Goal: Communication & Community: Answer question/provide support

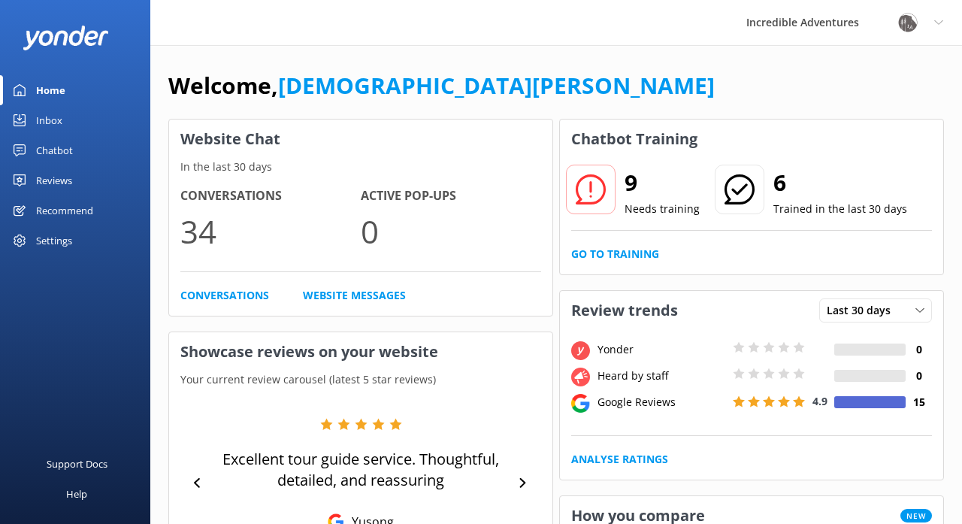
scroll to position [9, 0]
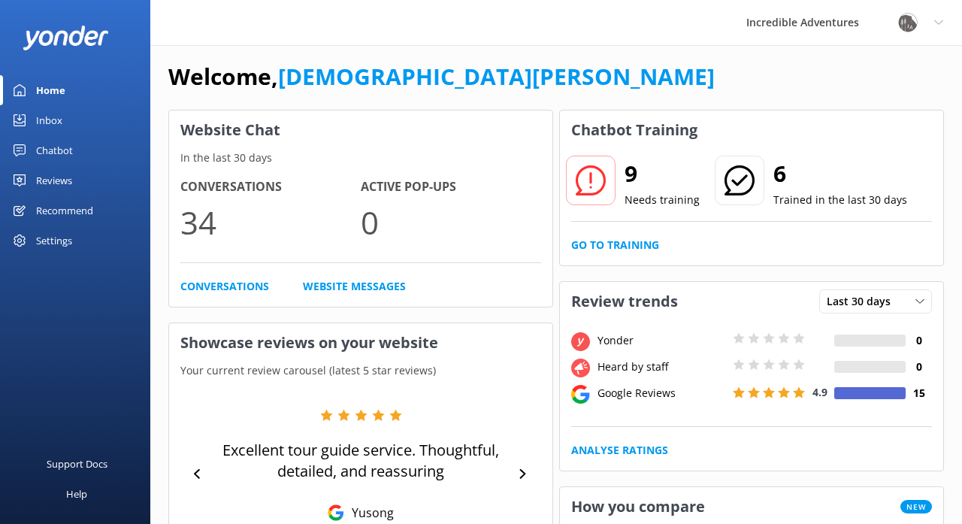
click at [60, 145] on div "Chatbot" at bounding box center [54, 150] width 37 height 30
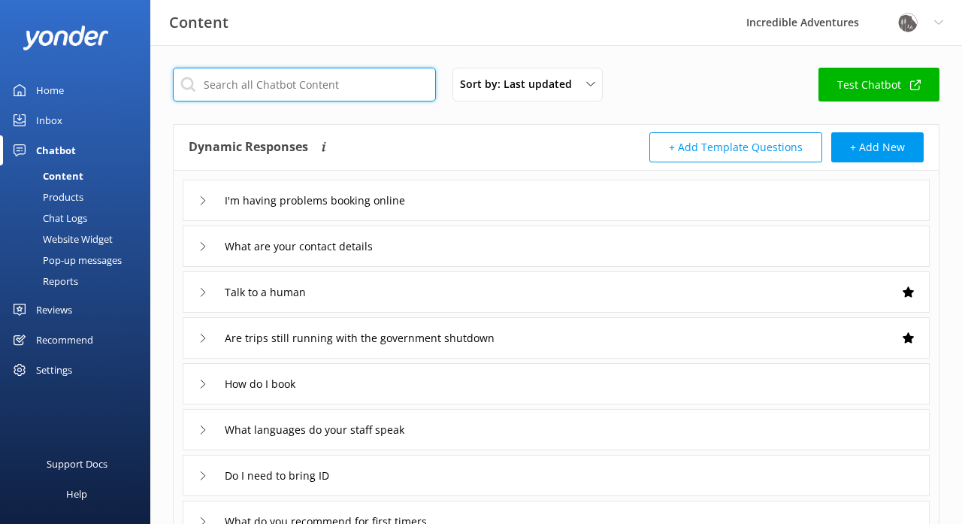
click at [239, 84] on input "text" at bounding box center [304, 85] width 263 height 34
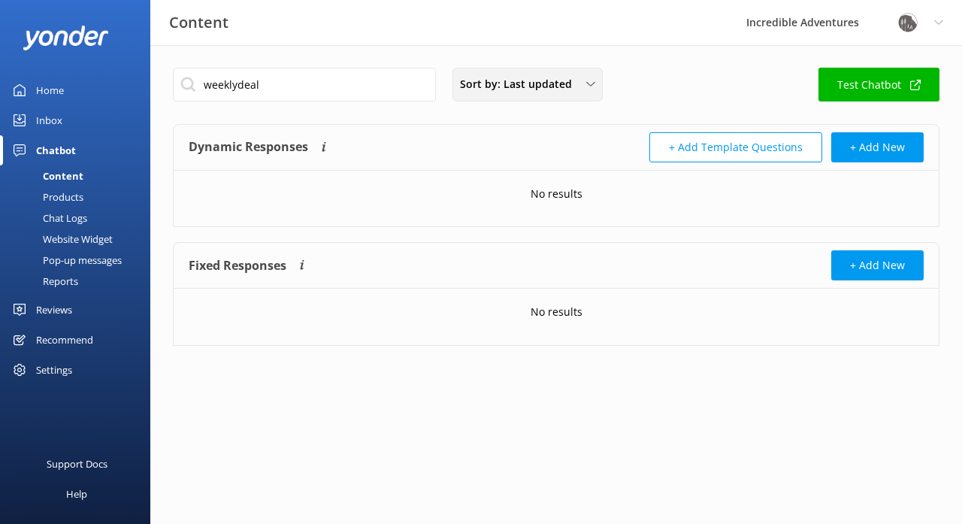
click at [479, 87] on span "Sort by: Last updated" at bounding box center [520, 84] width 121 height 17
click at [479, 120] on div "Title (A-Z)" at bounding box center [481, 120] width 41 height 15
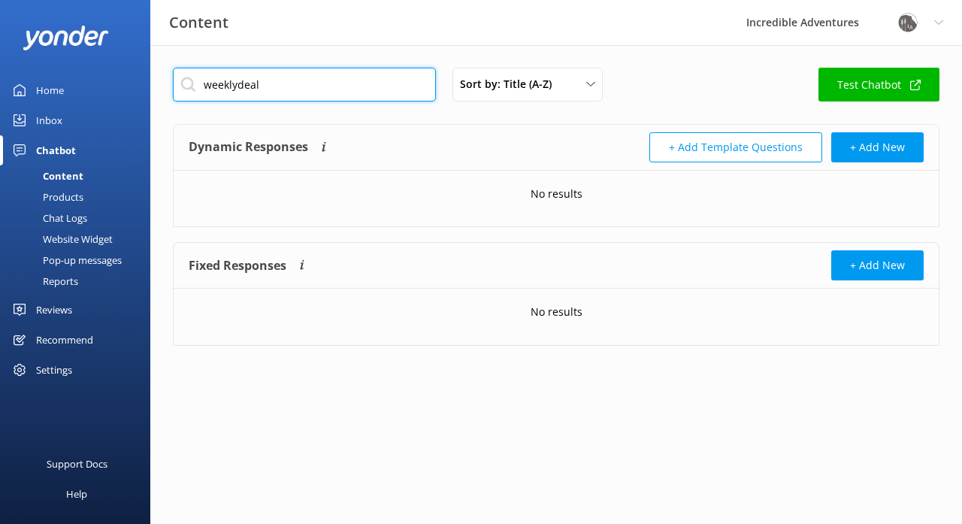
click at [238, 84] on input "weeklydeal" at bounding box center [304, 85] width 263 height 34
type input "weekly deal"
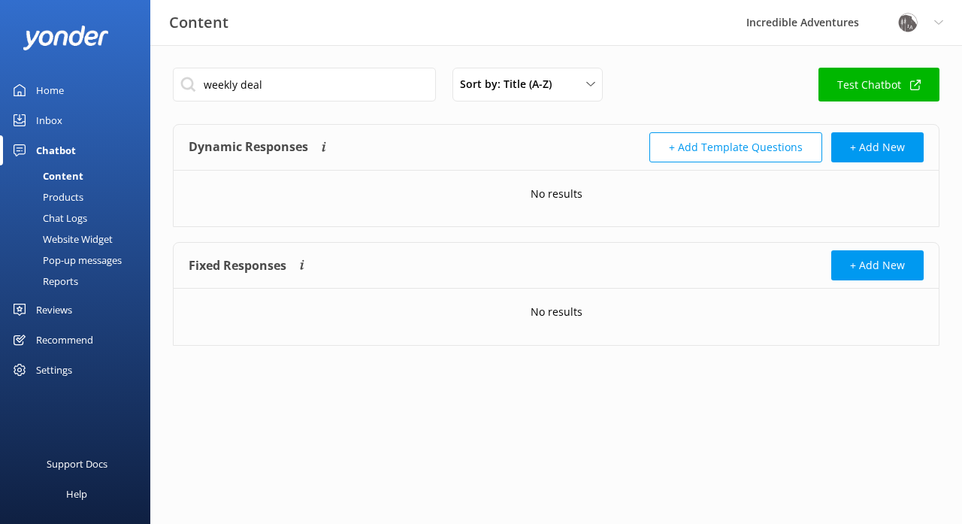
click at [80, 237] on div "Website Widget" at bounding box center [61, 239] width 104 height 21
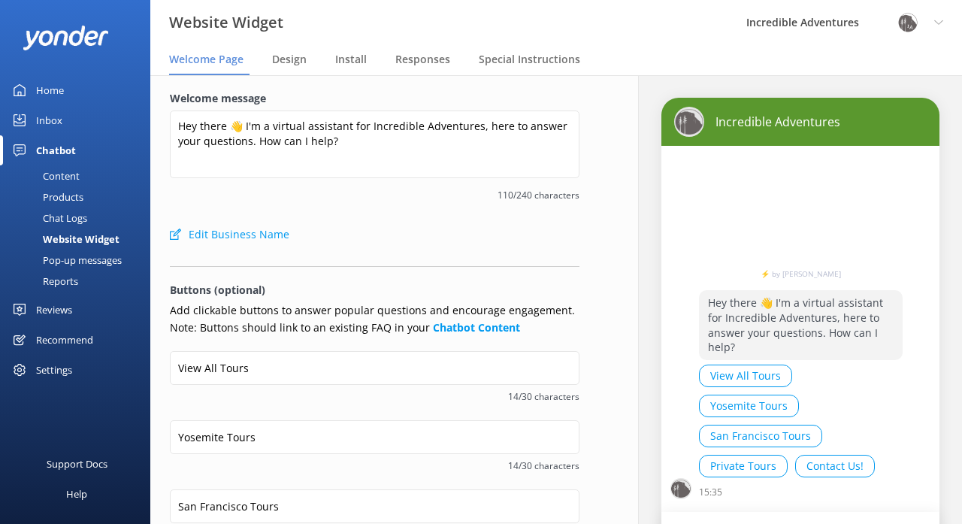
click at [82, 259] on div "Pop-up messages" at bounding box center [65, 260] width 113 height 21
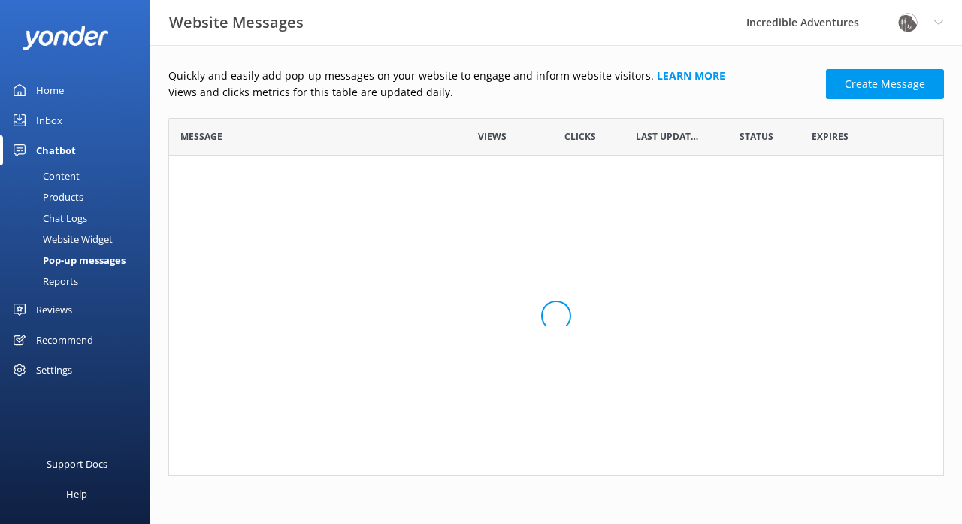
scroll to position [1, 1]
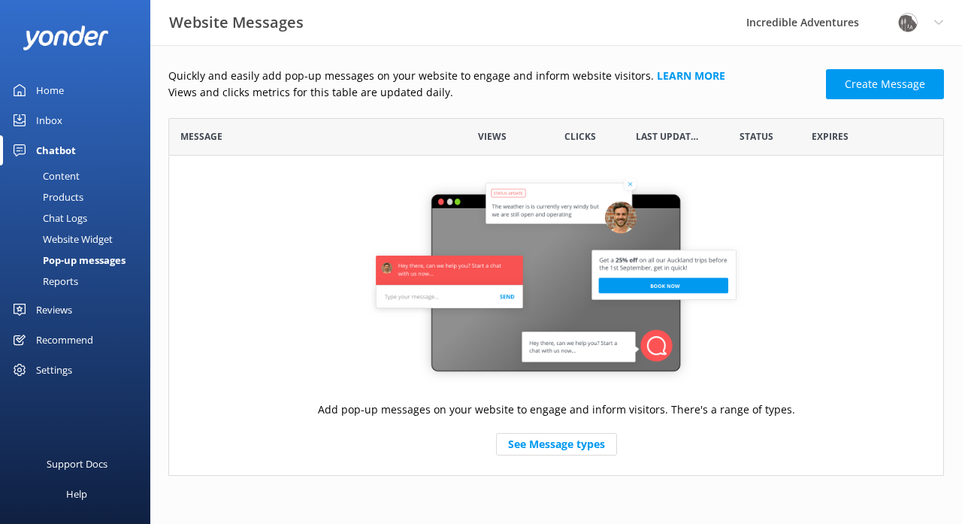
click at [68, 275] on div "Reports" at bounding box center [43, 281] width 69 height 21
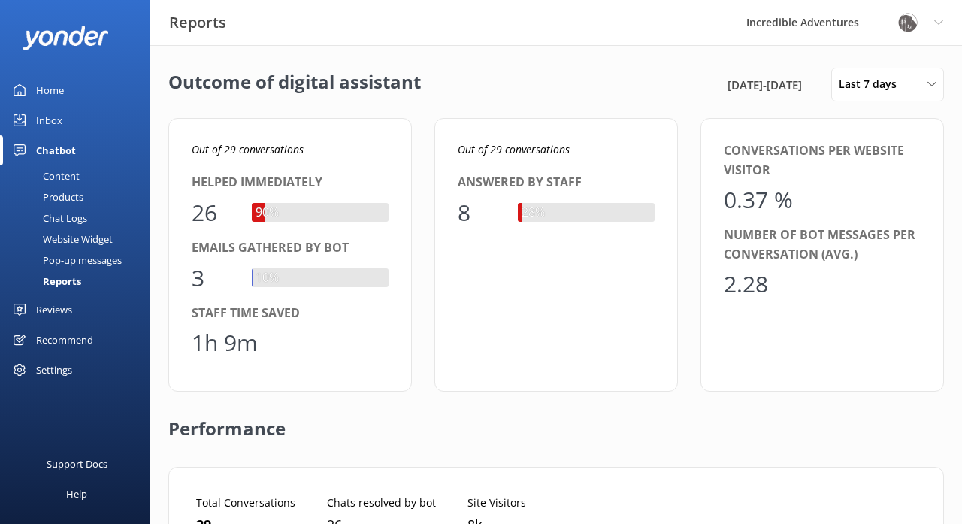
scroll to position [151, 729]
click at [57, 118] on div "Inbox" at bounding box center [49, 120] width 26 height 30
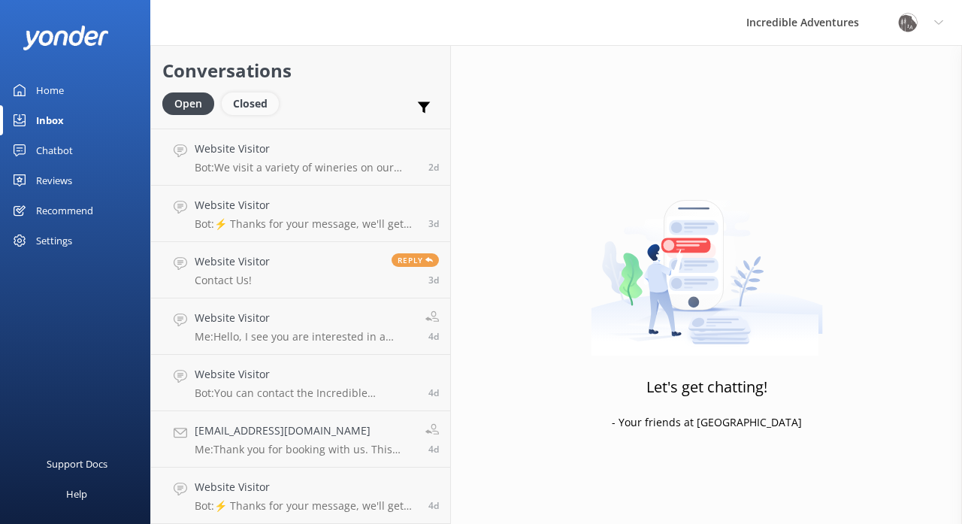
click at [262, 99] on div "Closed" at bounding box center [250, 103] width 57 height 23
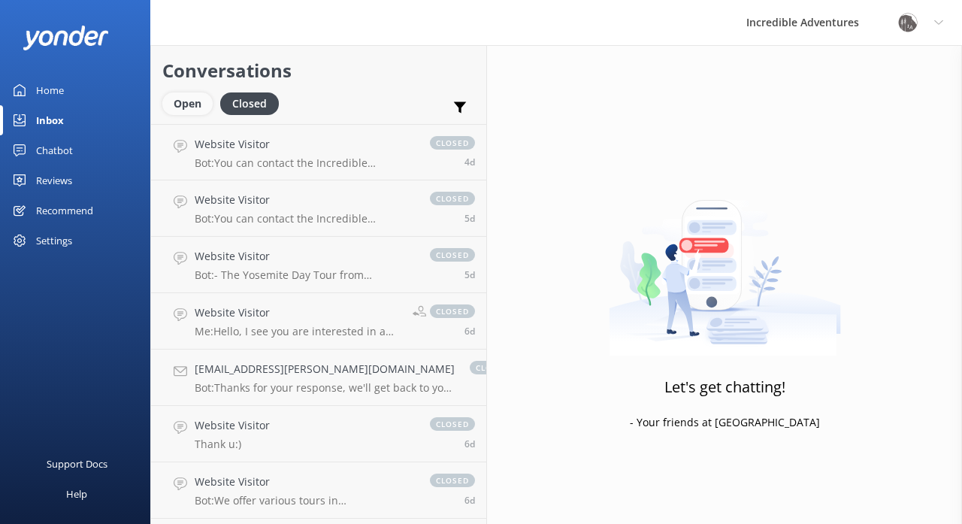
click at [197, 108] on div "Open" at bounding box center [187, 103] width 50 height 23
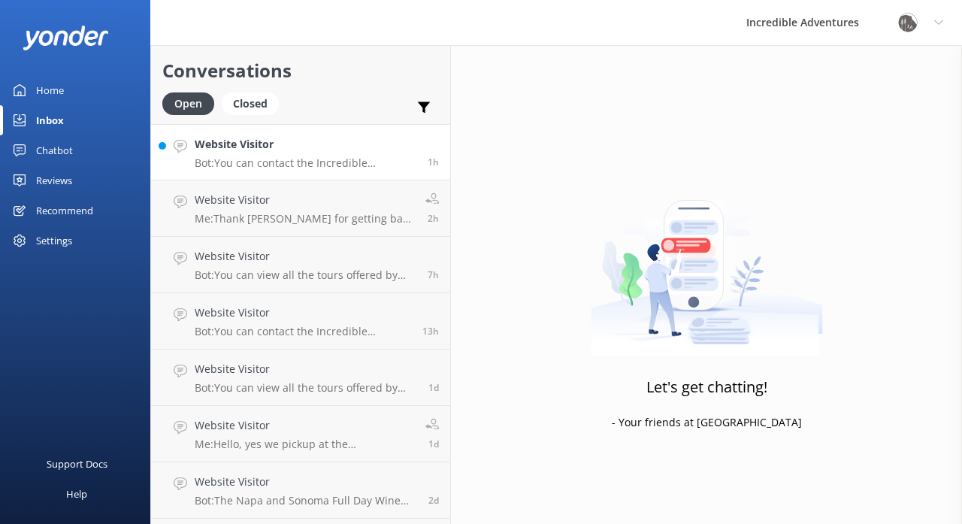
click at [262, 163] on p "Bot: You can contact the Incredible Adventures team at (415) 642-7378, or by em…" at bounding box center [306, 163] width 222 height 14
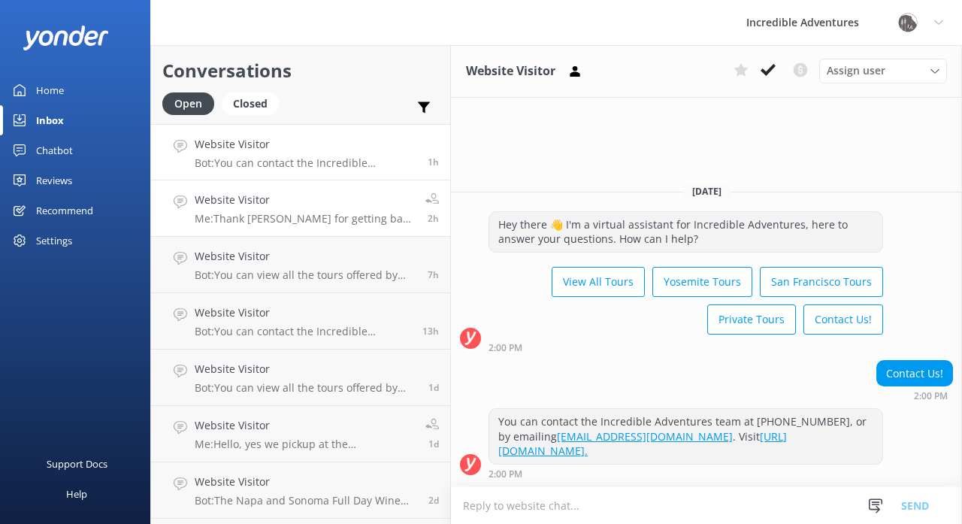
click at [274, 204] on h4 "Website Visitor" at bounding box center [305, 200] width 220 height 17
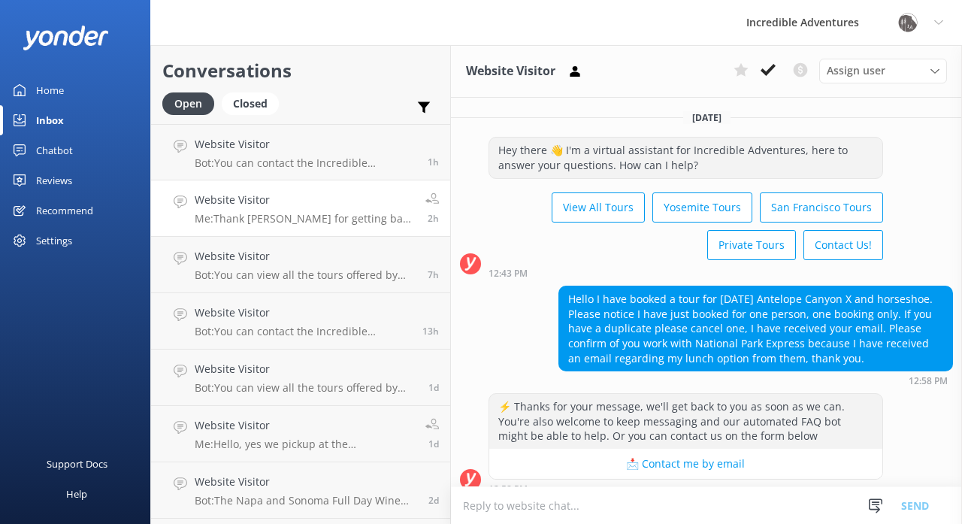
scroll to position [324, 0]
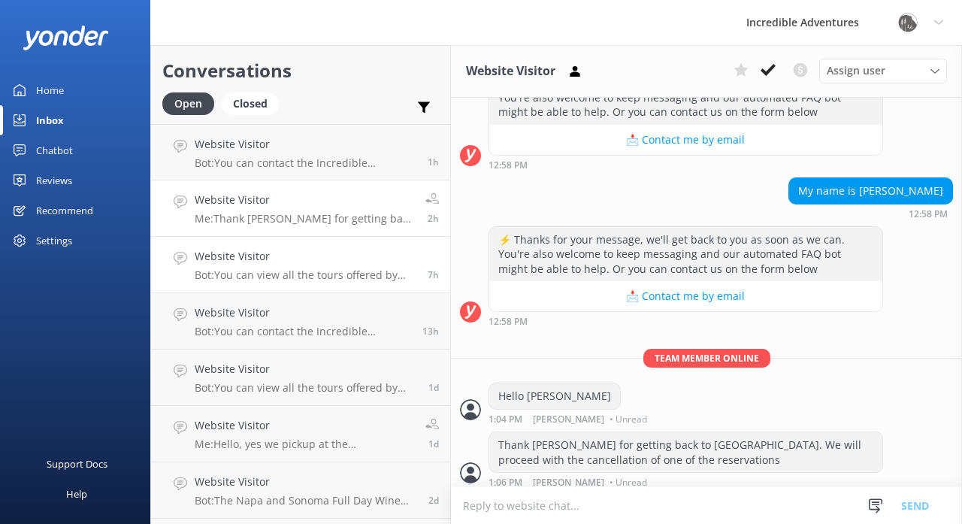
click at [280, 256] on h4 "Website Visitor" at bounding box center [306, 256] width 222 height 17
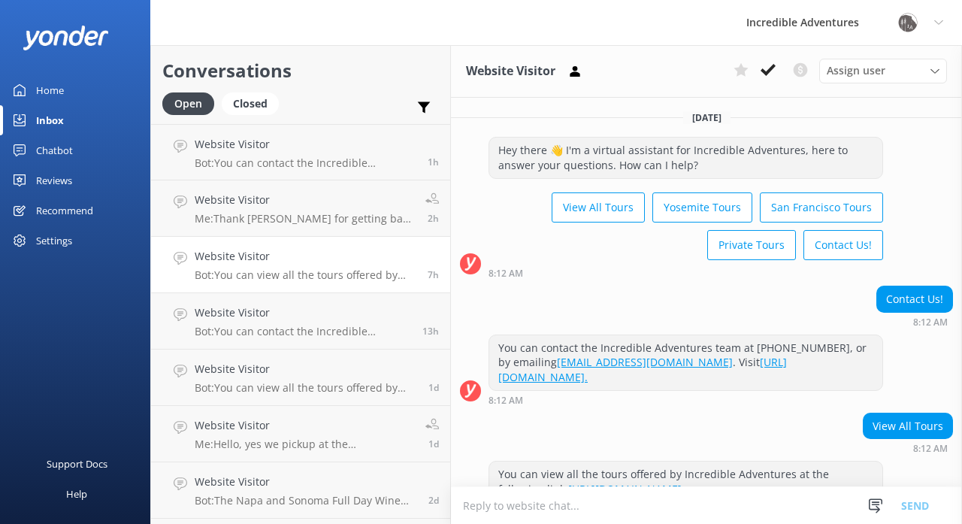
scroll to position [47, 0]
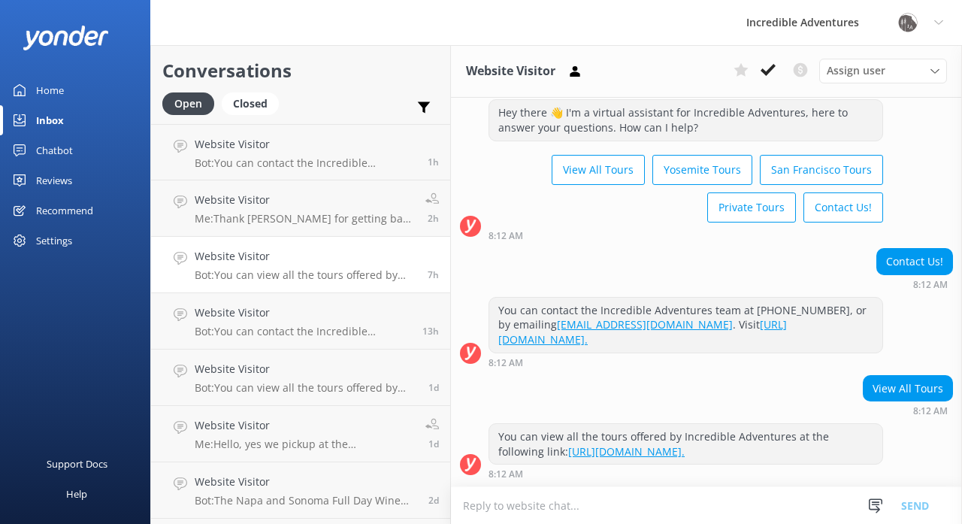
click at [66, 144] on div "Chatbot" at bounding box center [54, 150] width 37 height 30
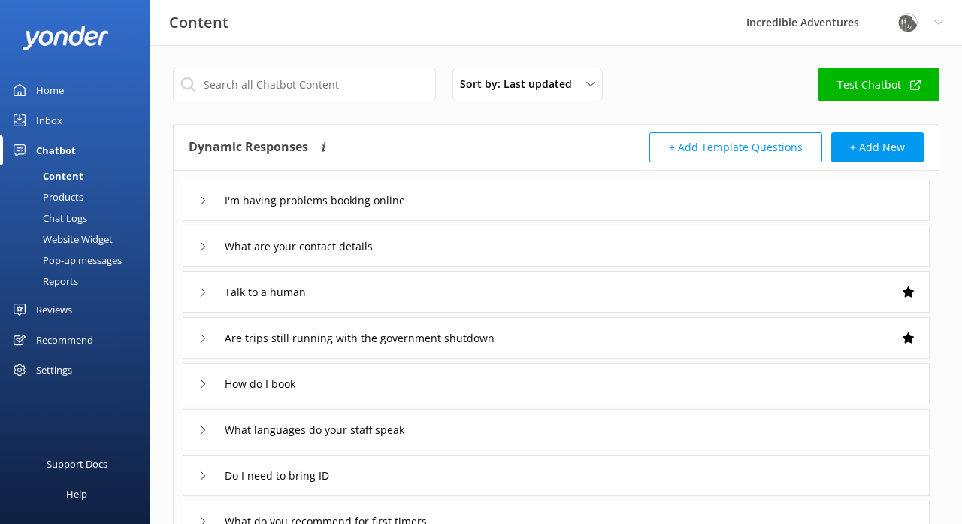
click at [865, 88] on link "Test Chatbot" at bounding box center [879, 85] width 121 height 34
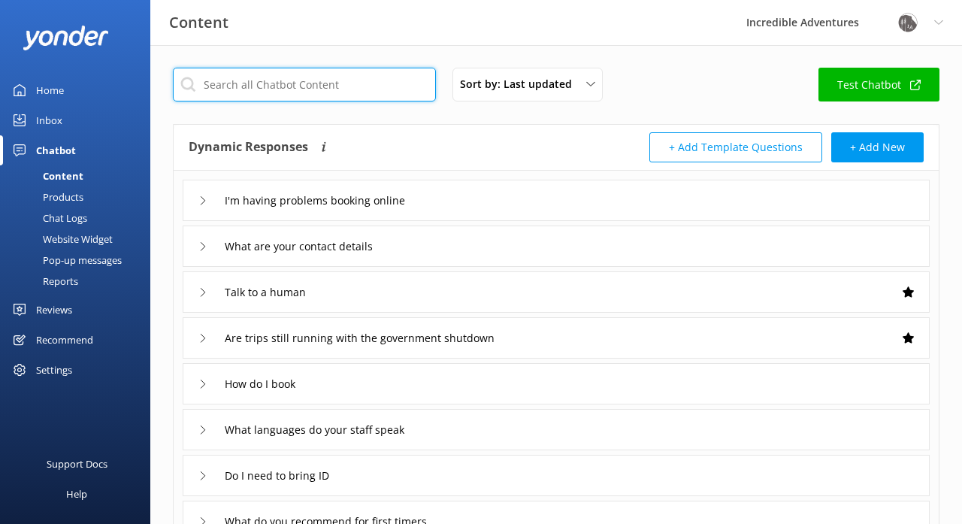
click at [364, 83] on input "text" at bounding box center [304, 85] width 263 height 34
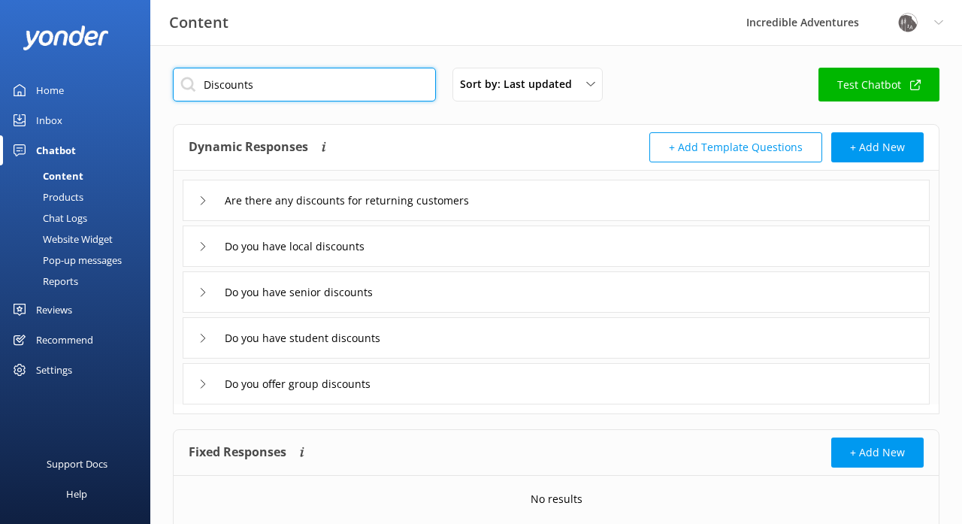
type input "Discounts"
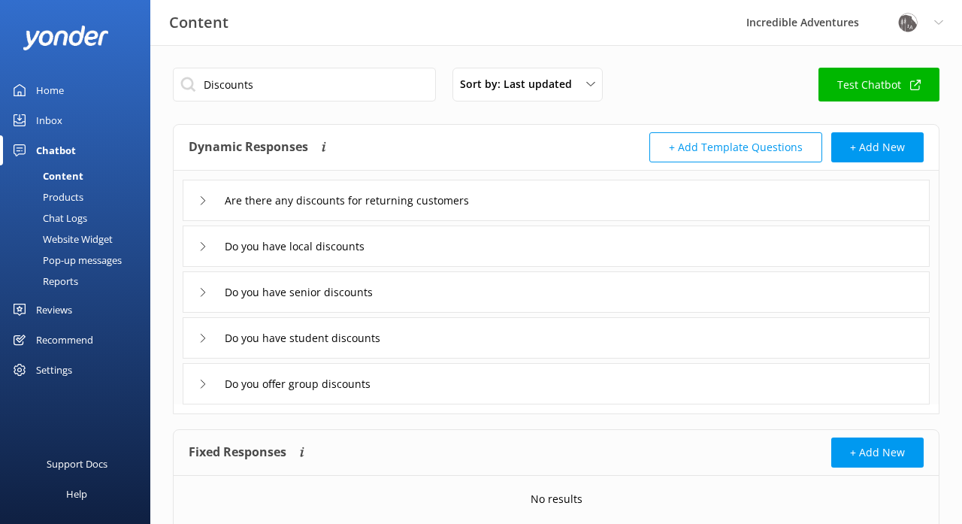
click at [202, 200] on icon at bounding box center [203, 200] width 9 height 9
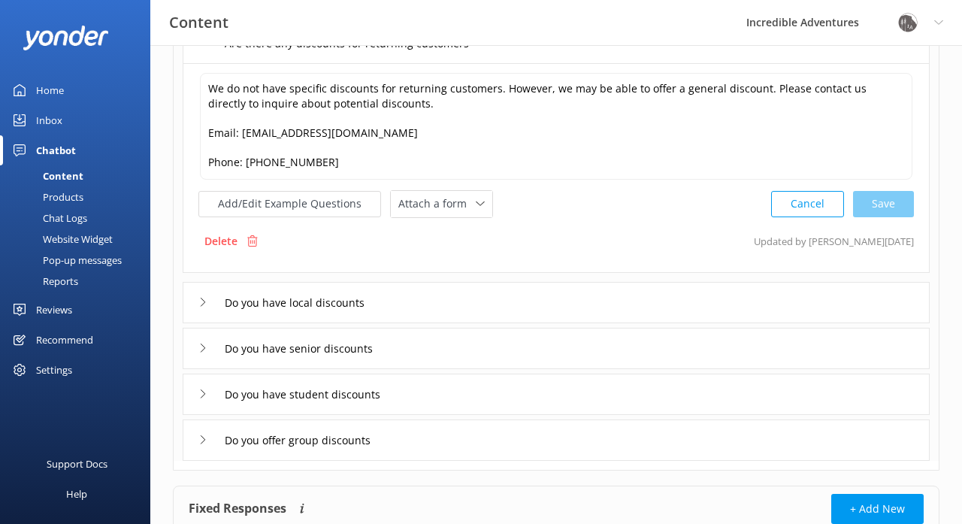
scroll to position [167, 0]
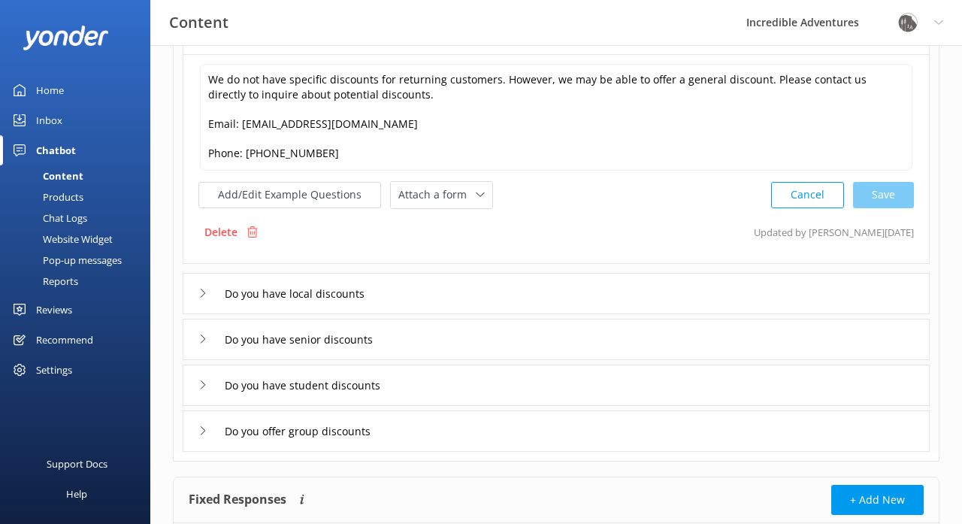
click at [204, 295] on icon at bounding box center [203, 293] width 9 height 9
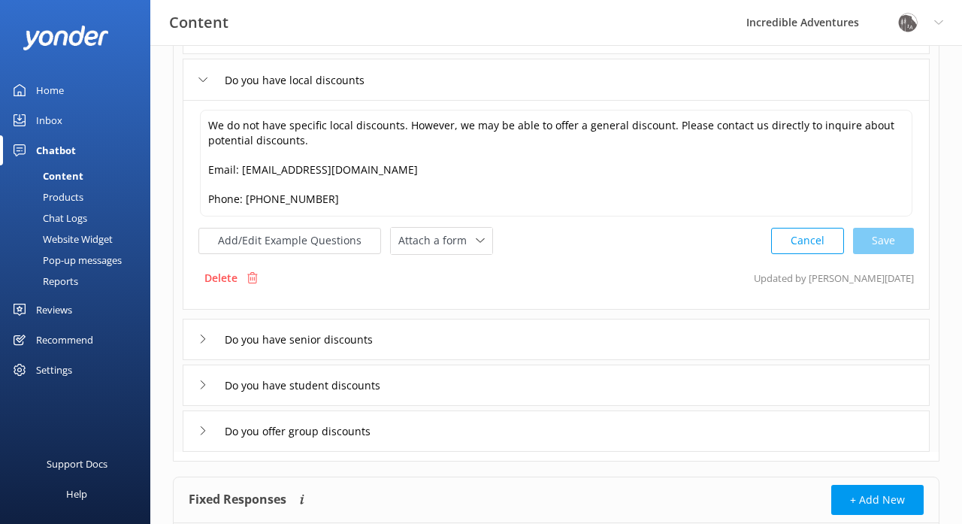
click at [200, 341] on icon at bounding box center [203, 339] width 9 height 9
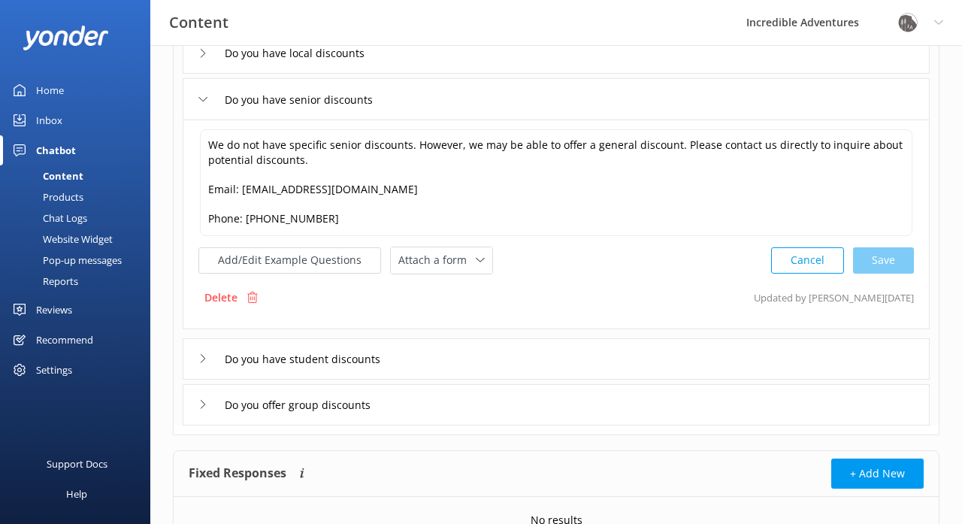
scroll to position [195, 0]
click at [202, 356] on use at bounding box center [203, 357] width 5 height 8
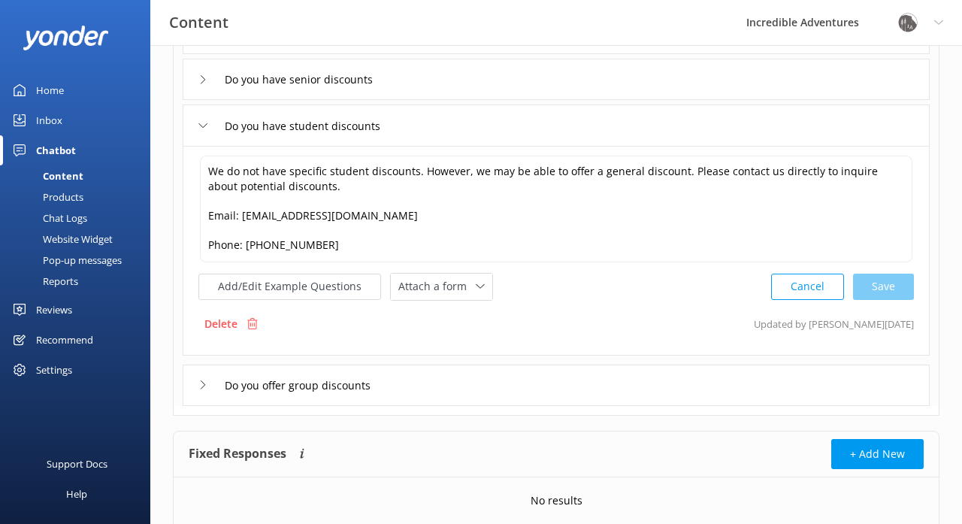
scroll to position [217, 0]
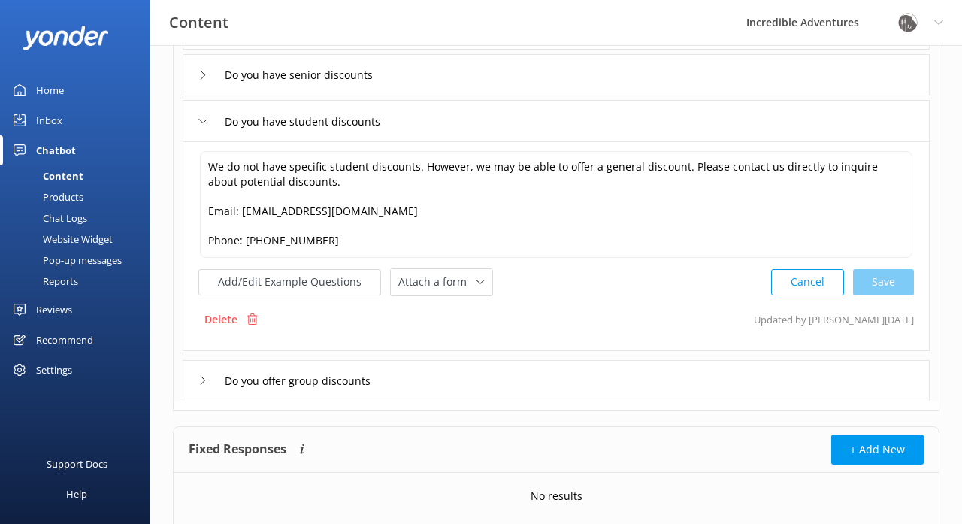
click at [205, 380] on icon at bounding box center [203, 380] width 9 height 9
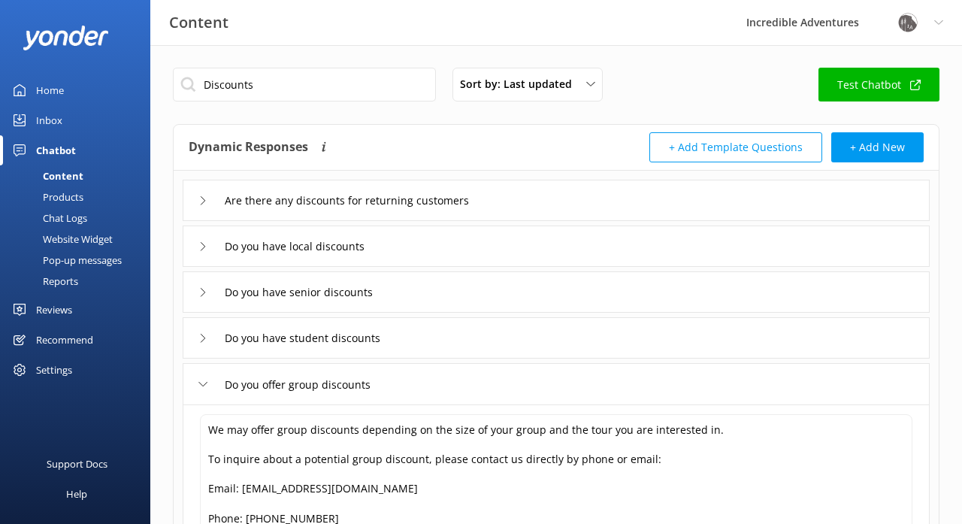
click at [717, 147] on button "+ Add Template Questions" at bounding box center [736, 147] width 173 height 30
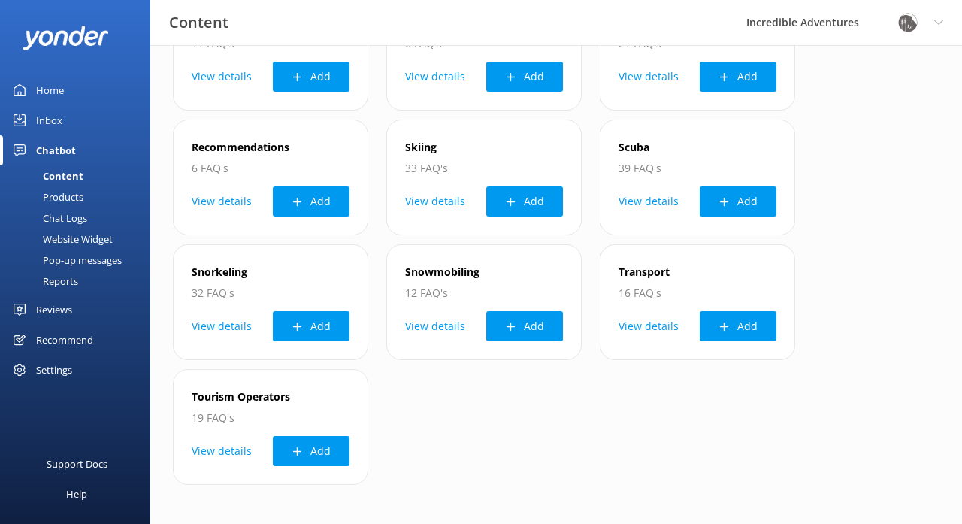
scroll to position [1035, 0]
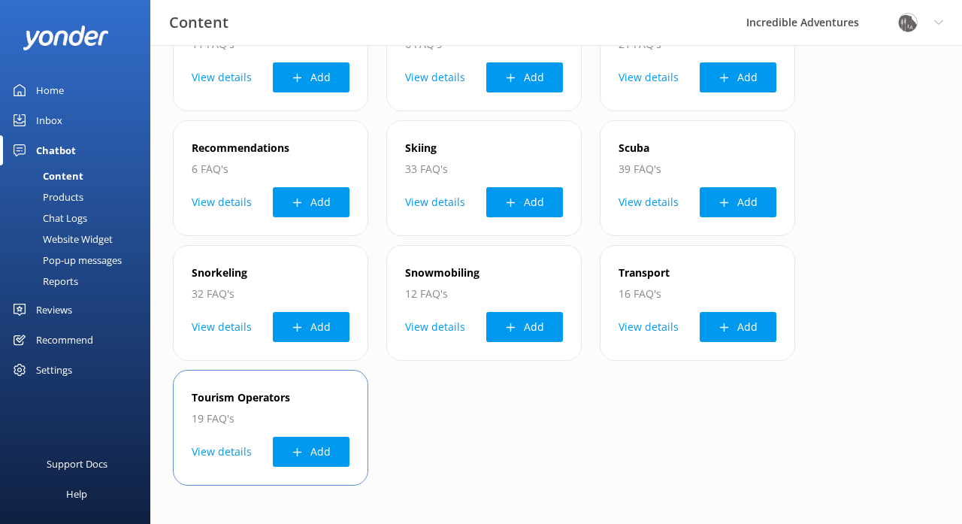
click at [233, 448] on button "View details" at bounding box center [222, 452] width 60 height 30
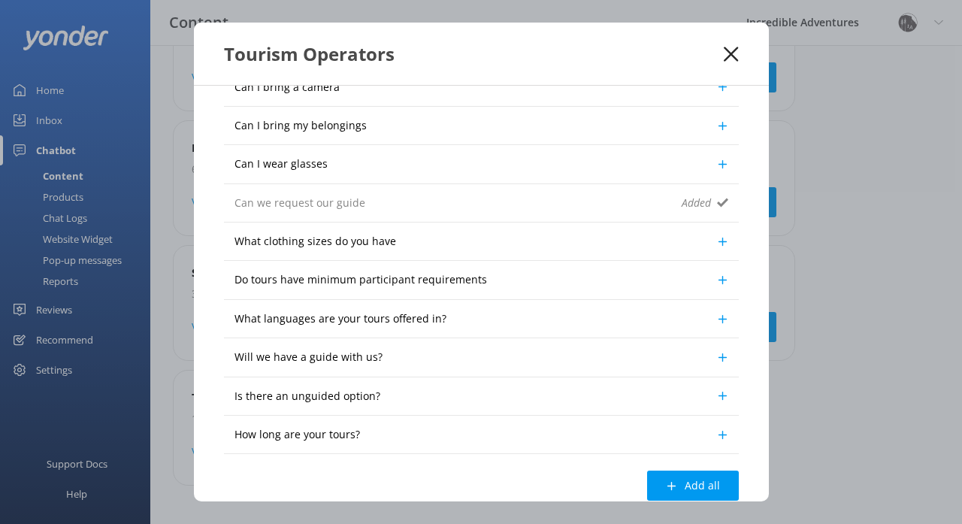
scroll to position [406, 0]
click at [732, 52] on icon at bounding box center [731, 54] width 14 height 15
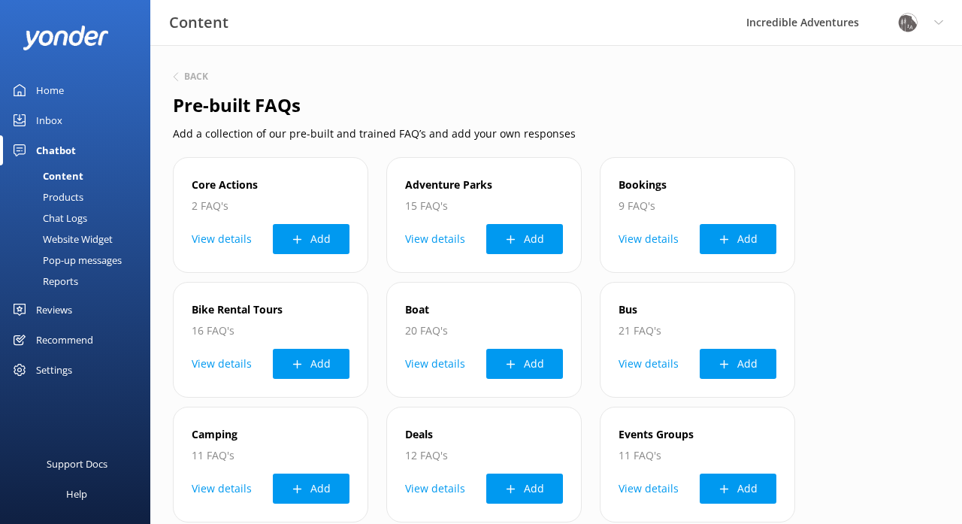
scroll to position [0, 0]
click at [197, 74] on h6 "Back" at bounding box center [196, 76] width 24 height 9
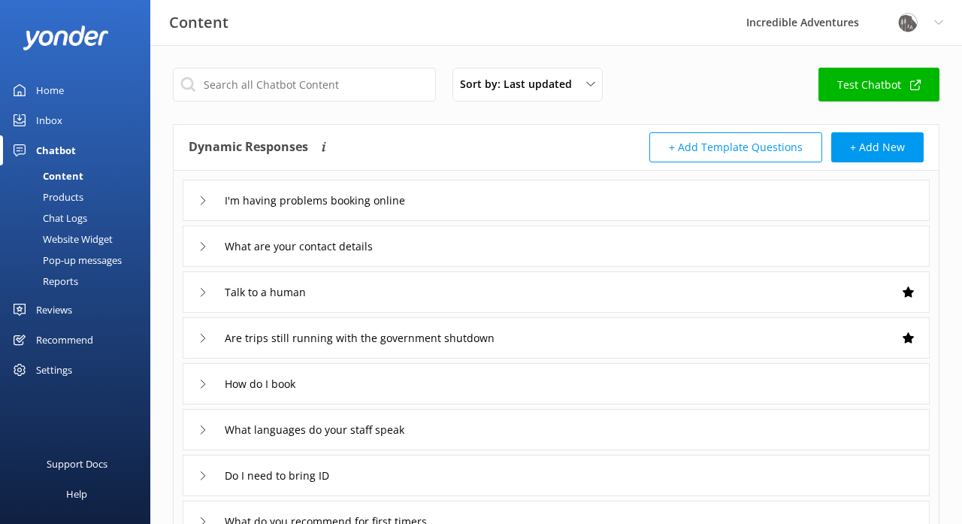
click at [736, 148] on button "+ Add Template Questions" at bounding box center [736, 147] width 173 height 30
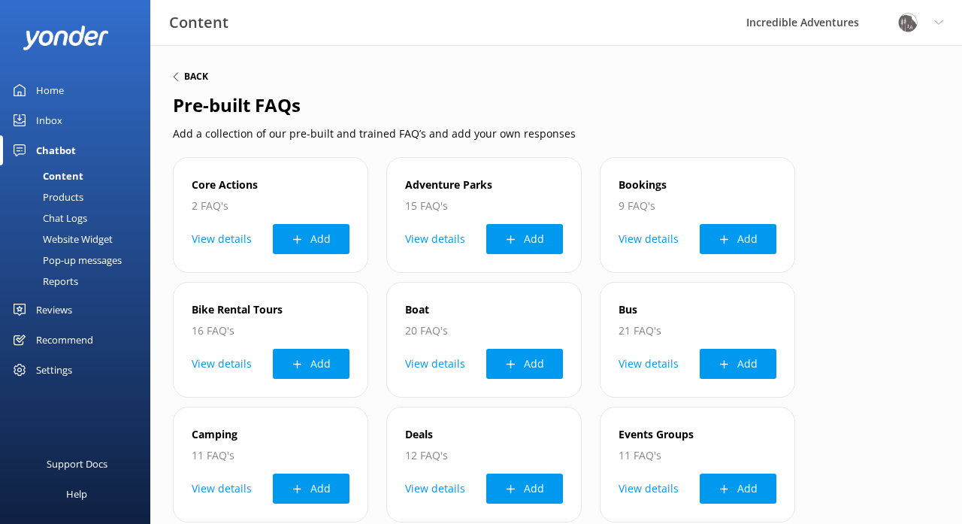
click at [187, 74] on h6 "Back" at bounding box center [196, 76] width 24 height 9
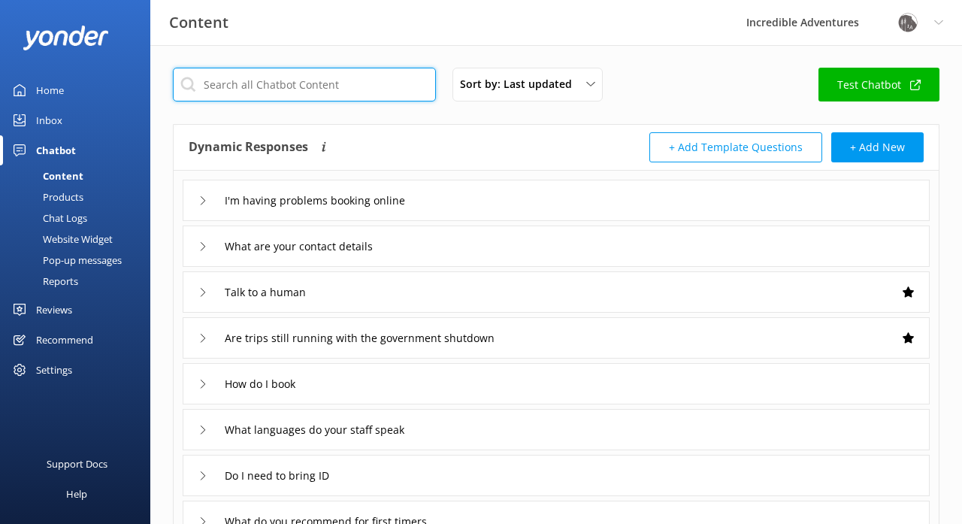
click at [356, 85] on input "text" at bounding box center [304, 85] width 263 height 34
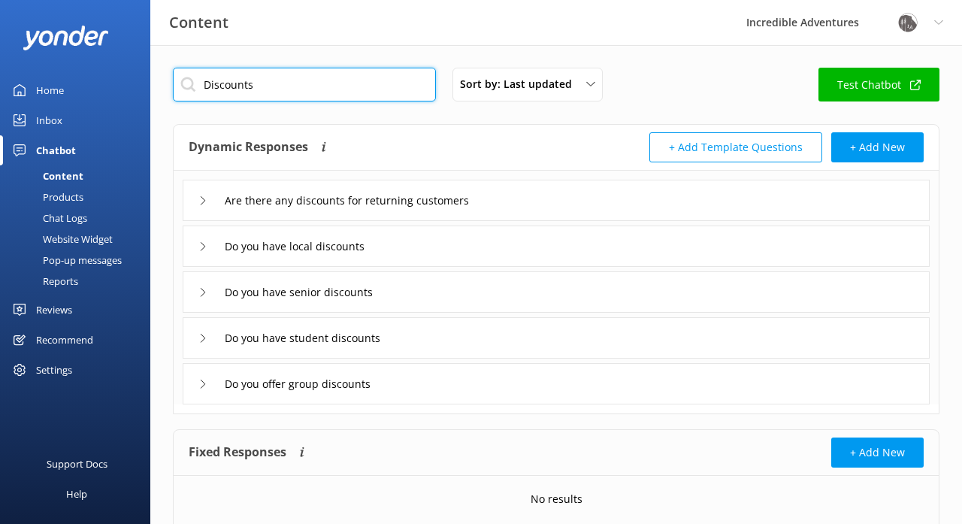
type input "Discounts"
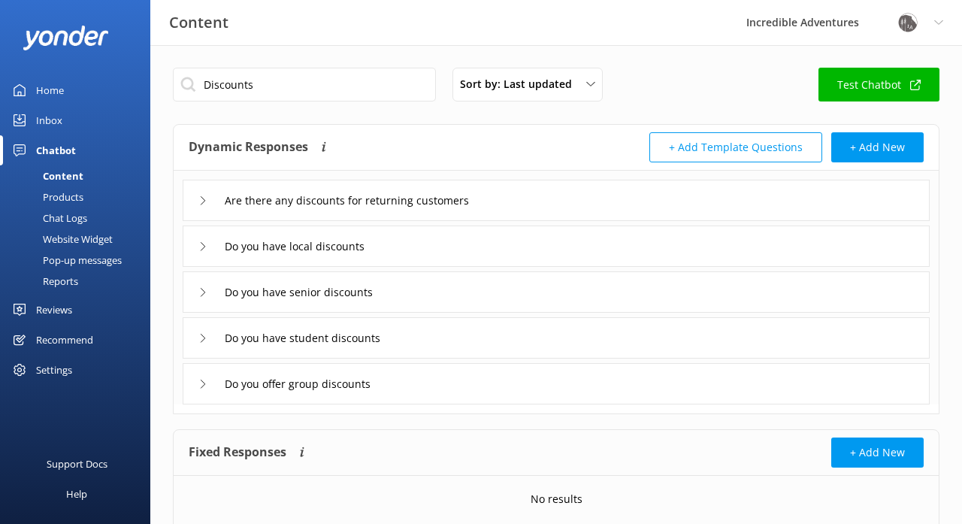
click at [204, 247] on use at bounding box center [203, 246] width 5 height 8
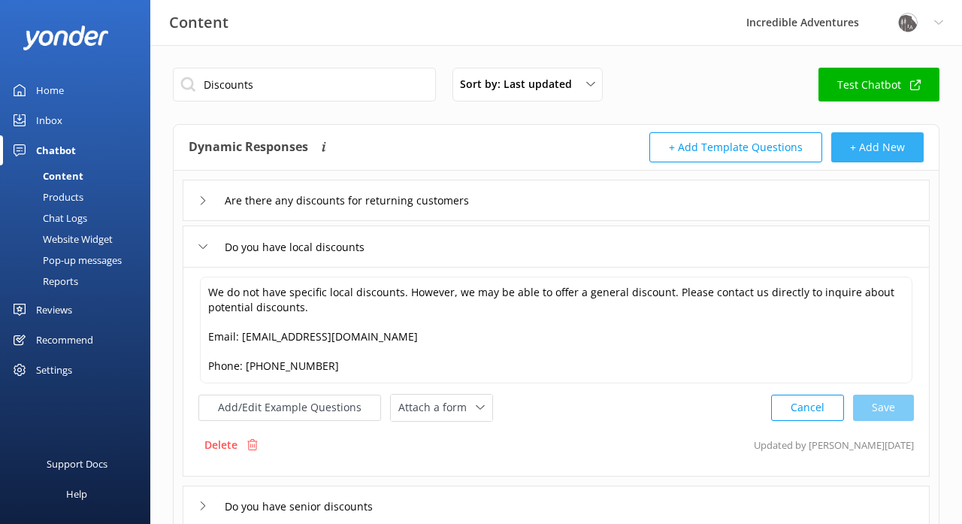
click at [890, 144] on button "+ Add New" at bounding box center [878, 147] width 92 height 30
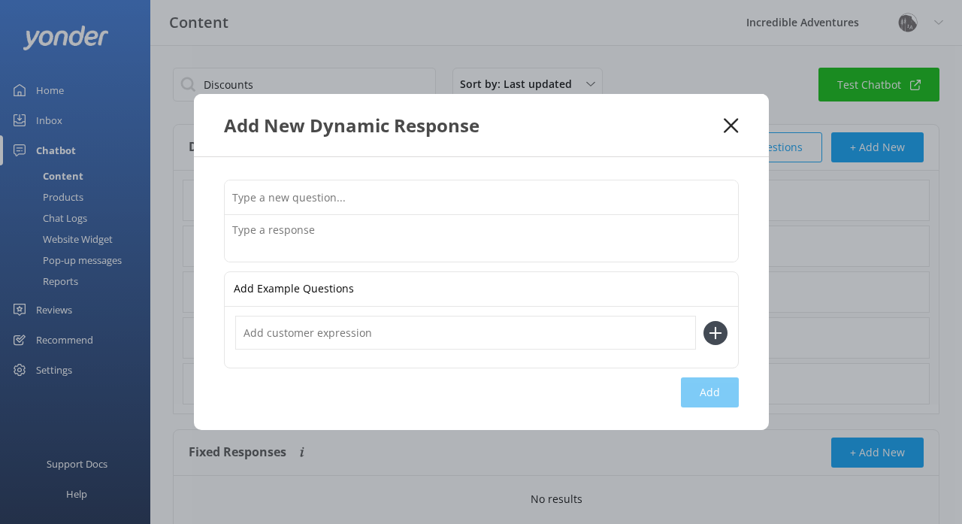
click at [449, 202] on input "text" at bounding box center [482, 197] width 514 height 34
click at [732, 129] on icon at bounding box center [731, 125] width 14 height 15
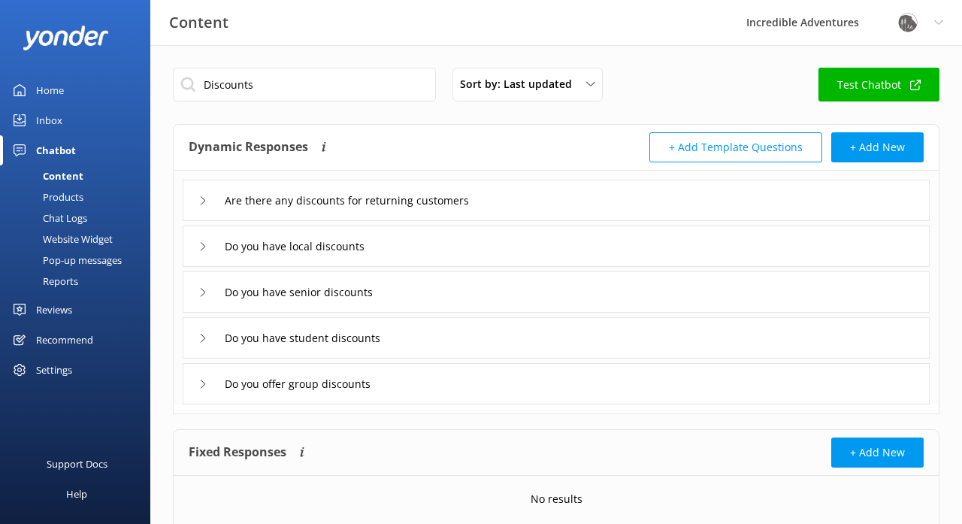
click at [202, 243] on use at bounding box center [203, 246] width 5 height 8
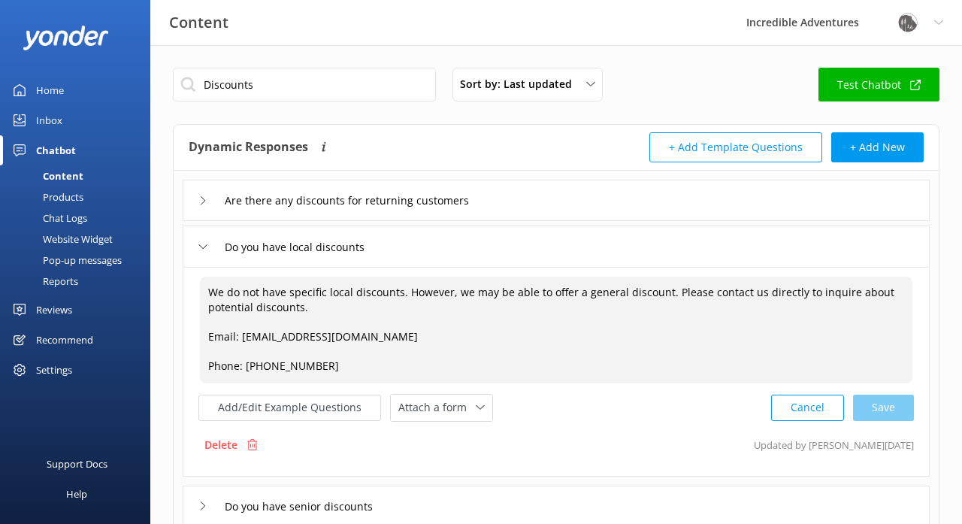
drag, startPoint x: 324, startPoint y: 362, endPoint x: 206, endPoint y: 296, distance: 135.3
click at [206, 296] on textarea "We do not have specific local discounts. However, we may be able to offer a gen…" at bounding box center [556, 330] width 713 height 107
click at [871, 147] on button "+ Add New" at bounding box center [878, 147] width 92 height 30
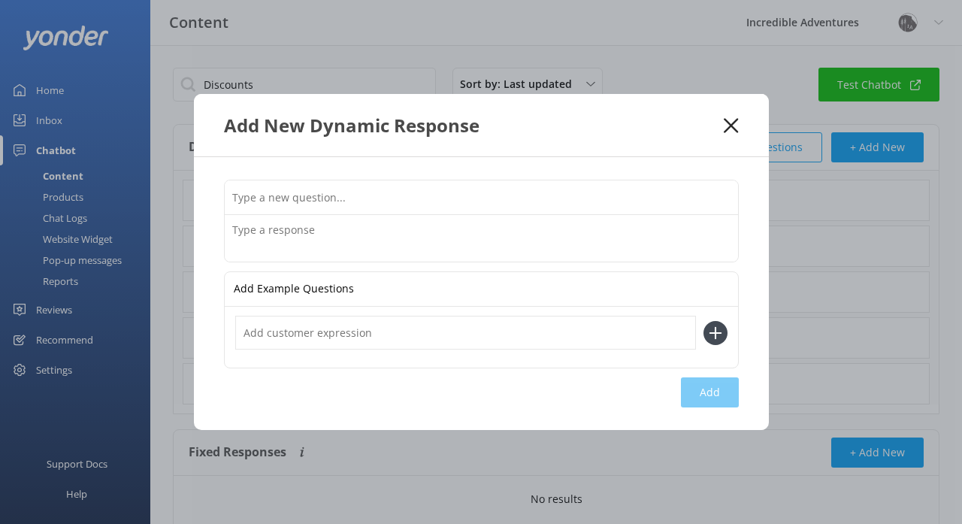
click at [457, 201] on input "text" at bounding box center [482, 197] width 514 height 34
paste input "We do not have specific local discounts. However, we may be able to offer a gen…"
type input "We do not have specific local discounts. However, we may be able to offer a gen…"
click at [729, 129] on use at bounding box center [731, 125] width 14 height 14
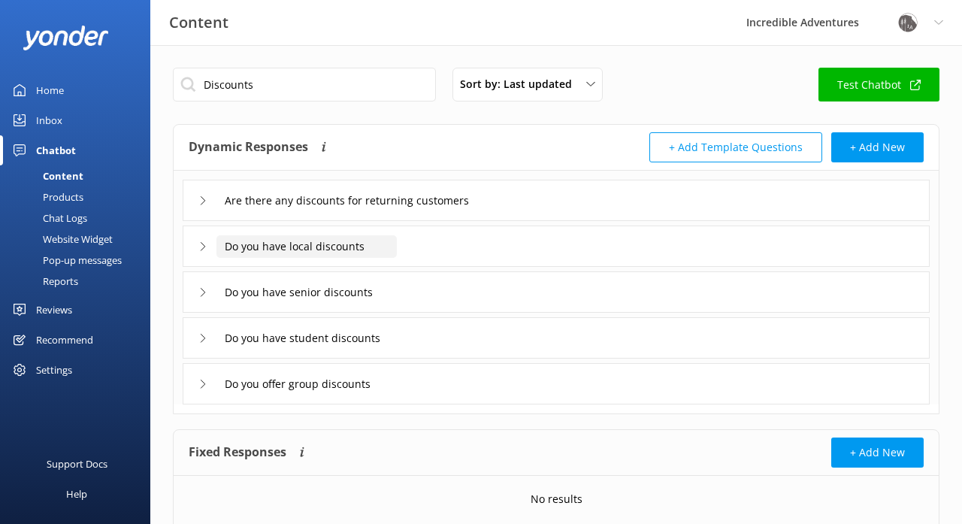
drag, startPoint x: 362, startPoint y: 249, endPoint x: 225, endPoint y: 250, distance: 137.6
click at [225, 250] on input "Do you have local discounts" at bounding box center [307, 246] width 180 height 23
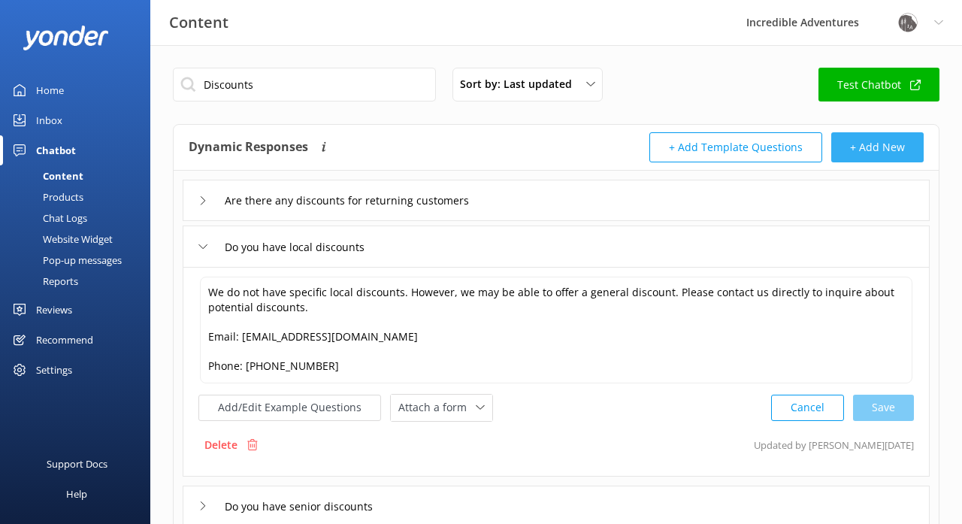
click at [854, 147] on button "+ Add New" at bounding box center [878, 147] width 92 height 30
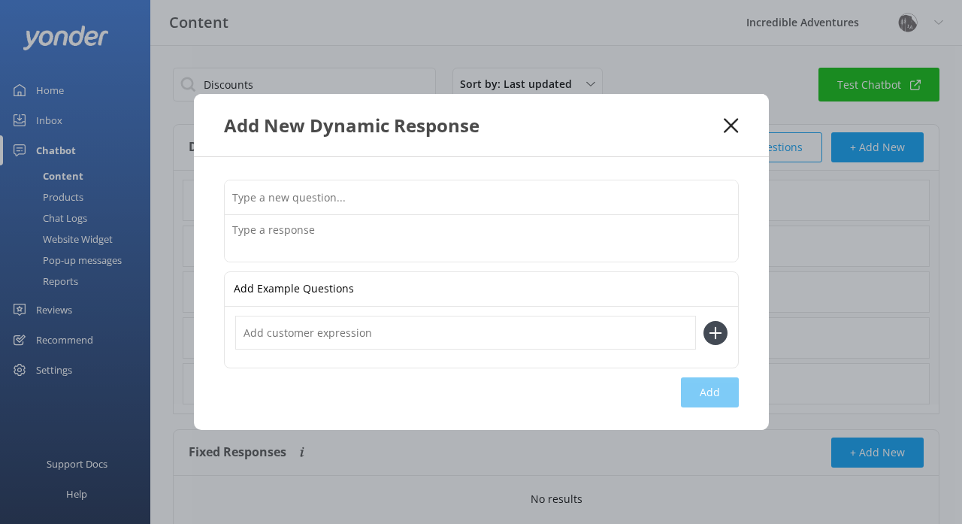
click at [367, 205] on input "text" at bounding box center [482, 197] width 514 height 34
paste input "Do you have local discounts"
click at [301, 203] on input "Do you have local discounts" at bounding box center [482, 197] width 514 height 34
type input "Do you have discounts"
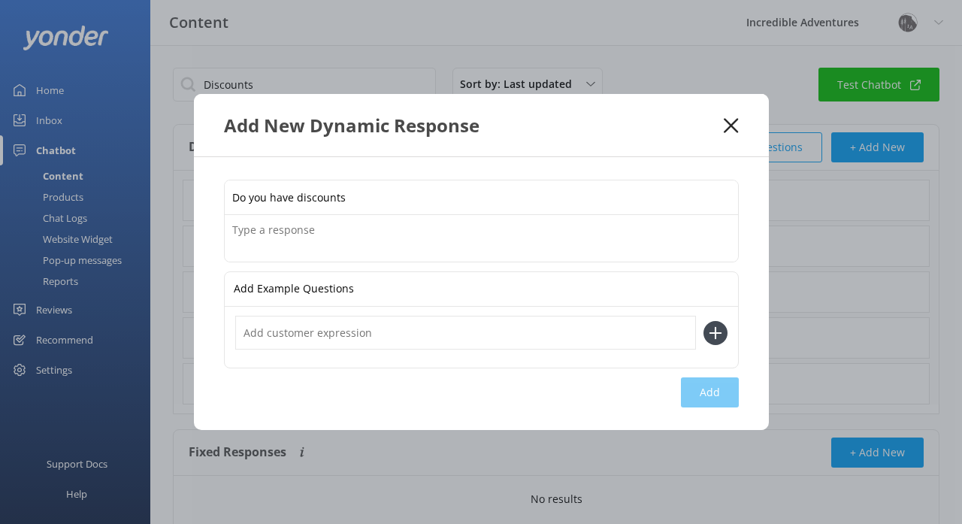
click at [294, 228] on textarea at bounding box center [482, 238] width 514 height 47
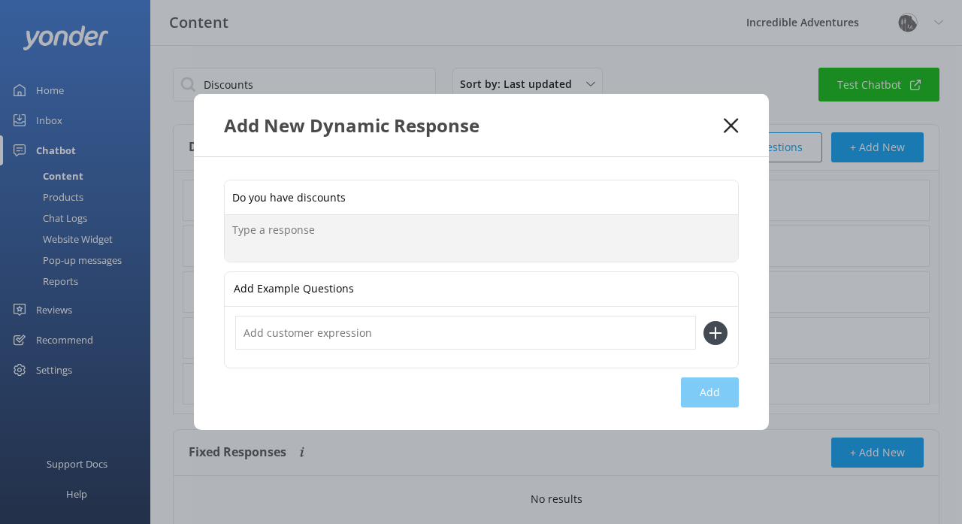
paste textarea "We do not have specific local discounts. However, we may be able to offer a gen…"
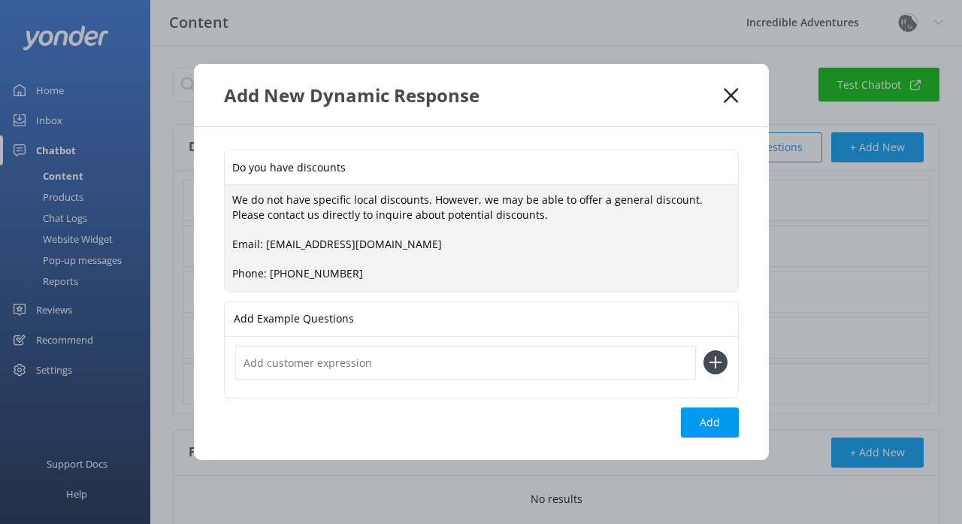
click at [356, 200] on textarea "We do not have specific local discounts. However, we may be able to offer a gen…" at bounding box center [482, 238] width 514 height 107
drag, startPoint x: 267, startPoint y: 198, endPoint x: 282, endPoint y: 200, distance: 15.2
click at [282, 200] on textarea "We do not have specific discounts. However, we may be able to offer a general d…" at bounding box center [482, 238] width 514 height 107
click at [397, 203] on textarea "We do not have specific discounts. However, we may be able to offer a general d…" at bounding box center [482, 238] width 514 height 107
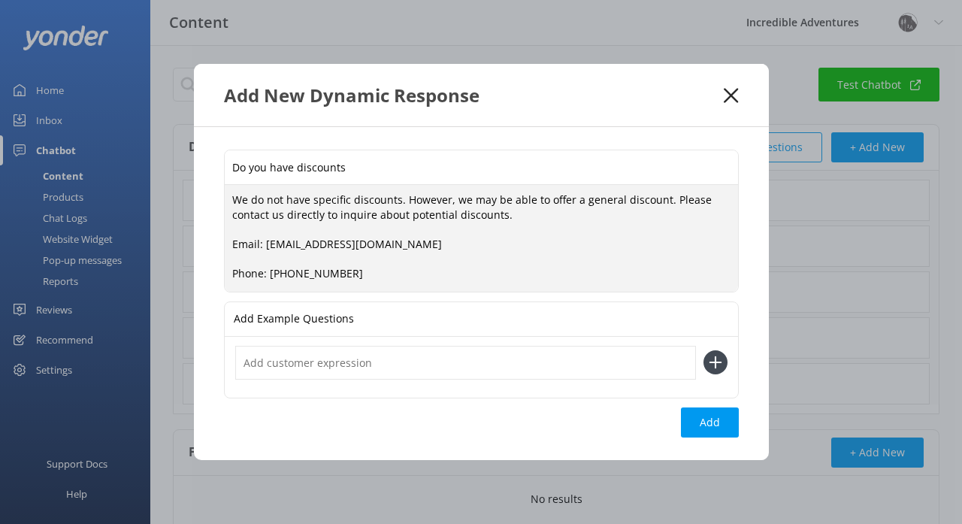
drag, startPoint x: 660, startPoint y: 202, endPoint x: 228, endPoint y: 195, distance: 432.4
click at [228, 195] on textarea "We do not have specific discounts. However, we may be able to offer a general d…" at bounding box center [482, 238] width 514 height 107
paste textarea "n't currently offer specific single-use discounts or coupon codes. However, we …"
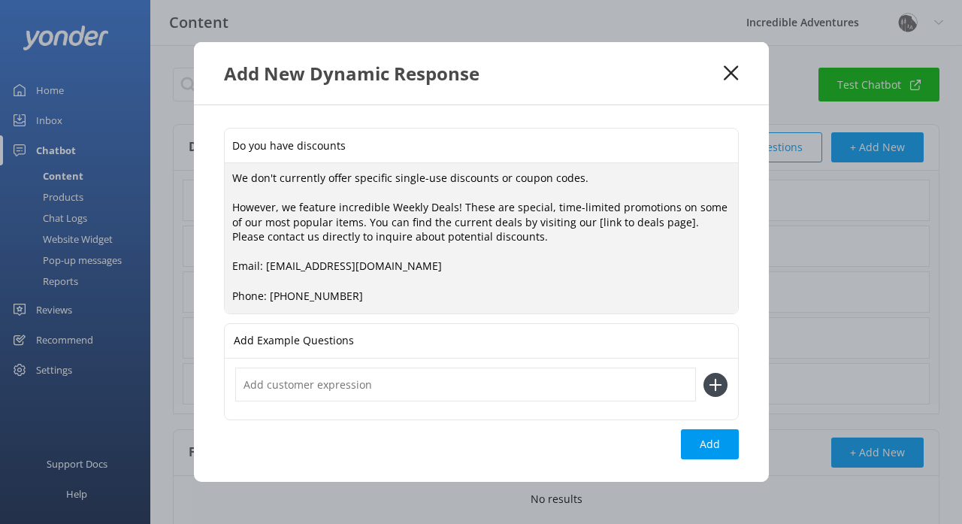
drag, startPoint x: 286, startPoint y: 211, endPoint x: 232, endPoint y: 178, distance: 63.7
click at [230, 179] on textarea "We don't currently offer specific single-use discounts or coupon codes. However…" at bounding box center [482, 238] width 514 height 150
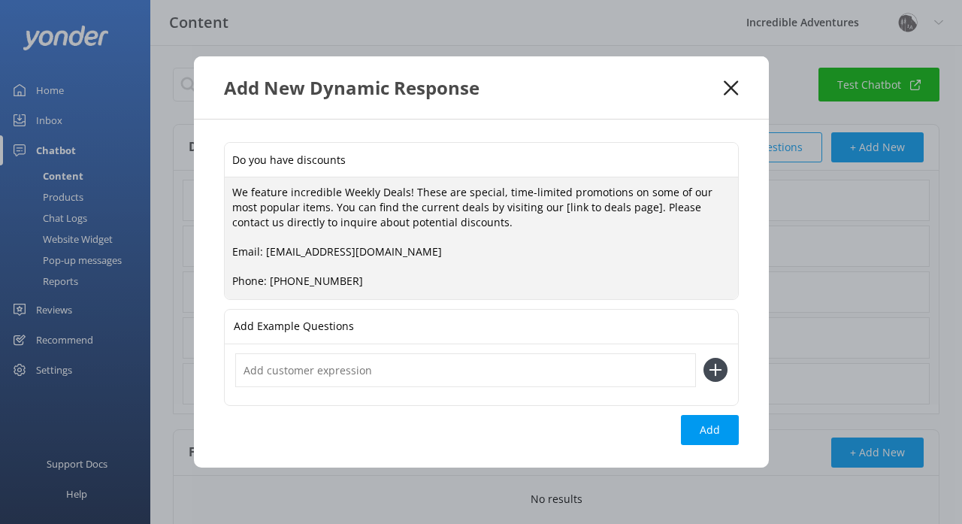
click at [404, 196] on textarea "We feature incredible Weekly Deals! These are special, time-limited promotions …" at bounding box center [482, 237] width 514 height 121
click at [380, 196] on textarea "We feature incredible Weekly Deals! These are special, time-limited promotions …" at bounding box center [482, 237] width 514 height 121
drag, startPoint x: 596, startPoint y: 211, endPoint x: 709, endPoint y: 207, distance: 112.9
click at [709, 207] on textarea "We feature incredible Weekly and Last Minute Deals! These are special, time-lim…" at bounding box center [482, 237] width 514 height 121
paste textarea "https://incadventures.com/discounts/"
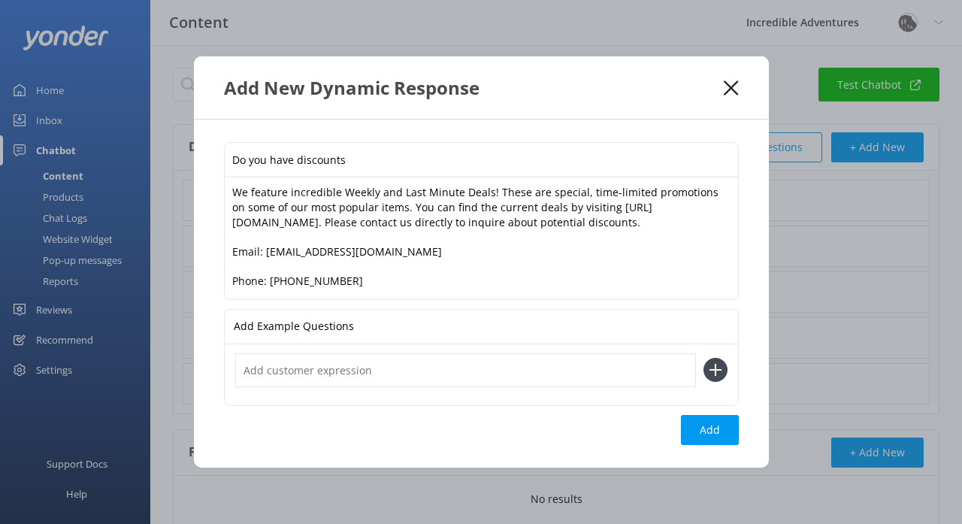
scroll to position [10, 0]
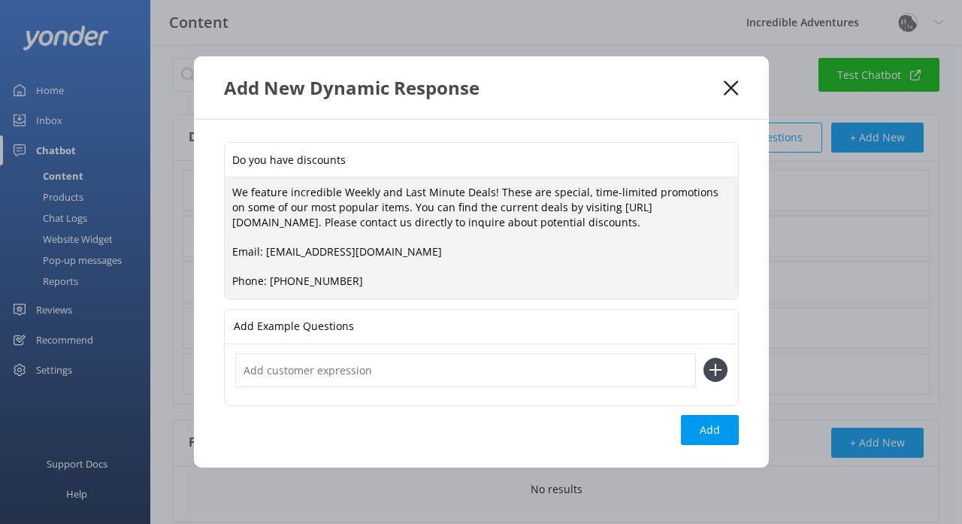
click at [458, 223] on textarea "We feature incredible Weekly and Last Minute Deals! These are special, time-lim…" at bounding box center [482, 237] width 514 height 121
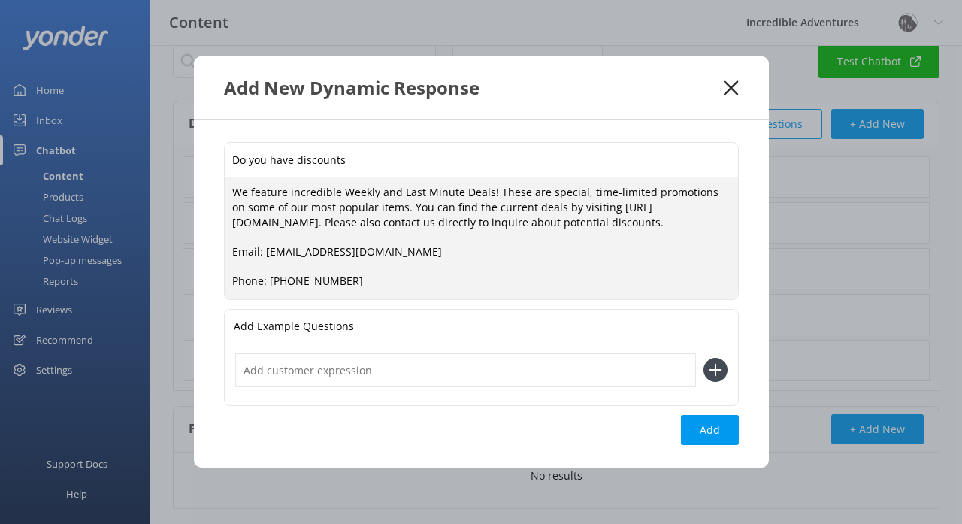
scroll to position [30, 0]
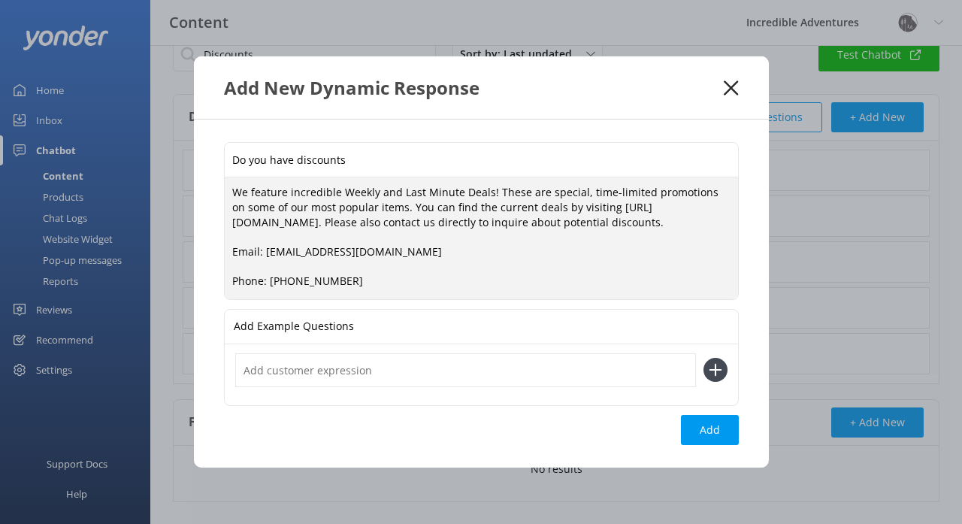
type textarea "We feature incredible Weekly and Last Minute Deals! These are special, time-lim…"
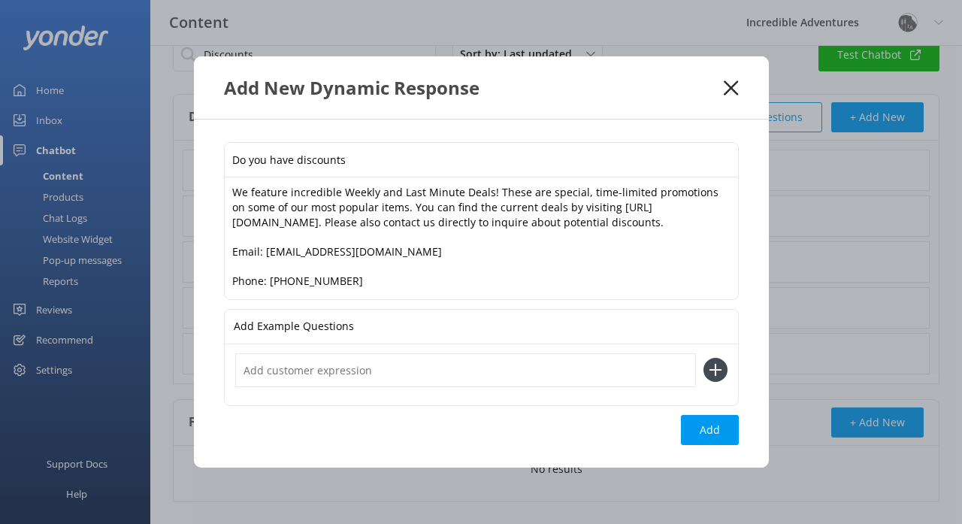
click at [621, 374] on input "text" at bounding box center [465, 370] width 461 height 34
type input "Do you have deals"
click at [718, 375] on use at bounding box center [715, 370] width 13 height 13
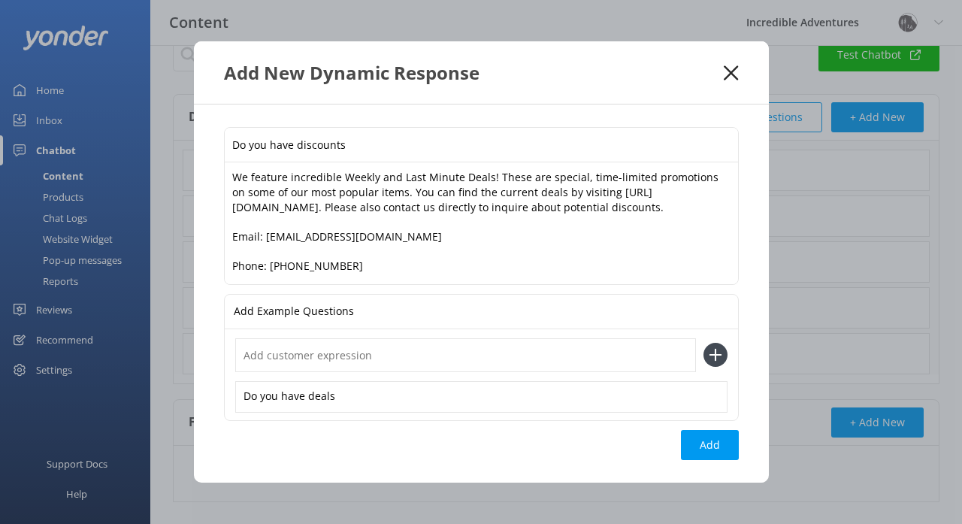
click at [554, 369] on input "text" at bounding box center [465, 355] width 461 height 34
type input "Do you have weekly deals"
click at [721, 363] on icon at bounding box center [716, 355] width 24 height 24
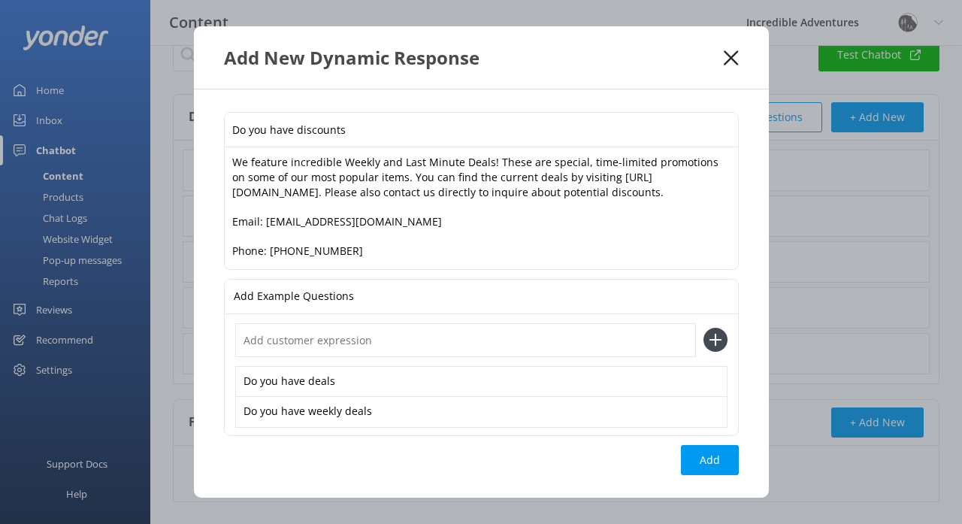
click at [335, 355] on input "text" at bounding box center [465, 340] width 461 height 34
type input "What is the weekly deal"
click at [707, 352] on icon at bounding box center [716, 340] width 24 height 24
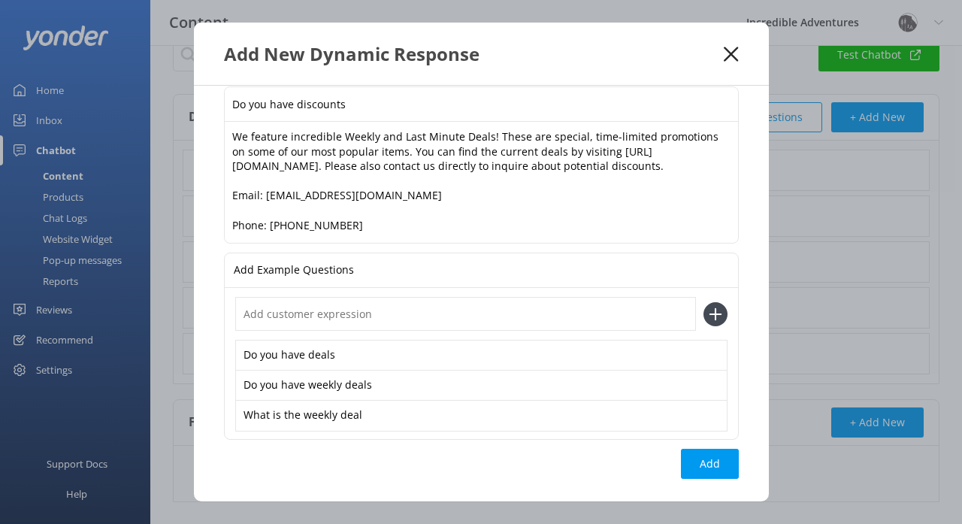
scroll to position [32, 0]
click at [720, 465] on button "Add" at bounding box center [710, 464] width 58 height 30
type input "Do you have discounts"
type input "Are there any discounts for returning customers"
type input "Do you have local discounts"
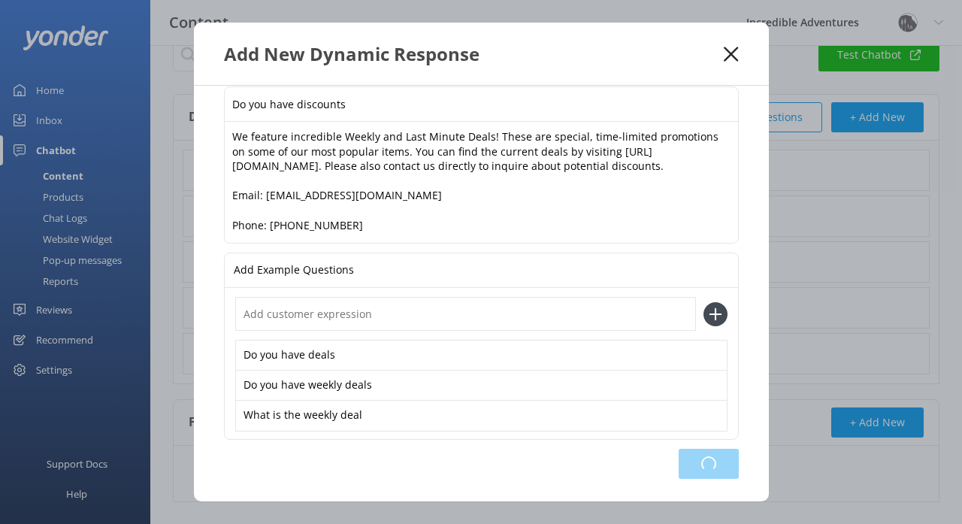
type input "Do you have senior discounts"
type input "Do you have student discounts"
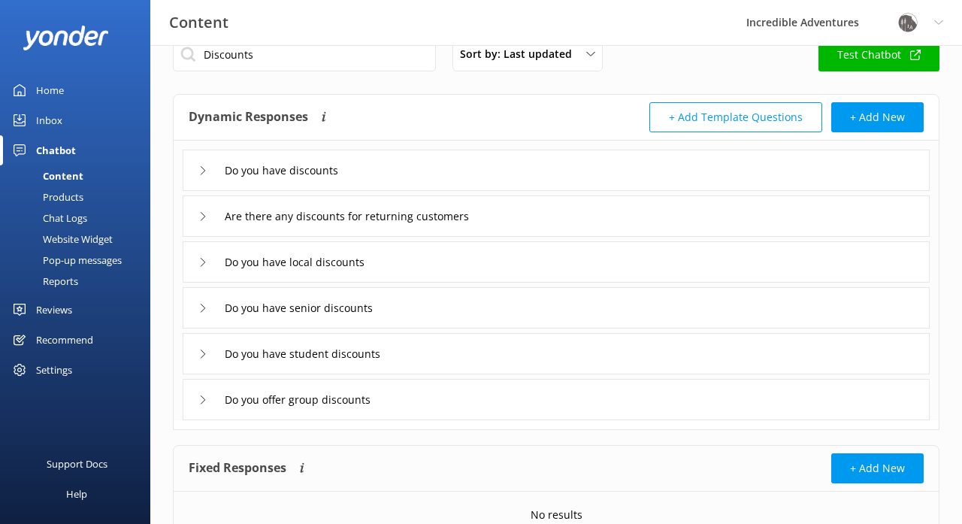
click at [205, 168] on icon at bounding box center [203, 170] width 9 height 9
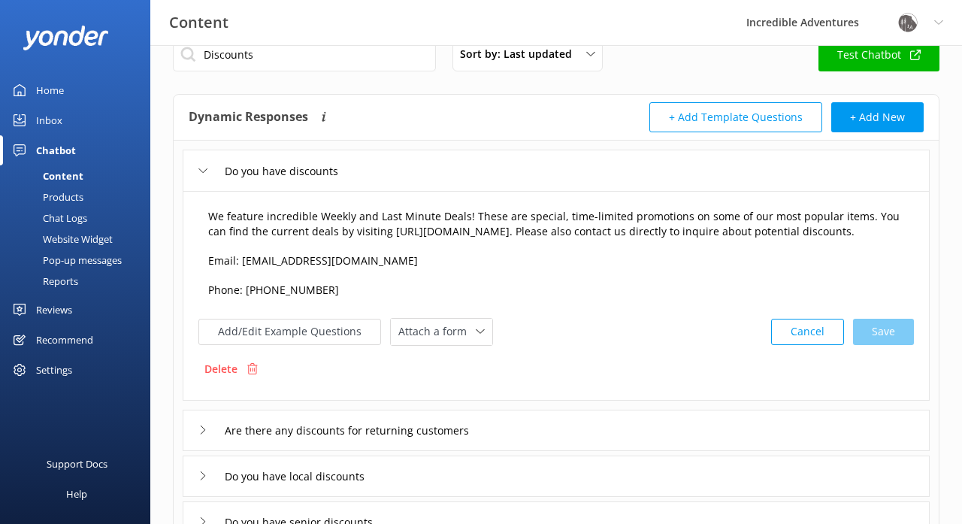
click at [383, 218] on textarea "We feature incredible Weekly and Last Minute Deals! These are special, time-lim…" at bounding box center [556, 254] width 713 height 107
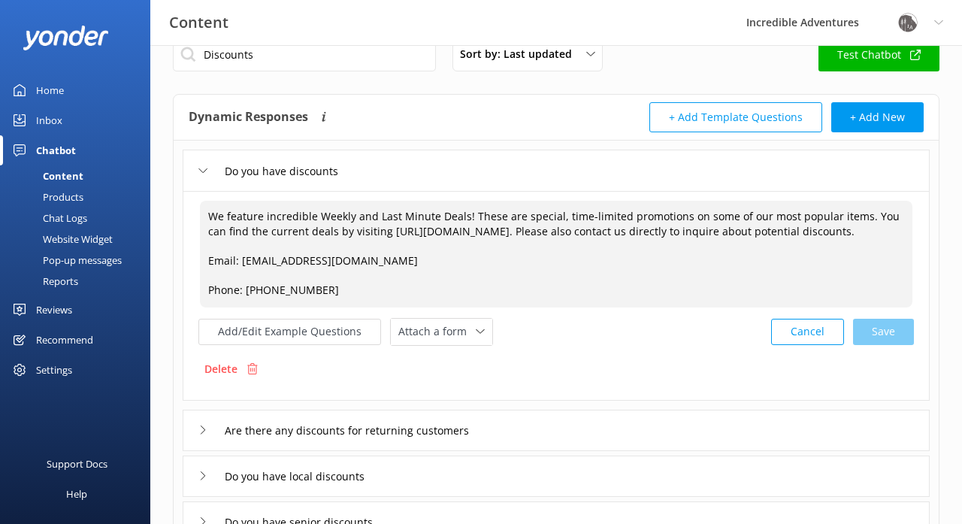
click at [408, 252] on textarea "We feature incredible Weekly and Last Minute Deals! These are special, time-lim…" at bounding box center [556, 254] width 713 height 107
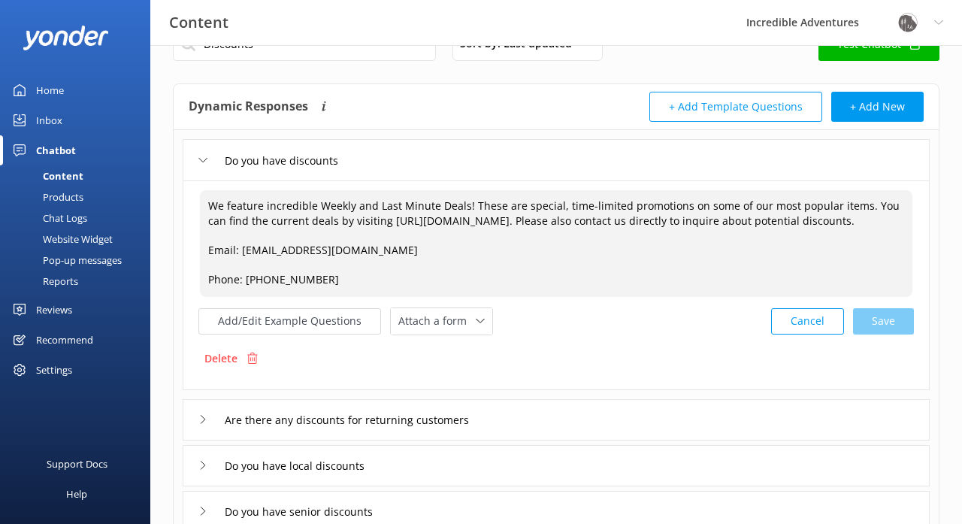
scroll to position [41, 0]
click at [347, 313] on button "Add/Edit Example Questions" at bounding box center [290, 321] width 183 height 26
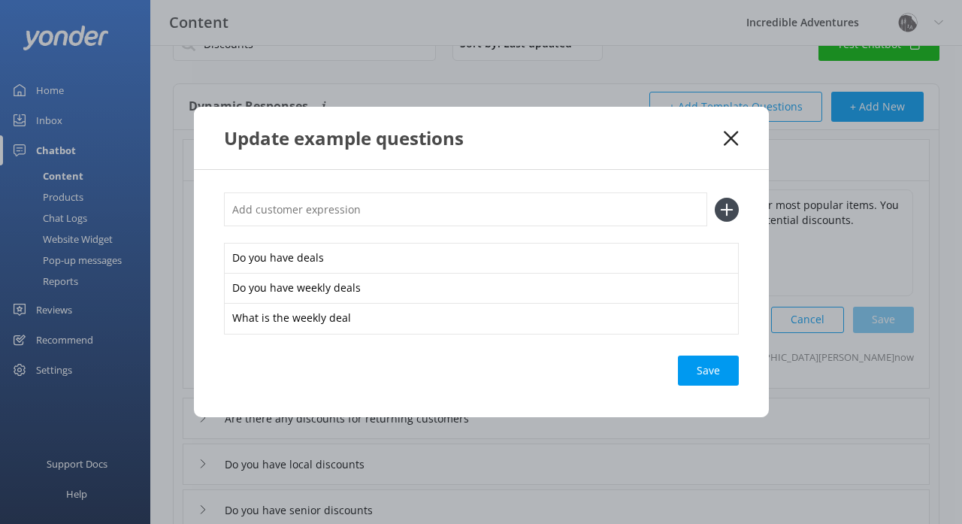
click at [696, 373] on div "Save" at bounding box center [708, 371] width 61 height 30
click at [729, 138] on icon at bounding box center [731, 138] width 14 height 15
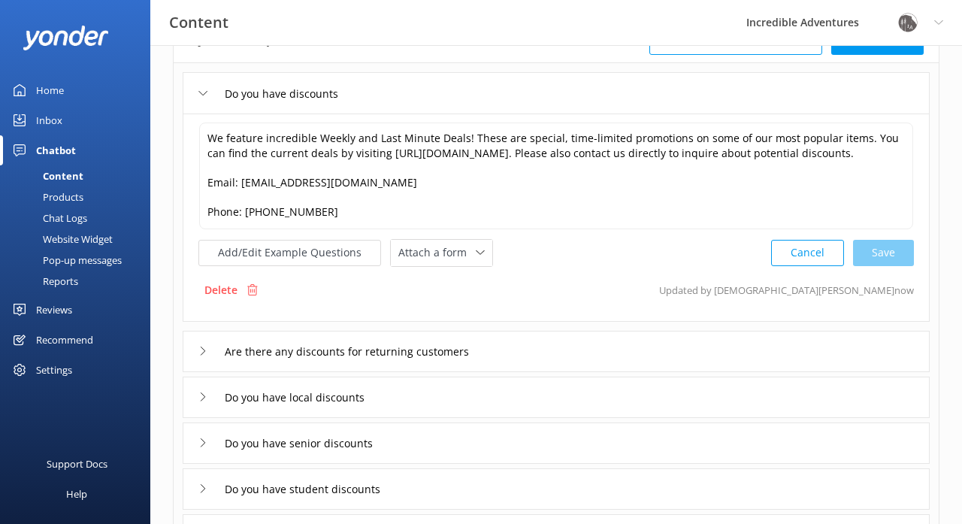
scroll to position [110, 0]
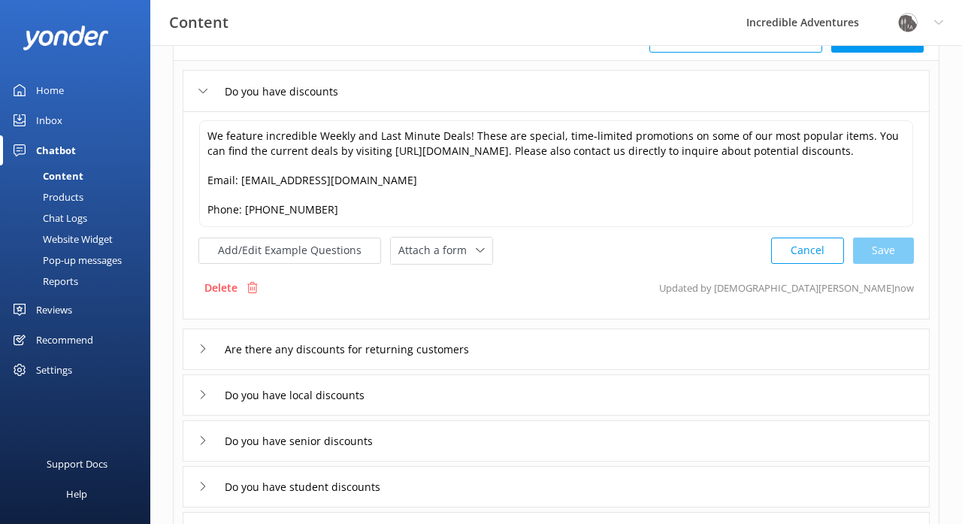
click at [207, 344] on icon at bounding box center [203, 348] width 9 height 9
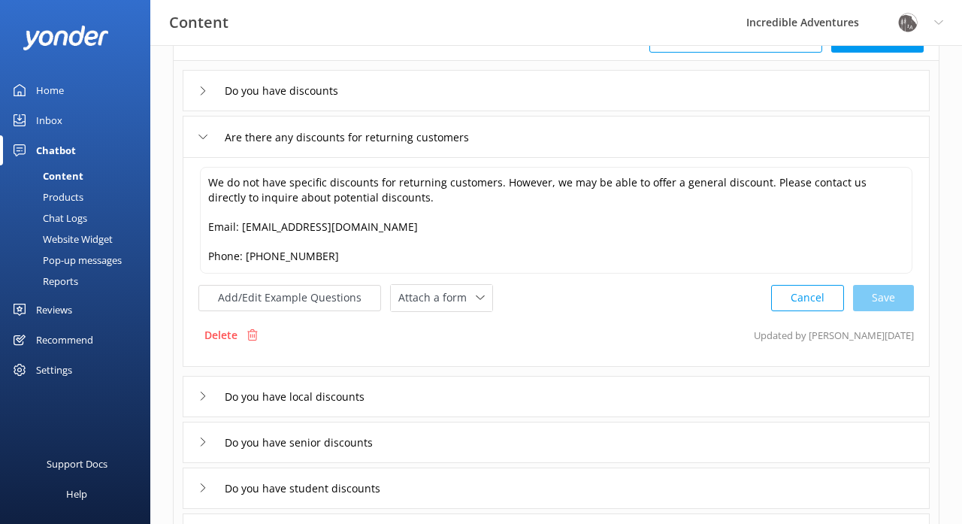
click at [203, 396] on icon at bounding box center [203, 396] width 9 height 9
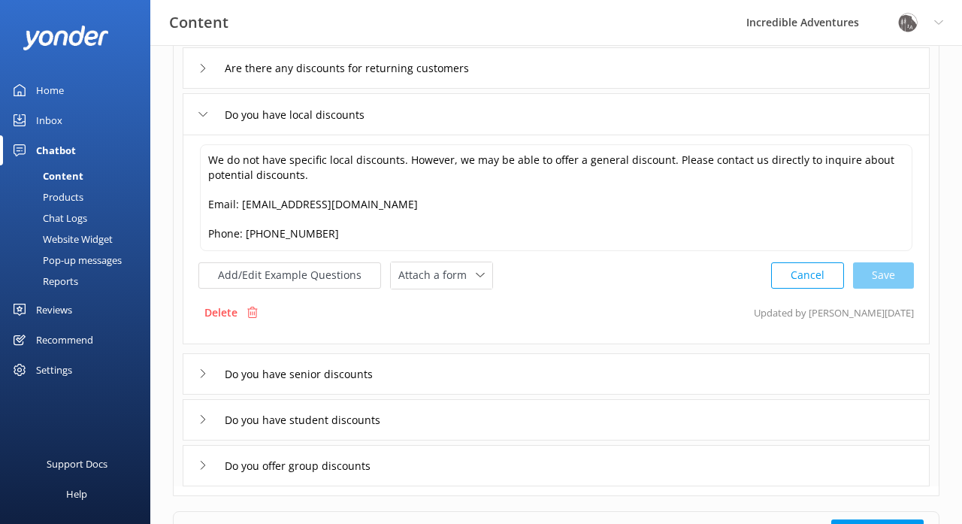
scroll to position [189, 0]
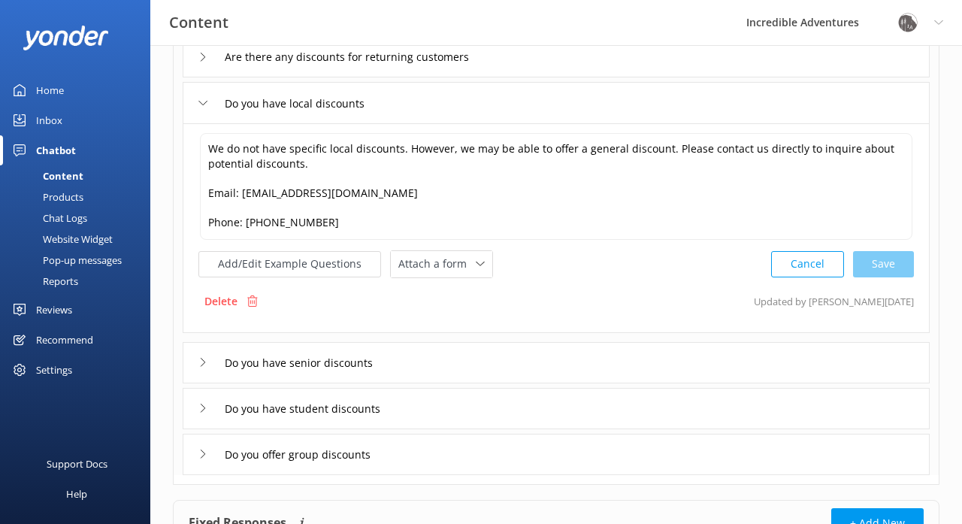
click at [205, 362] on icon at bounding box center [203, 362] width 9 height 9
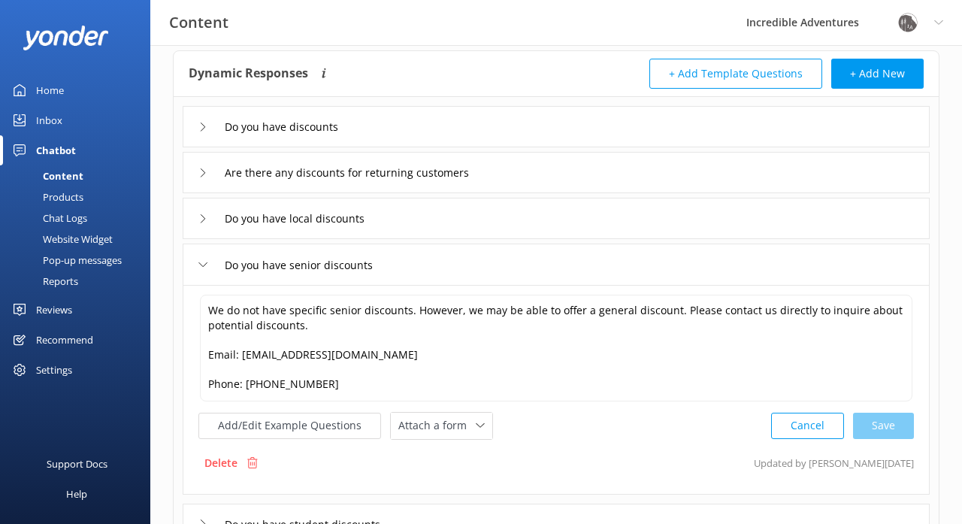
scroll to position [73, 0]
click at [202, 126] on icon at bounding box center [203, 127] width 9 height 9
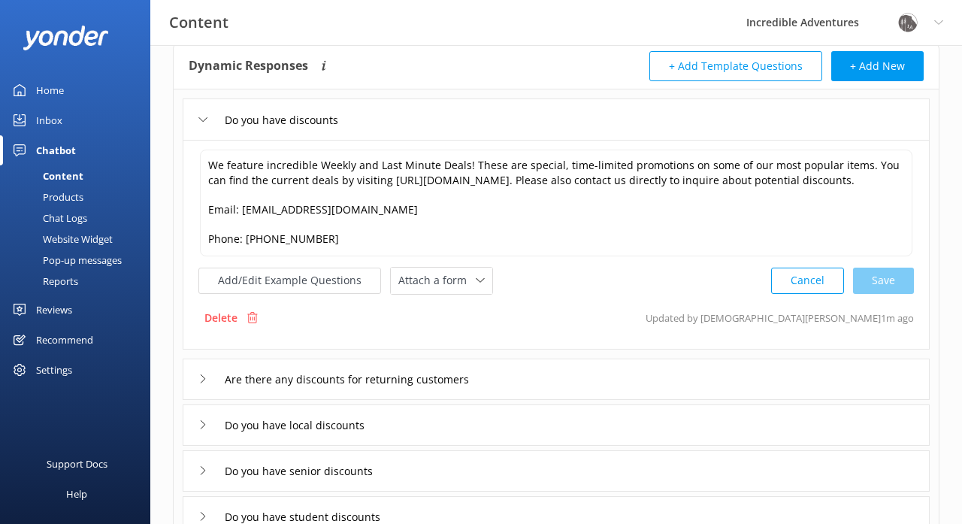
scroll to position [81, 0]
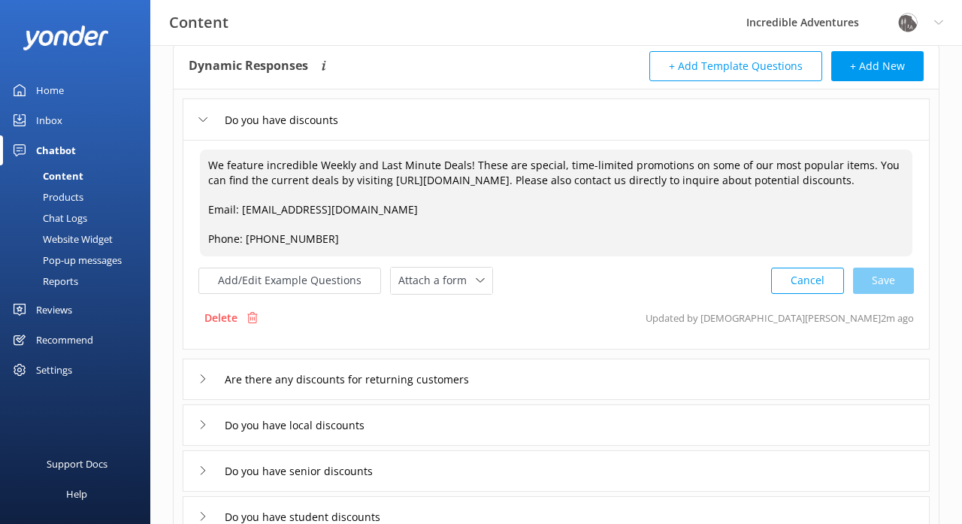
click at [559, 182] on textarea "We feature incredible Weekly and Last Minute Deals! These are special, time-lim…" at bounding box center [556, 203] width 713 height 107
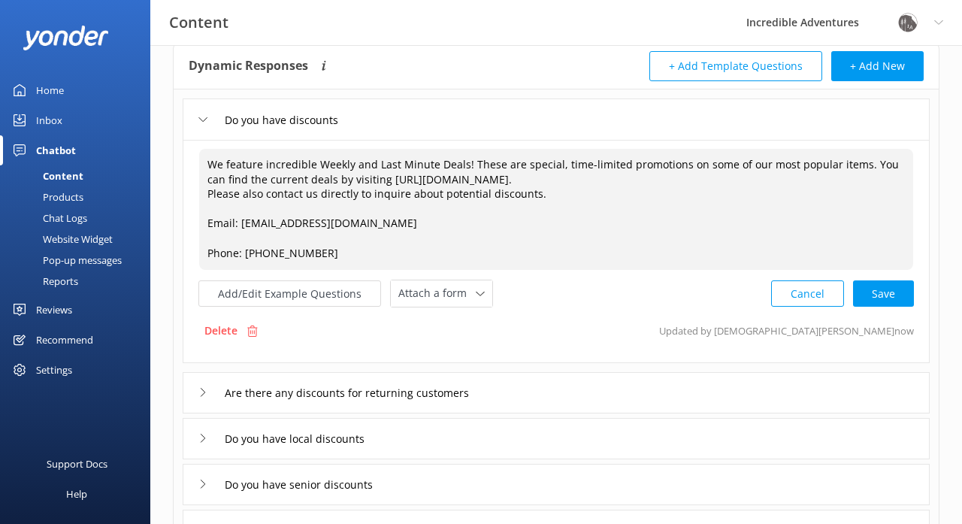
type textarea "We feature incredible Weekly and Last Minute Deals! These are special, time-lim…"
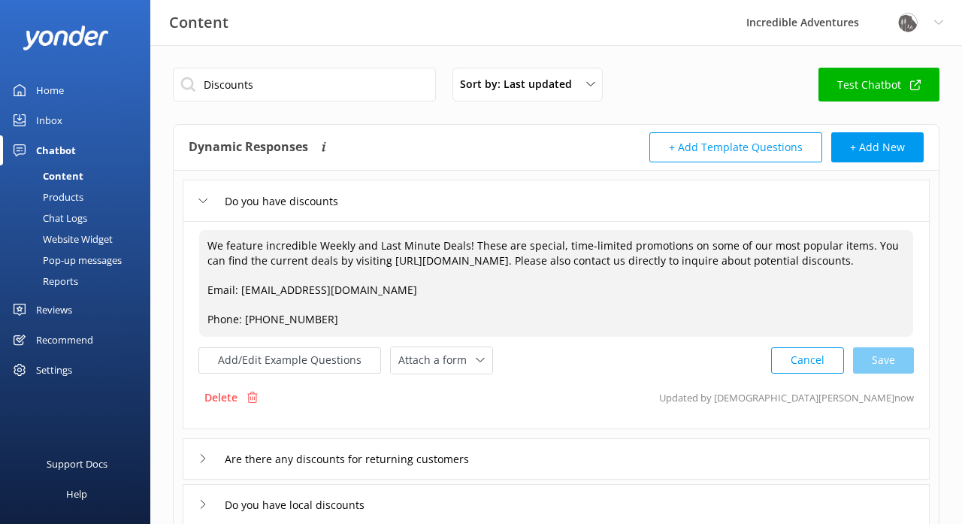
scroll to position [0, 0]
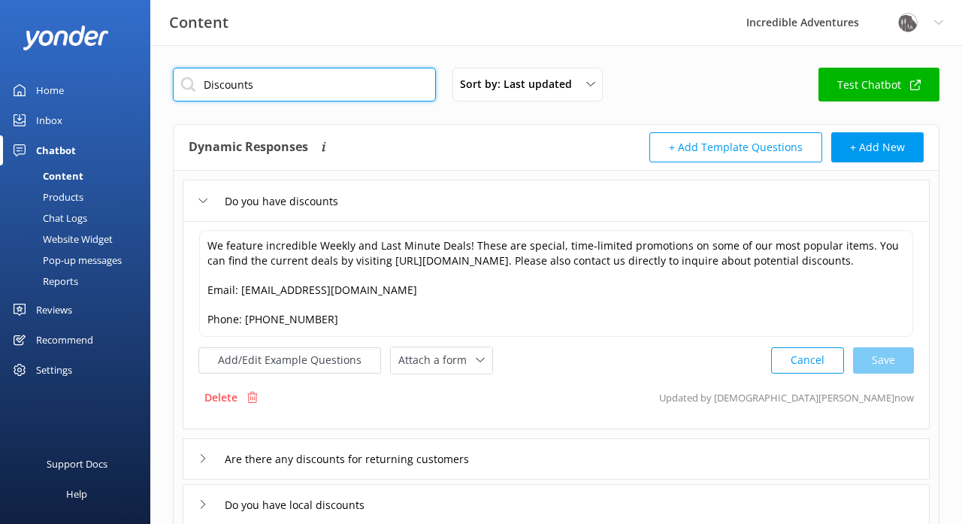
click at [360, 83] on input "Discounts" at bounding box center [304, 85] width 263 height 34
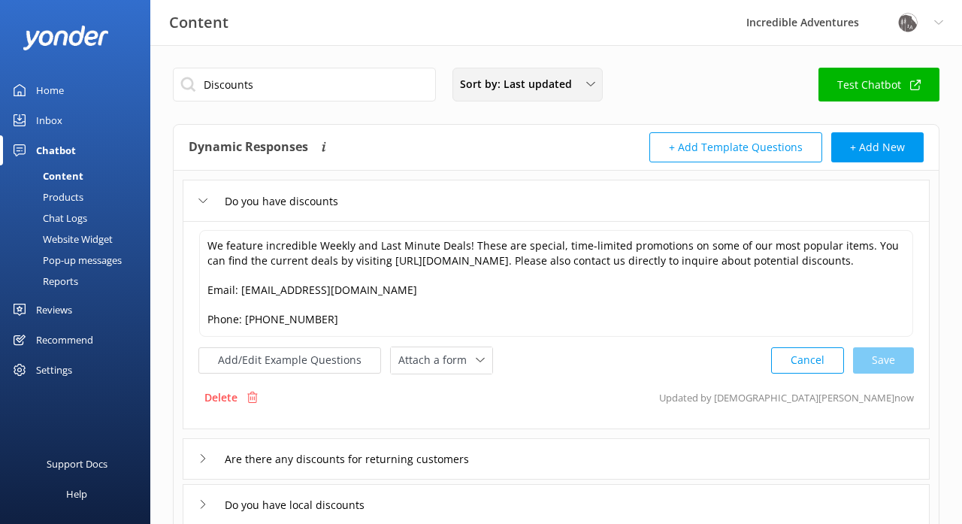
click at [519, 93] on div "Sort by: Last updated Title (A-Z) Last updated" at bounding box center [528, 85] width 150 height 34
click at [487, 114] on div "Title (A-Z)" at bounding box center [481, 120] width 41 height 15
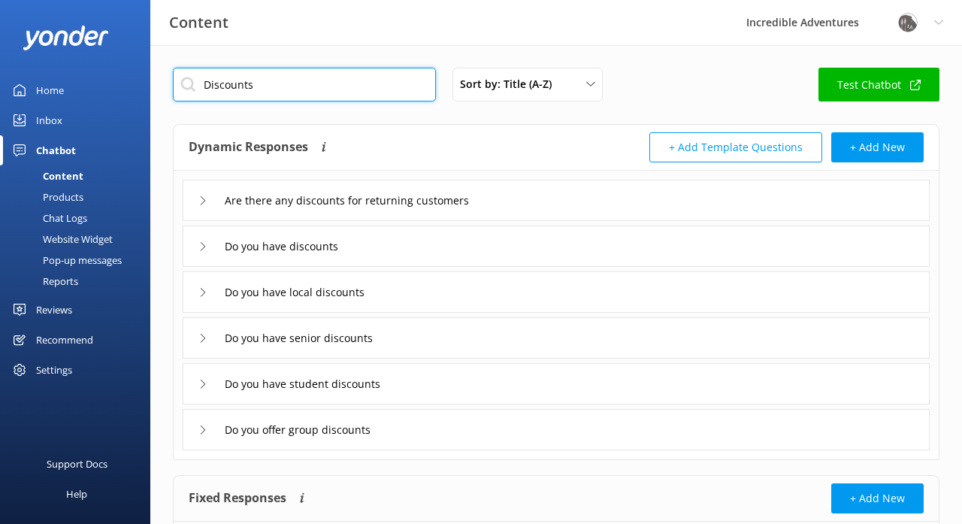
click at [314, 85] on input "Discounts" at bounding box center [304, 85] width 263 height 34
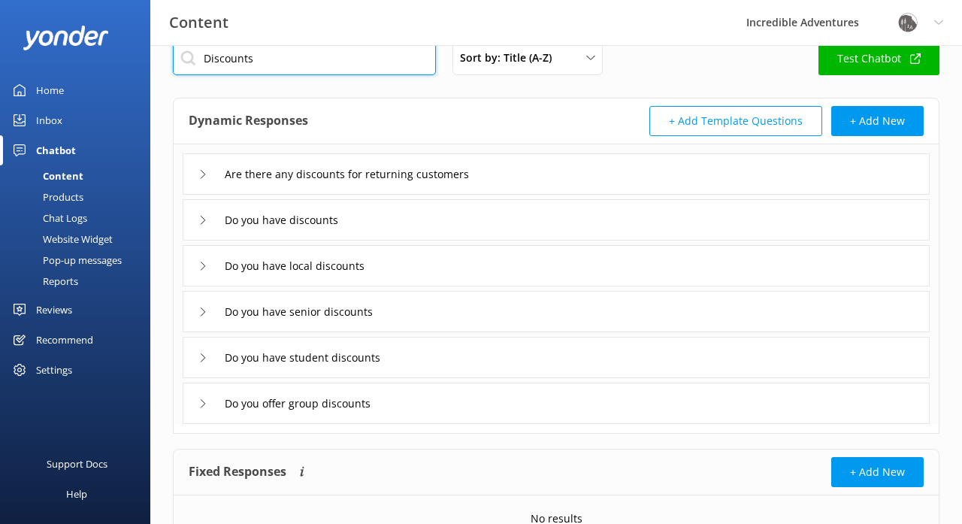
scroll to position [9, 0]
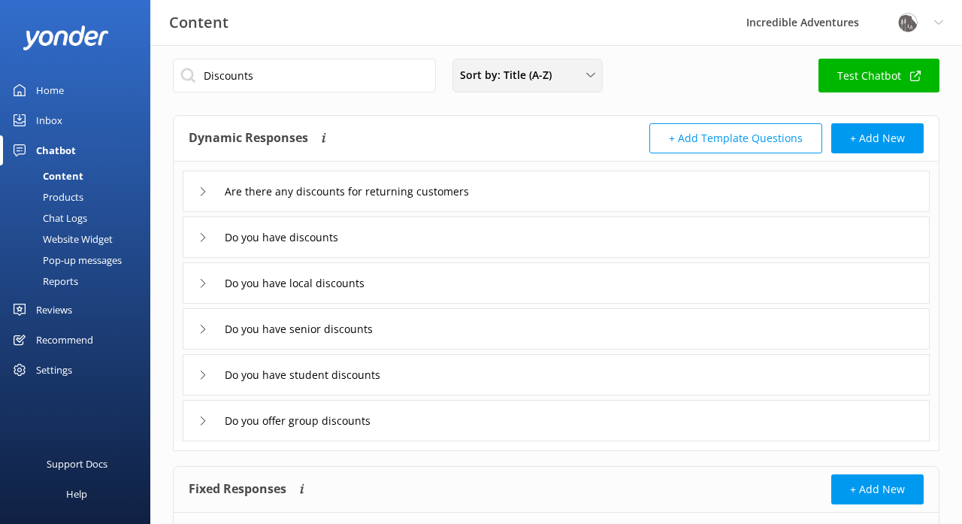
click at [579, 78] on div "Sort by: Title (A-Z)" at bounding box center [527, 75] width 143 height 17
click at [569, 138] on link "Last updated" at bounding box center [527, 141] width 148 height 30
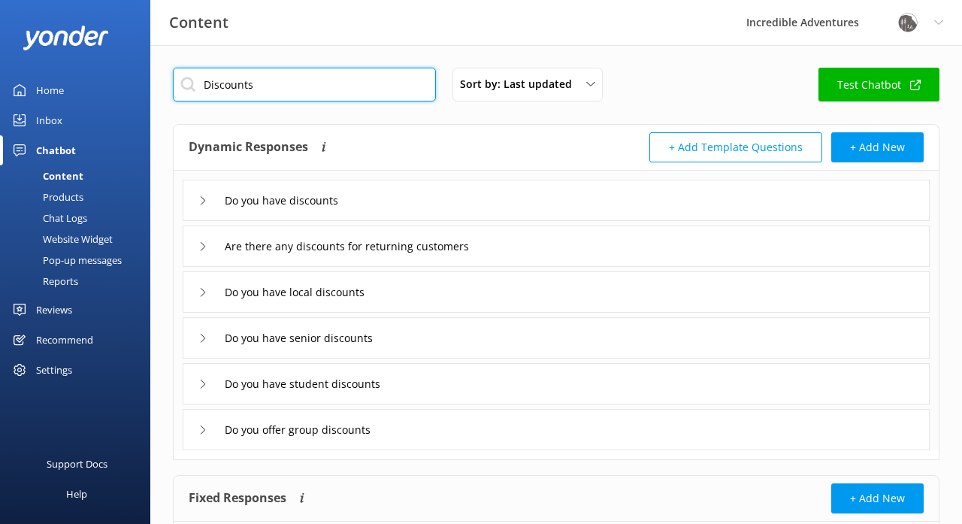
click at [333, 85] on input "Discounts" at bounding box center [304, 85] width 263 height 34
paste input "- We do not have specific discounts for returning customers, locals, students, …"
type input "- We do not have specific discounts for returning customers, locals, students, …"
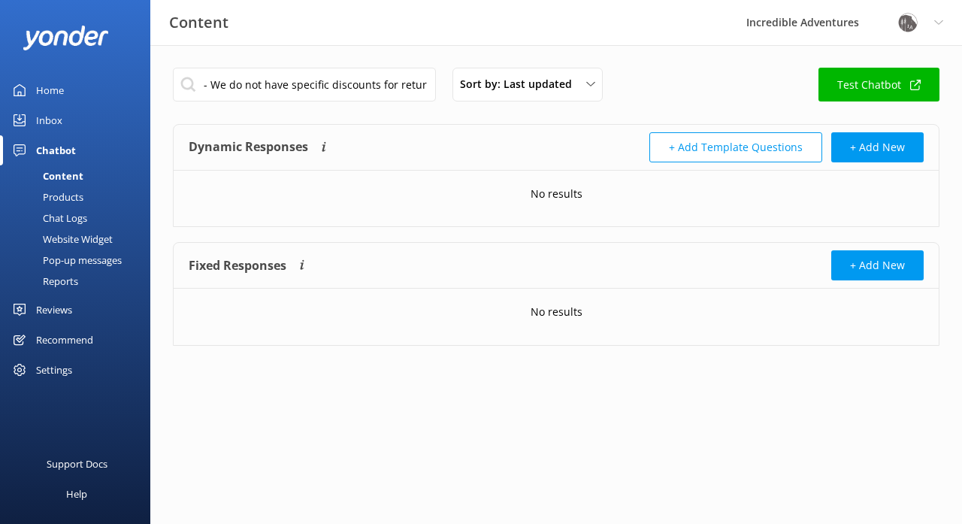
click at [77, 175] on div "Content" at bounding box center [46, 175] width 74 height 21
click at [74, 196] on div "Products" at bounding box center [46, 196] width 74 height 21
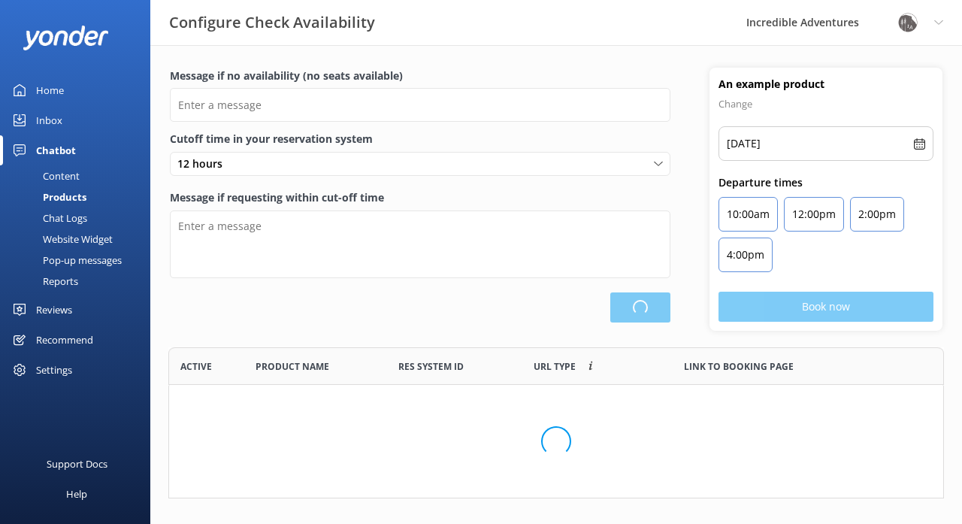
scroll to position [151, 776]
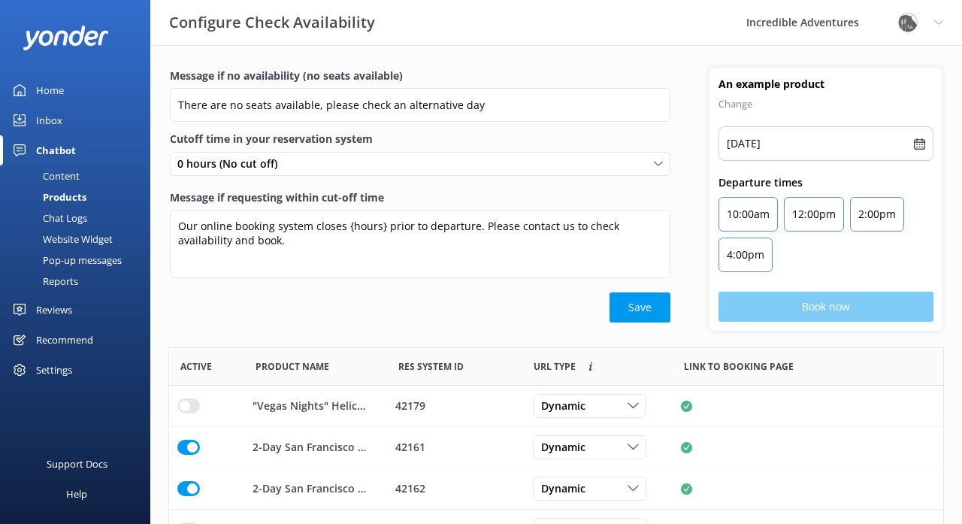
type input "There are no seats available, please check an alternative day"
type textarea "Our online booking system closes {hours} prior to departure. Please contact us …"
click at [72, 216] on div "Chat Logs" at bounding box center [48, 218] width 78 height 21
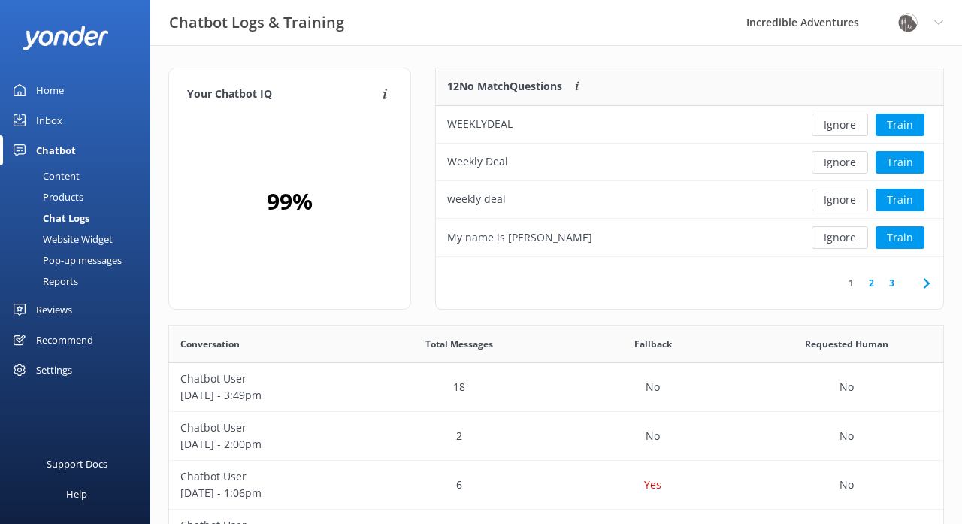
scroll to position [189, 508]
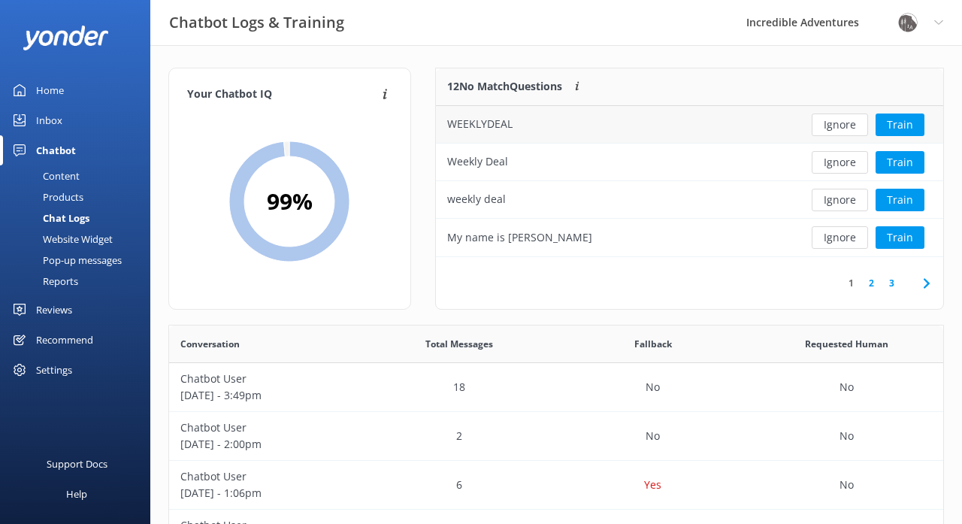
click at [518, 118] on div "WEEKLYDEAL" at bounding box center [614, 125] width 357 height 38
click at [905, 123] on button "Train" at bounding box center [900, 125] width 49 height 23
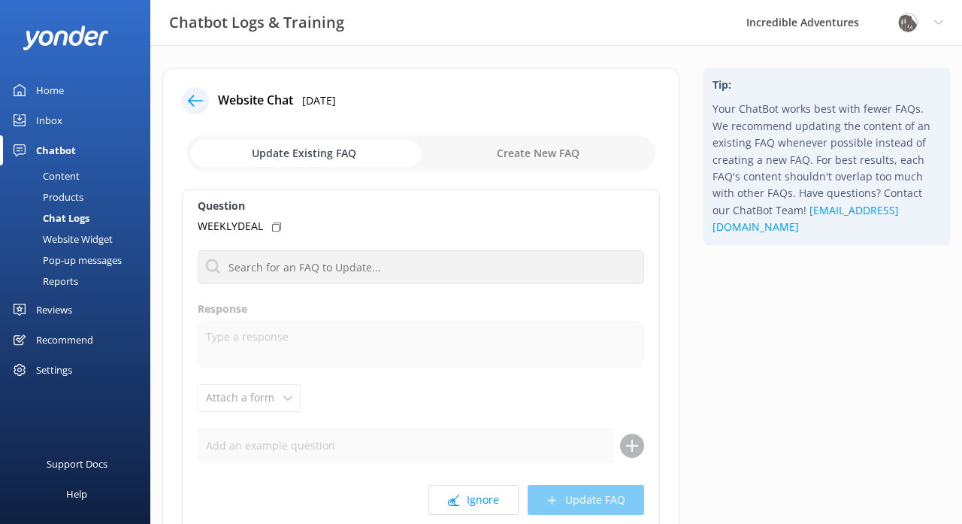
click at [552, 156] on input "checkbox" at bounding box center [420, 153] width 469 height 36
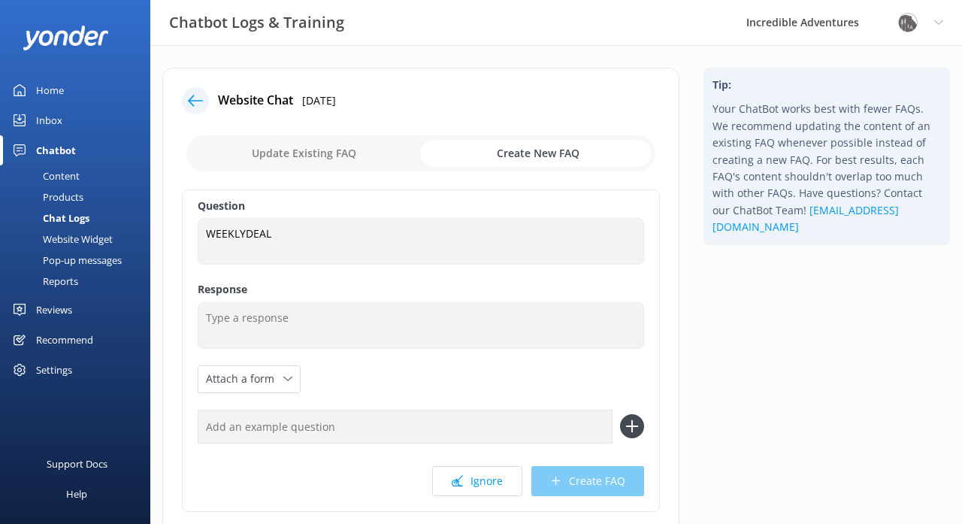
click at [376, 151] on input "checkbox" at bounding box center [420, 153] width 469 height 36
checkbox input "false"
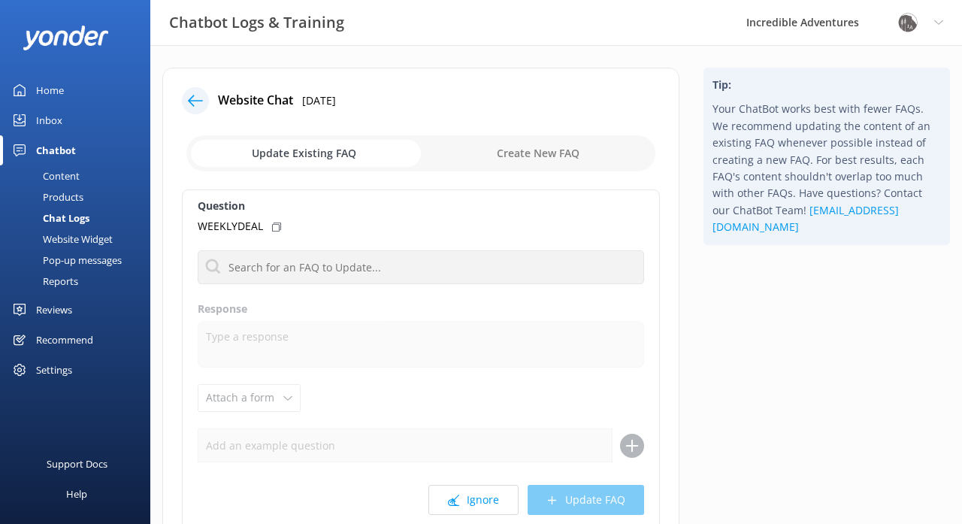
click at [191, 97] on icon at bounding box center [195, 100] width 15 height 15
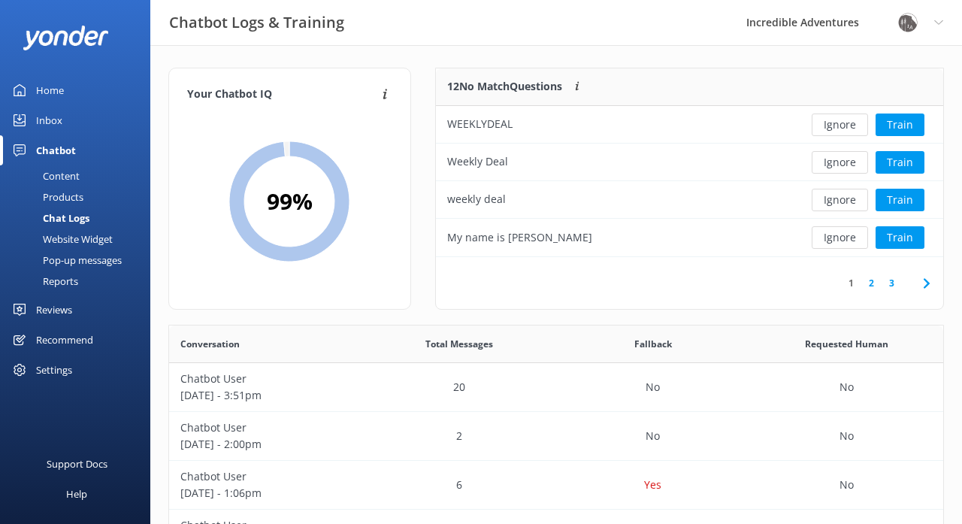
click at [926, 283] on icon at bounding box center [927, 283] width 18 height 18
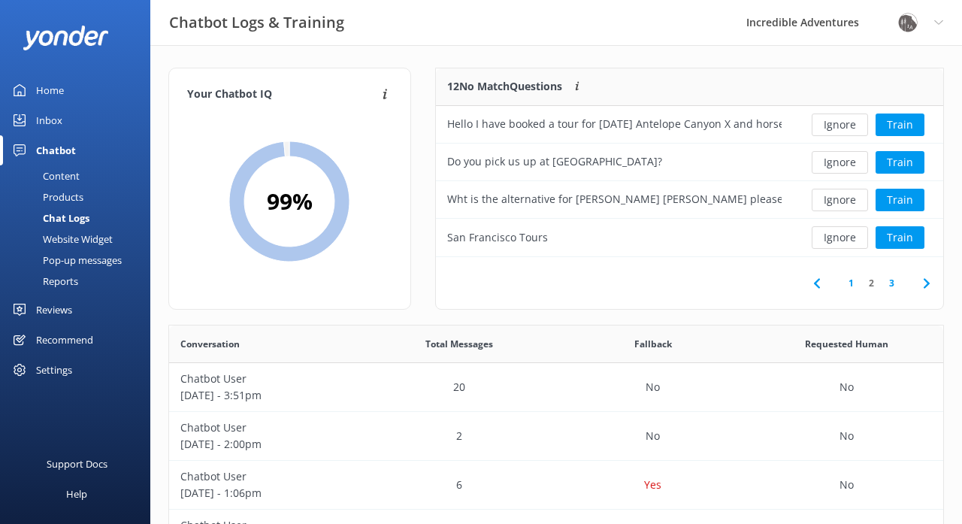
click at [926, 284] on use at bounding box center [926, 283] width 6 height 10
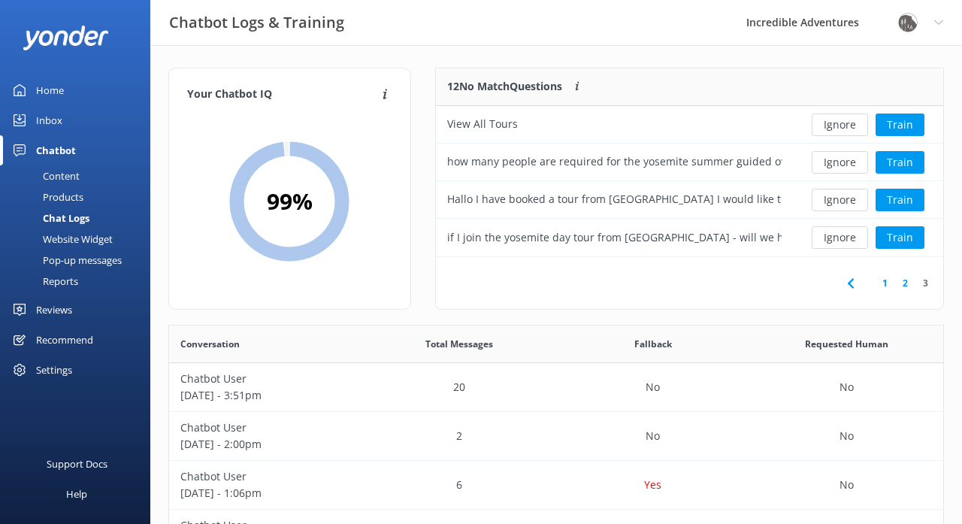
click at [853, 281] on icon at bounding box center [851, 283] width 18 height 18
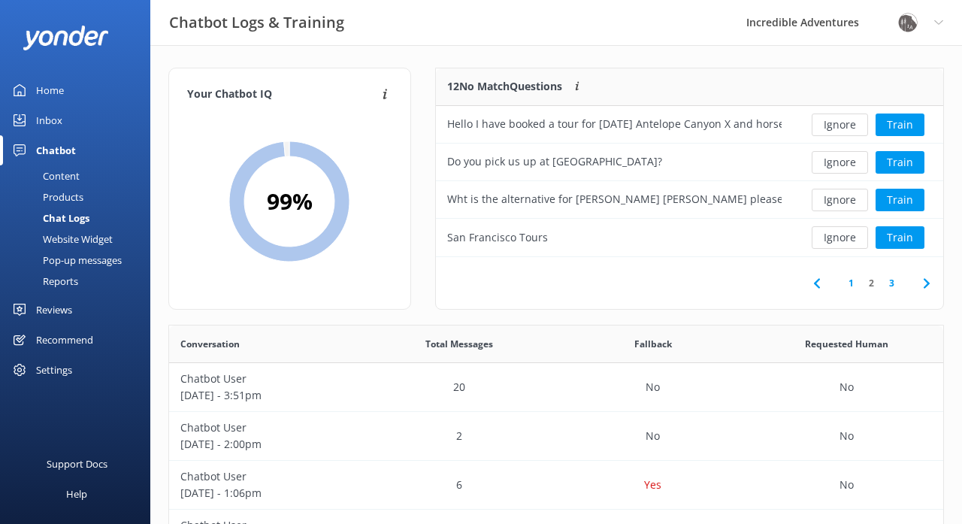
click at [853, 281] on link "1" at bounding box center [851, 283] width 20 height 14
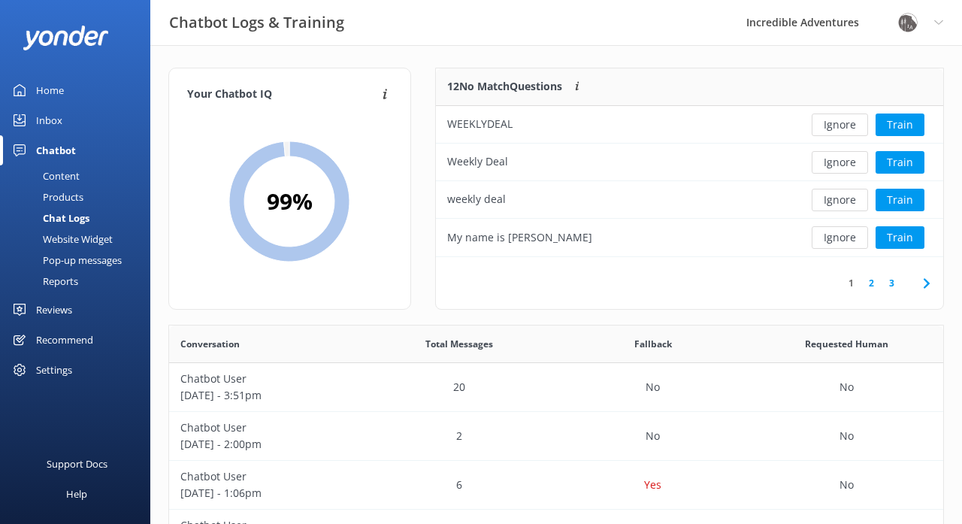
click at [107, 240] on div "Website Widget" at bounding box center [61, 239] width 104 height 21
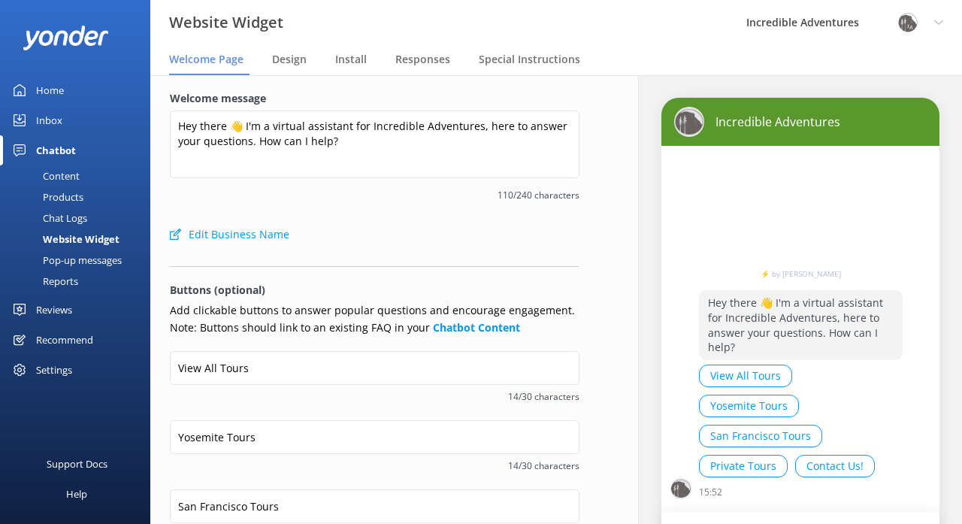
click at [96, 258] on div "Pop-up messages" at bounding box center [65, 260] width 113 height 21
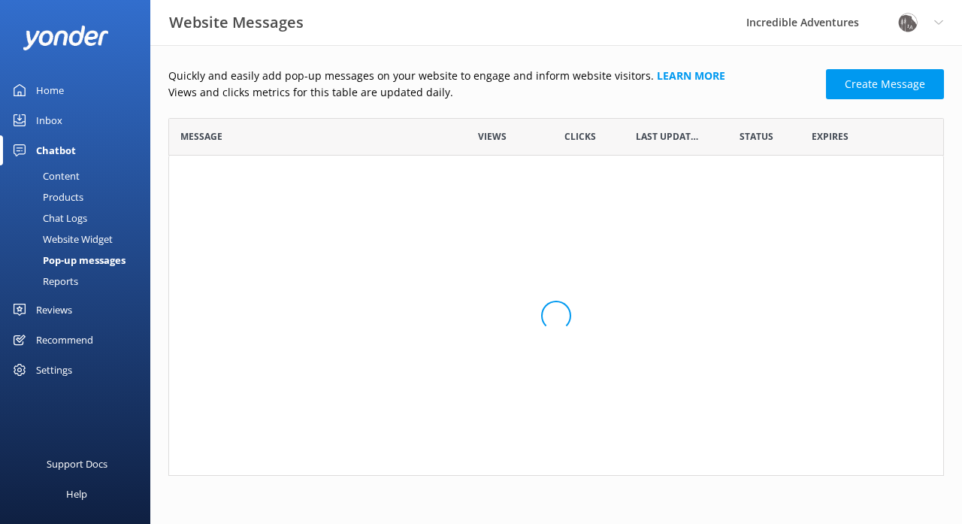
scroll to position [358, 776]
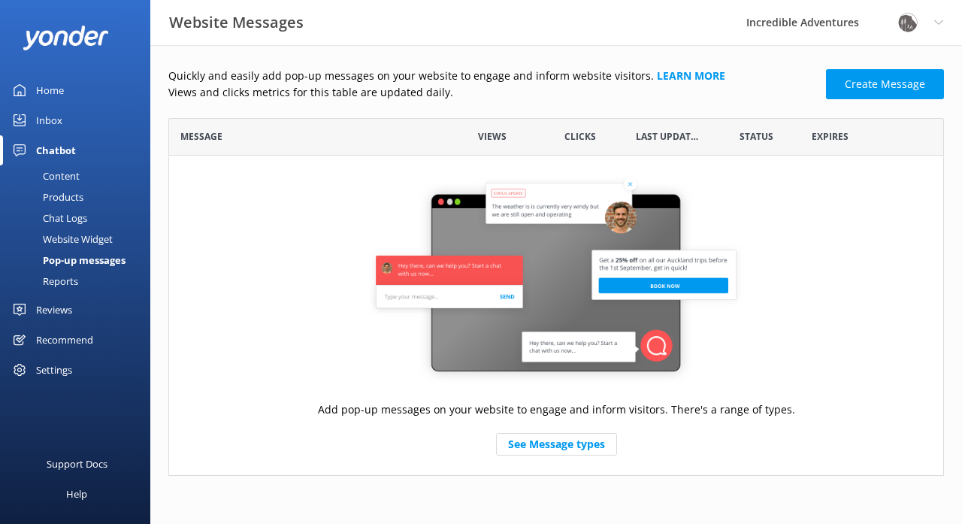
click at [68, 177] on div "Content" at bounding box center [44, 175] width 71 height 21
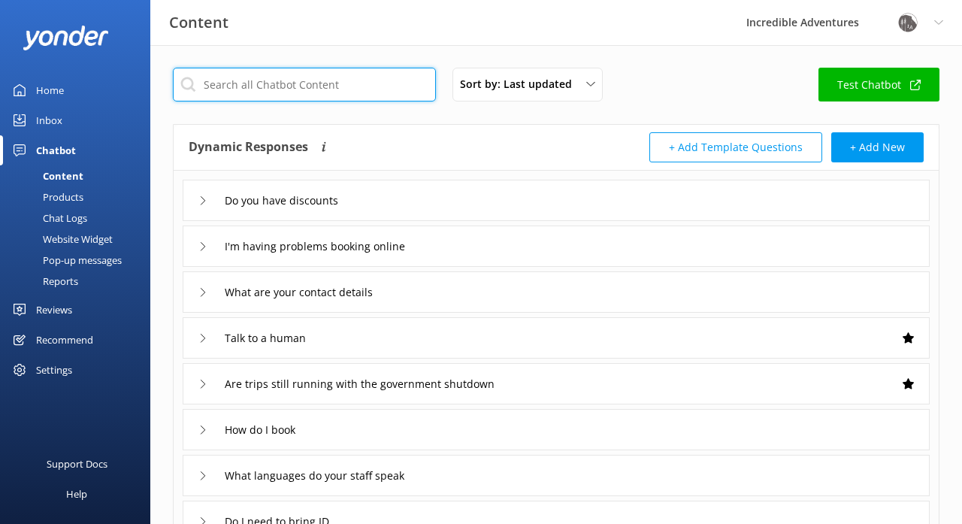
click at [349, 92] on input "text" at bounding box center [304, 85] width 263 height 34
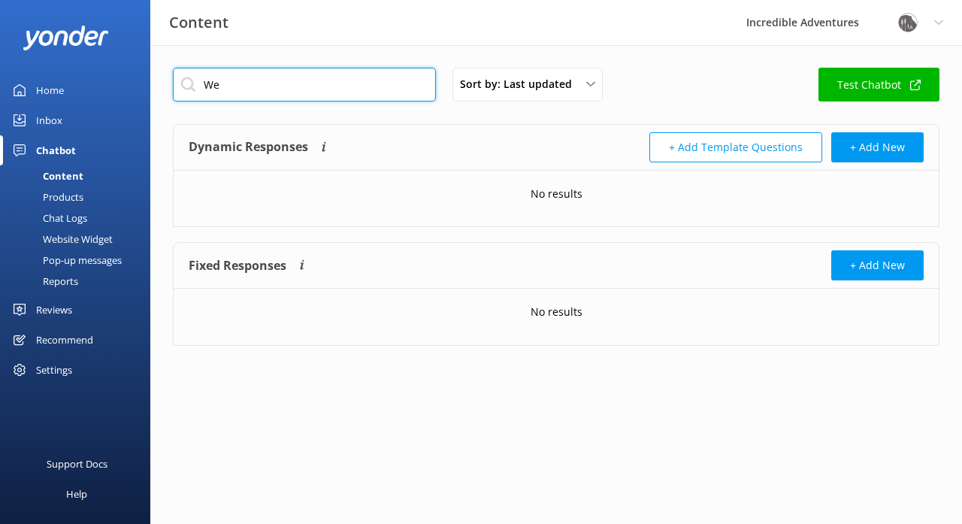
type input "W"
type input "D"
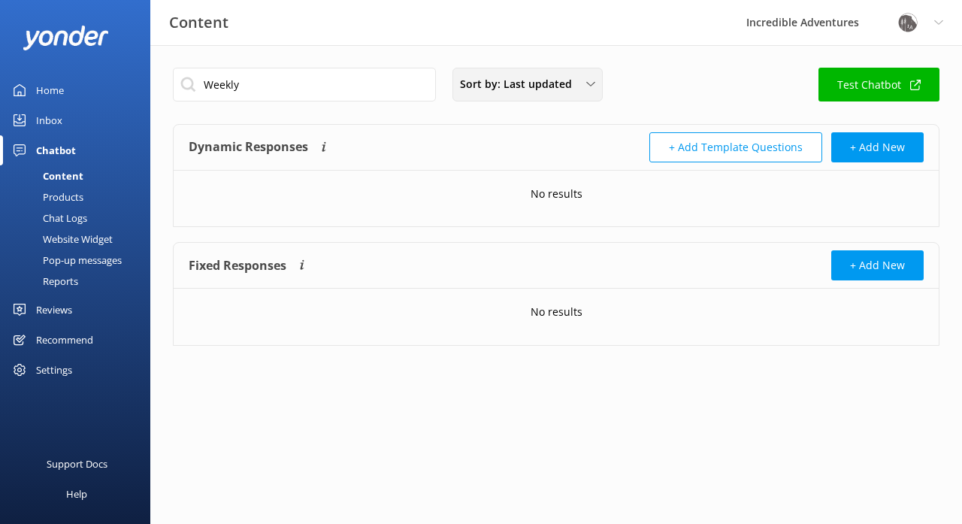
click at [532, 92] on span "Sort by: Last updated" at bounding box center [520, 84] width 121 height 17
click at [523, 114] on link "Title (A-Z)" at bounding box center [527, 120] width 148 height 30
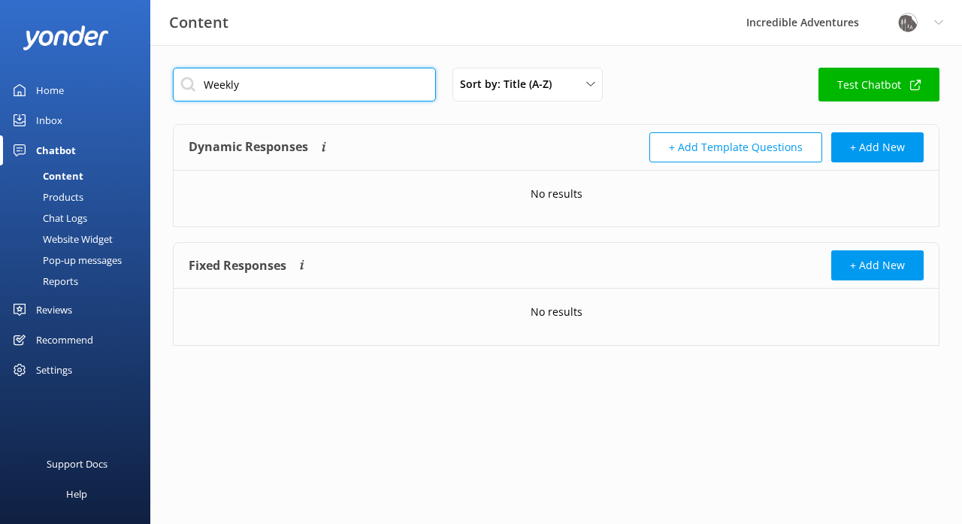
click at [261, 89] on input "Weekly" at bounding box center [304, 85] width 263 height 34
type input "W"
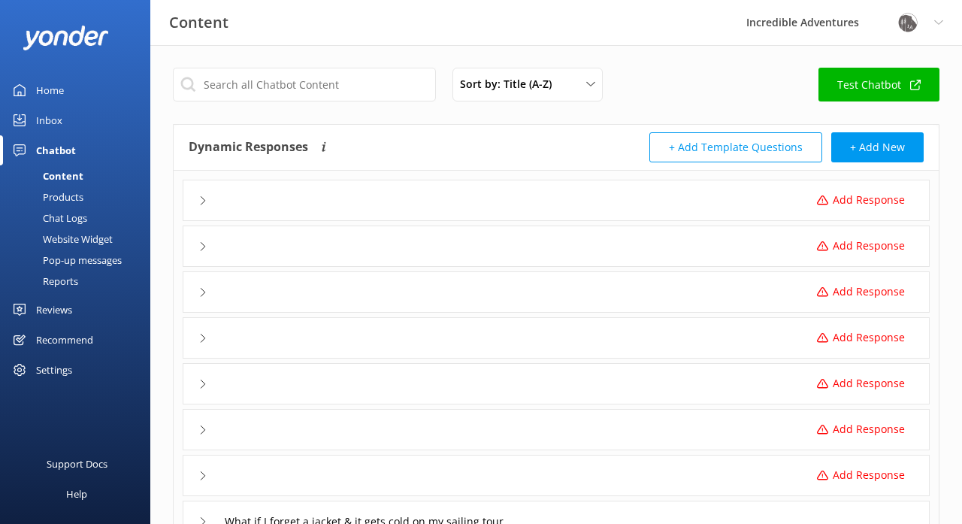
click at [203, 201] on icon at bounding box center [203, 200] width 9 height 9
type input "What if I forget a jacket & it gets cold on my sailing tour"
type input "Alcatraz DAY Tour and Aquarium and Muir Woods & Sausalito Half-Day Tour with Fe…"
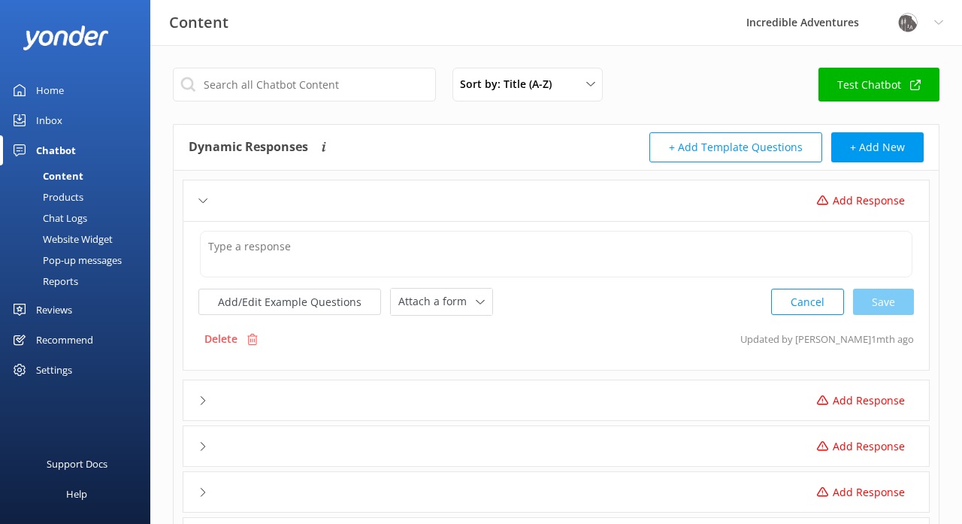
click at [203, 201] on icon at bounding box center [203, 200] width 9 height 9
type input "What if I forget a jacket & it gets cold on my sailing tour"
type input "Alcatraz DAY Tour and Aquarium and Muir Woods & Sausalito Half-Day Tour with Fe…"
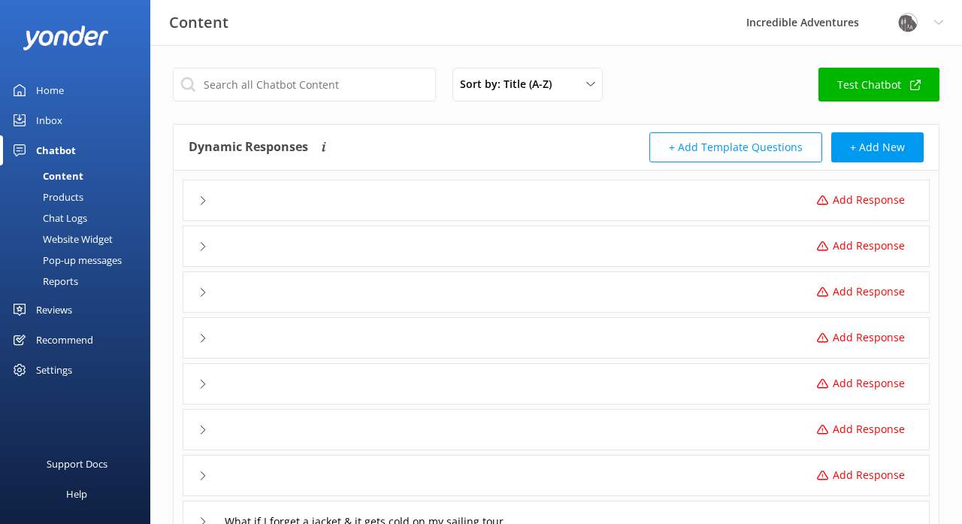
click at [490, 141] on div "Dynamic Responses The chatbot will generate a response based on the content inf…" at bounding box center [373, 147] width 368 height 30
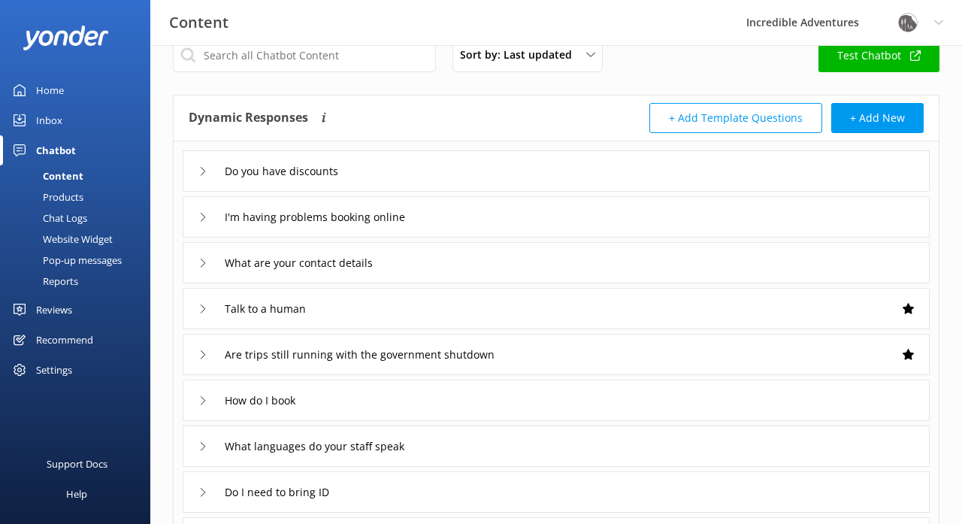
scroll to position [28, 0]
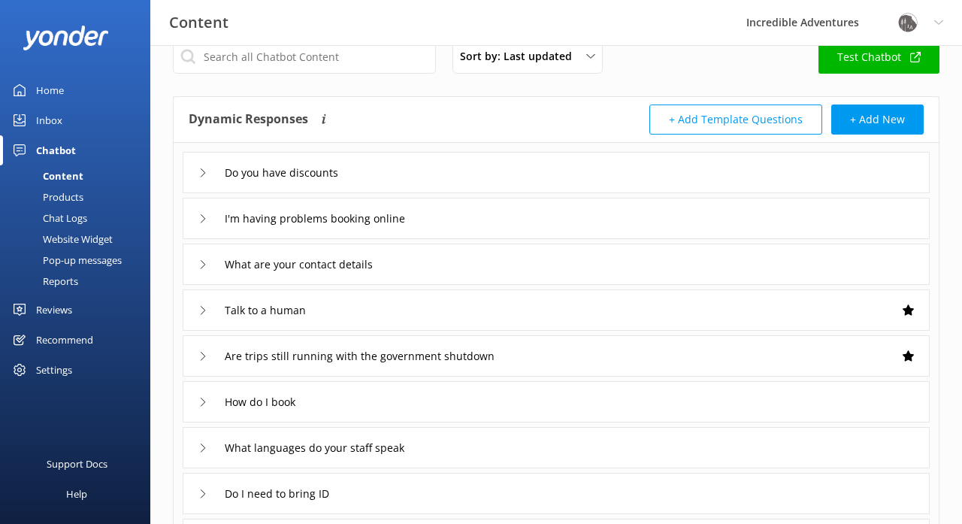
click at [206, 174] on icon at bounding box center [203, 172] width 9 height 9
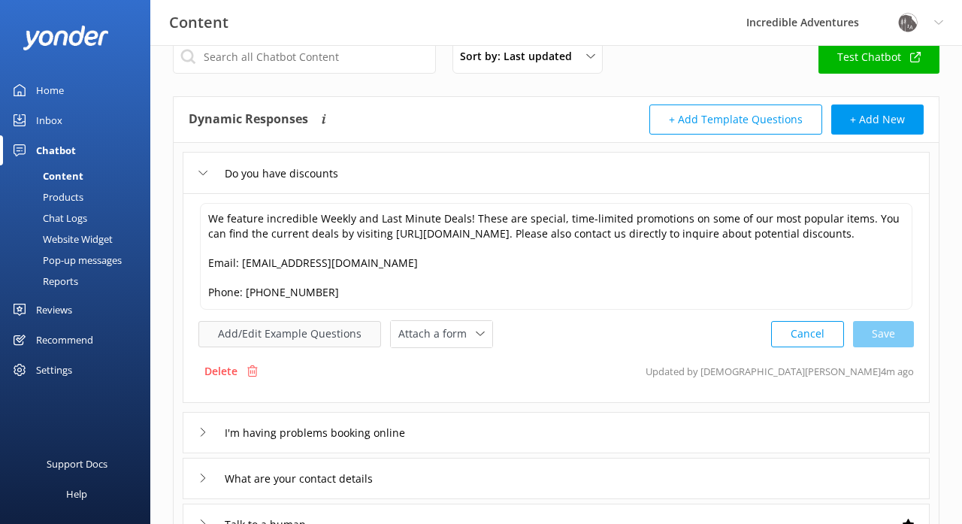
click at [291, 325] on button "Add/Edit Example Questions" at bounding box center [290, 334] width 183 height 26
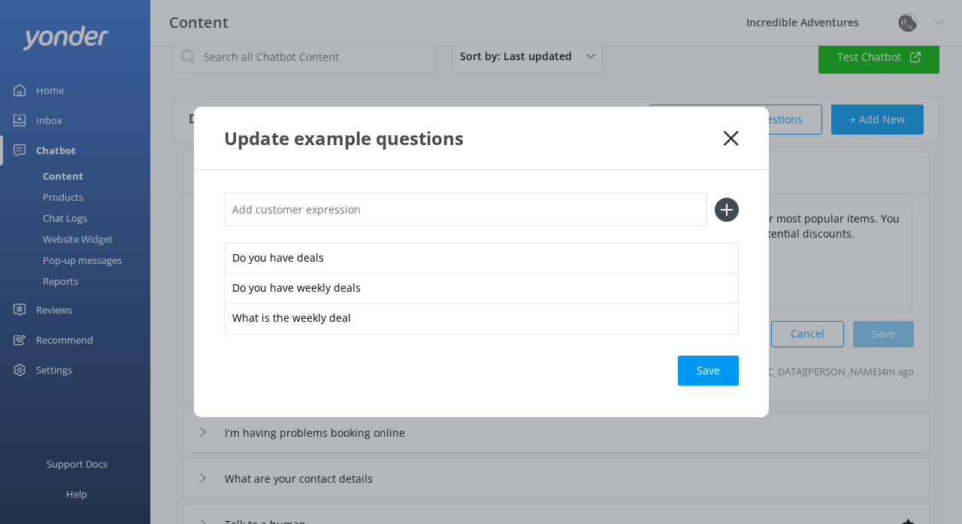
click at [493, 210] on input "text" at bounding box center [465, 209] width 483 height 34
type input "Weekly Deal"
click at [725, 208] on icon at bounding box center [727, 210] width 24 height 24
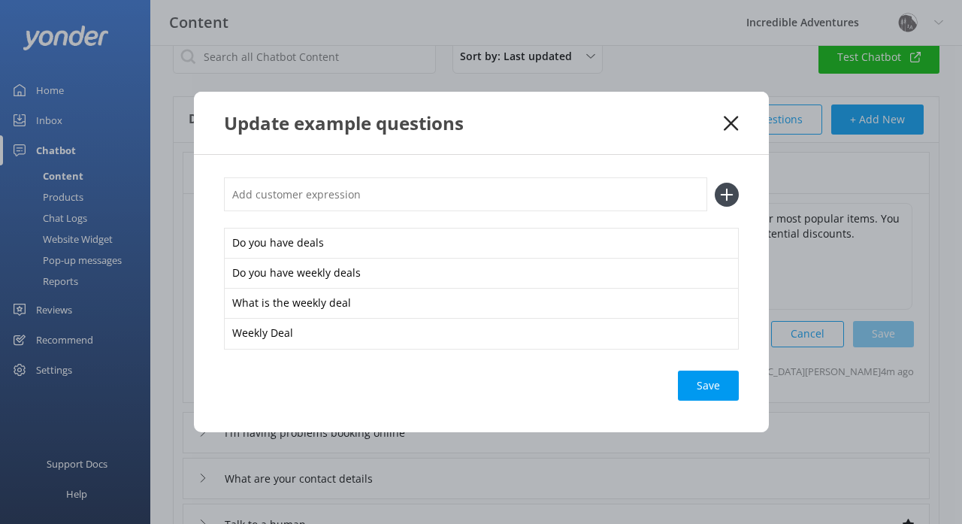
click at [487, 197] on input "text" at bounding box center [465, 194] width 483 height 34
type input "weekly deal"
click at [728, 198] on icon at bounding box center [727, 195] width 24 height 24
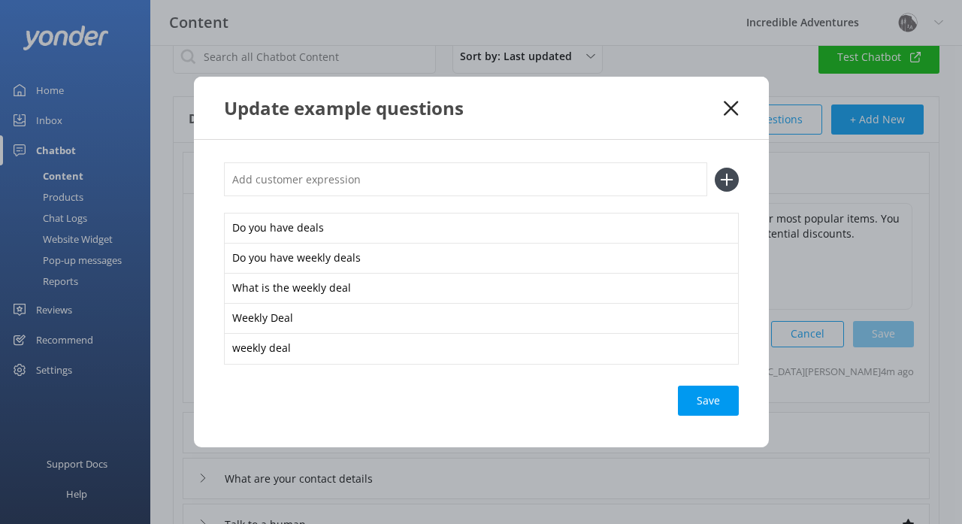
click at [477, 183] on input "text" at bounding box center [465, 179] width 483 height 34
type input "deal"
click at [723, 178] on icon at bounding box center [727, 180] width 24 height 24
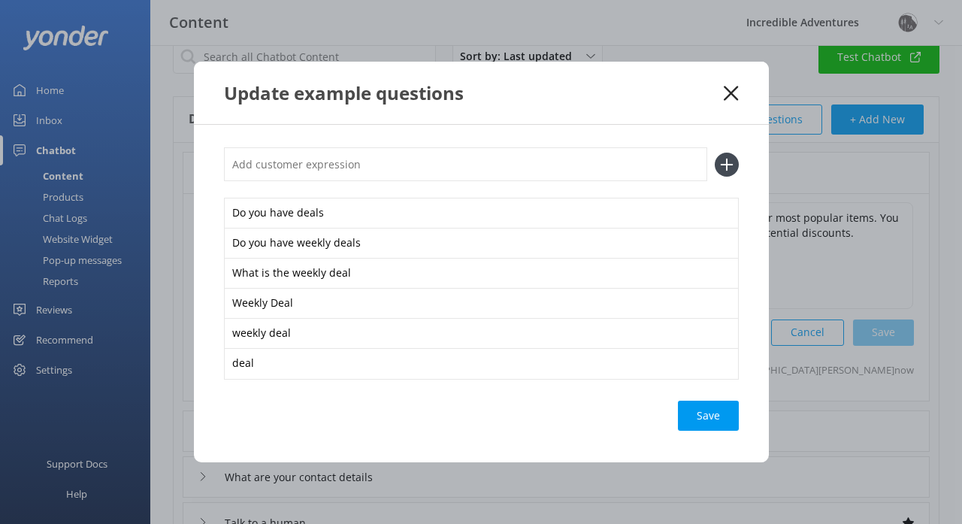
click at [734, 91] on use at bounding box center [731, 93] width 14 height 14
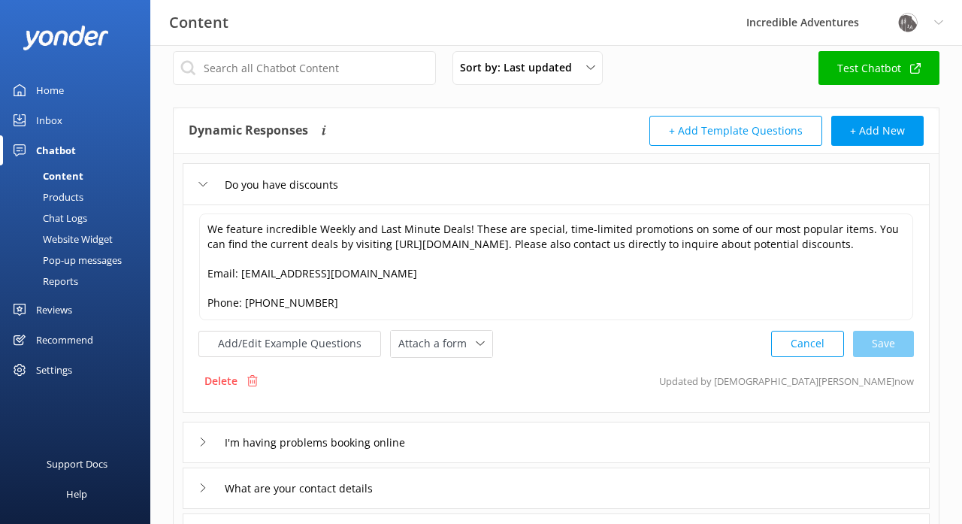
scroll to position [16, 0]
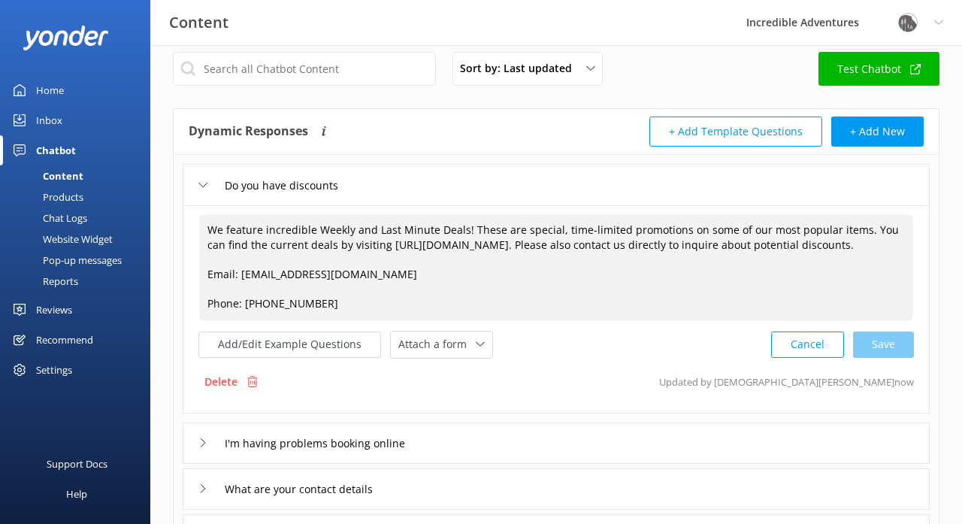
drag, startPoint x: 335, startPoint y: 308, endPoint x: 210, endPoint y: 227, distance: 149.5
click at [210, 227] on textarea "We feature incredible Weekly and Last Minute Deals! These are special, time-lim…" at bounding box center [556, 267] width 714 height 107
click at [80, 193] on div "Products" at bounding box center [46, 196] width 74 height 21
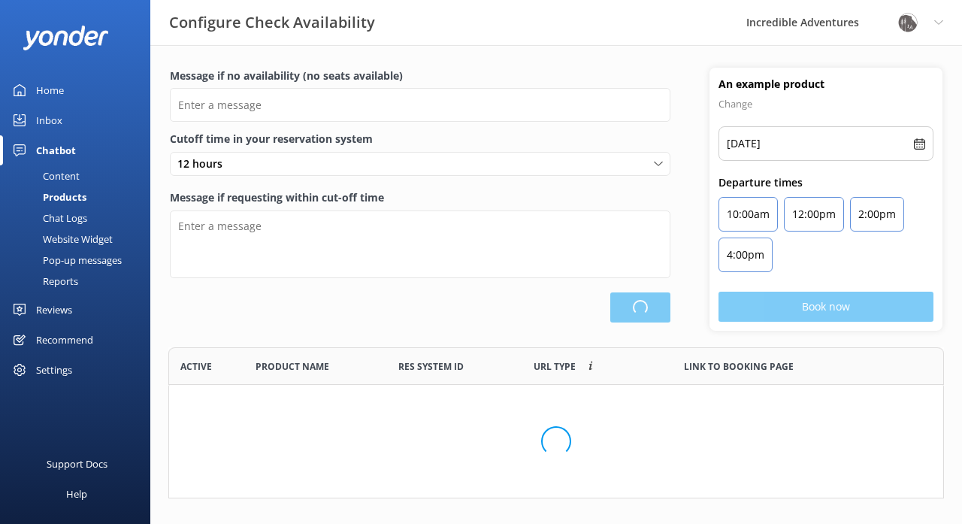
scroll to position [151, 776]
type input "There are no seats available, please check an alternative day"
type textarea "Our online booking system closes {hours} prior to departure. Please contact us …"
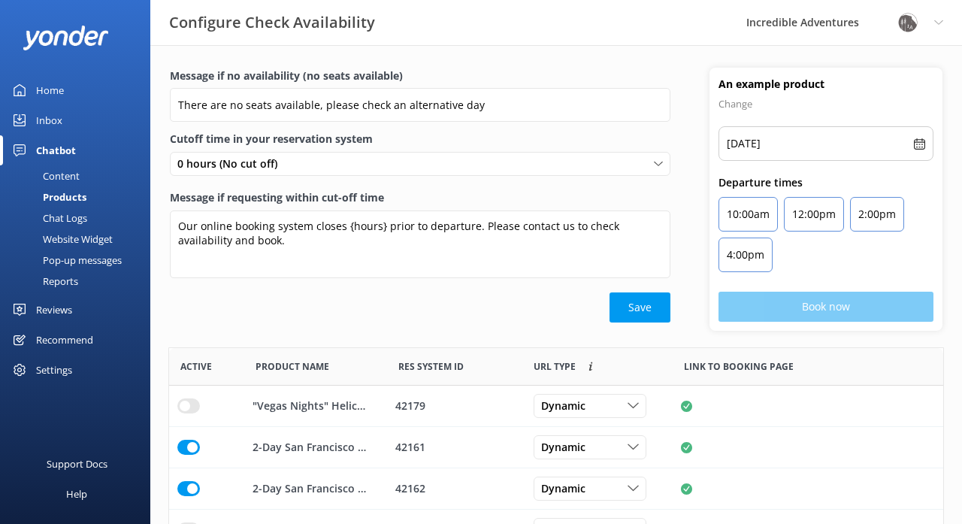
scroll to position [0, 0]
click at [83, 219] on div "Chat Logs" at bounding box center [48, 218] width 78 height 21
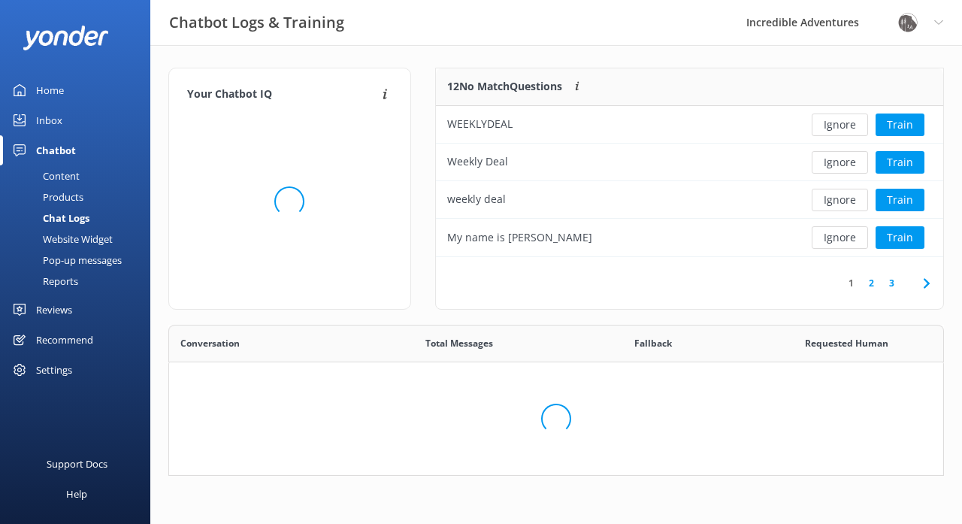
scroll to position [527, 774]
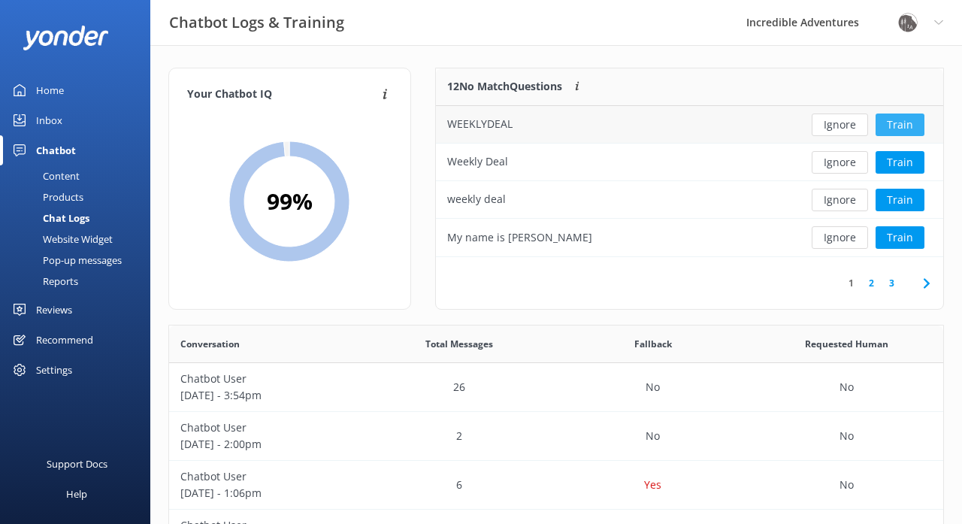
click at [911, 120] on button "Train" at bounding box center [900, 125] width 49 height 23
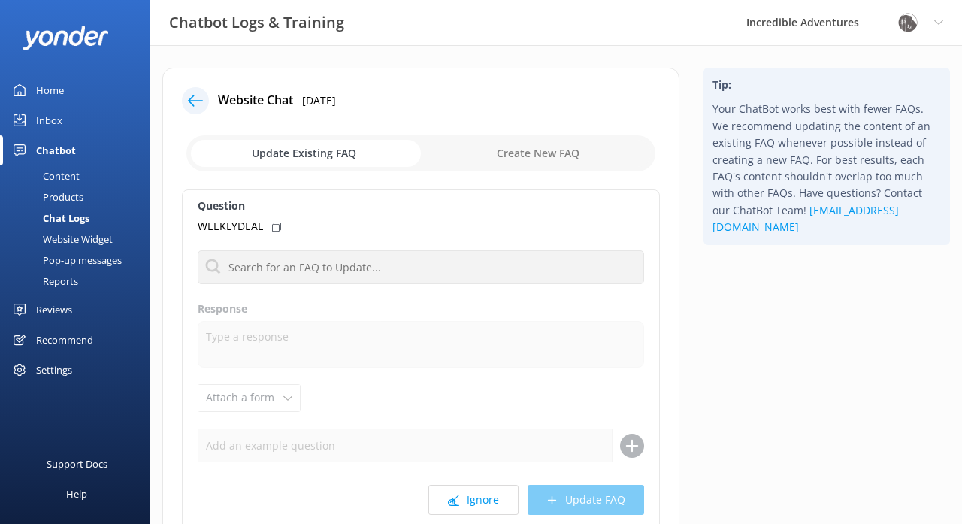
click at [322, 154] on input "checkbox" at bounding box center [420, 153] width 469 height 36
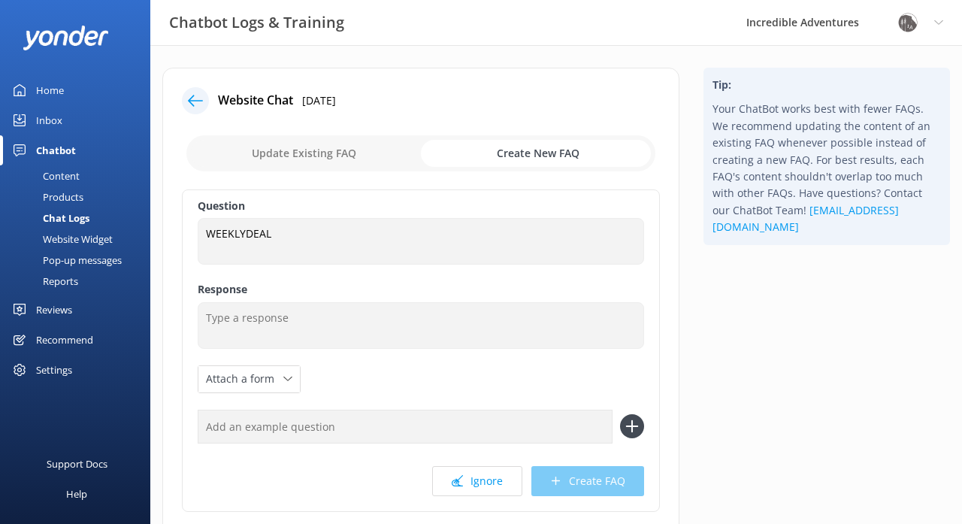
click at [320, 156] on input "checkbox" at bounding box center [420, 153] width 469 height 36
checkbox input "false"
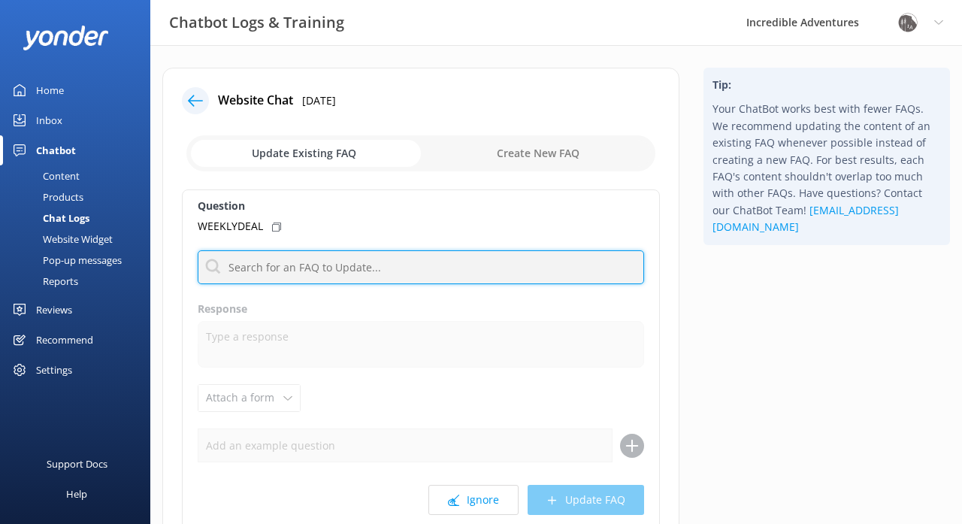
click at [280, 276] on input "text" at bounding box center [421, 267] width 447 height 34
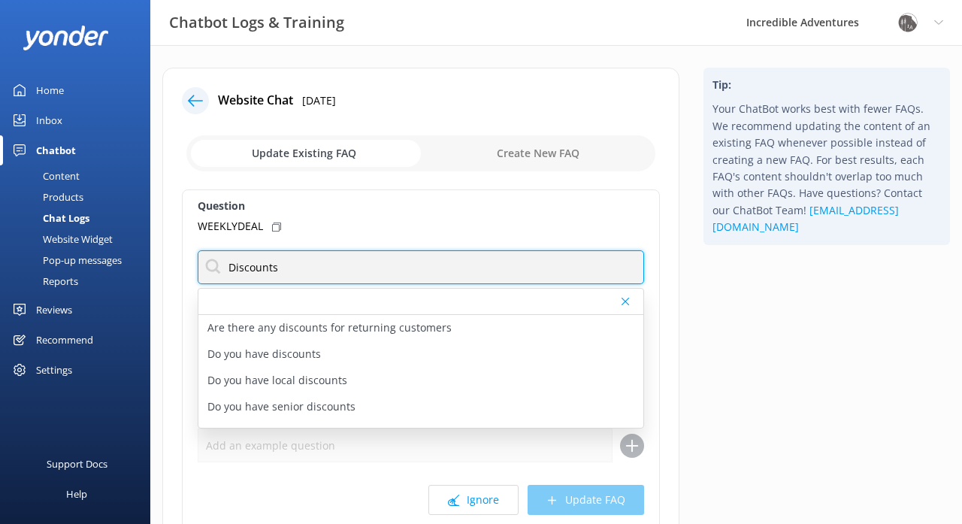
drag, startPoint x: 299, startPoint y: 273, endPoint x: 223, endPoint y: 271, distance: 76.7
click at [223, 271] on input "Discounts" at bounding box center [421, 267] width 447 height 34
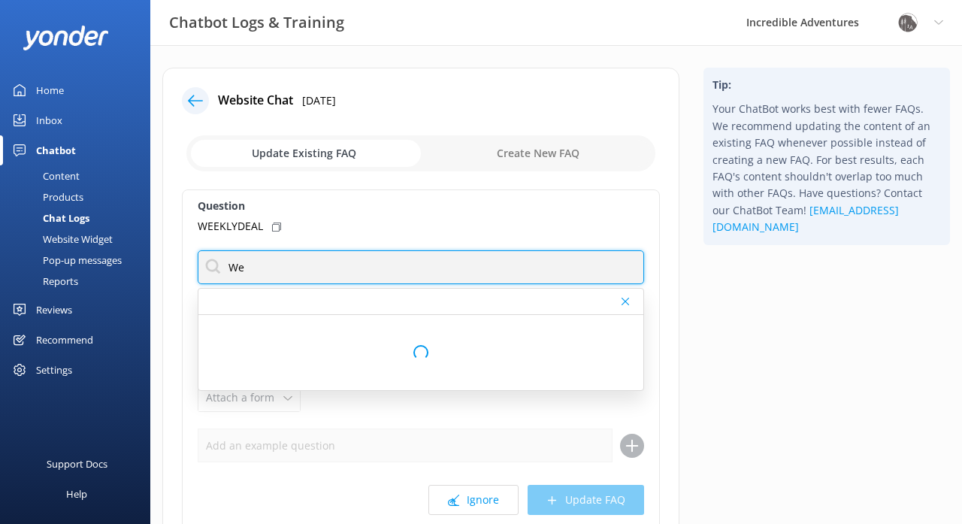
type input "W"
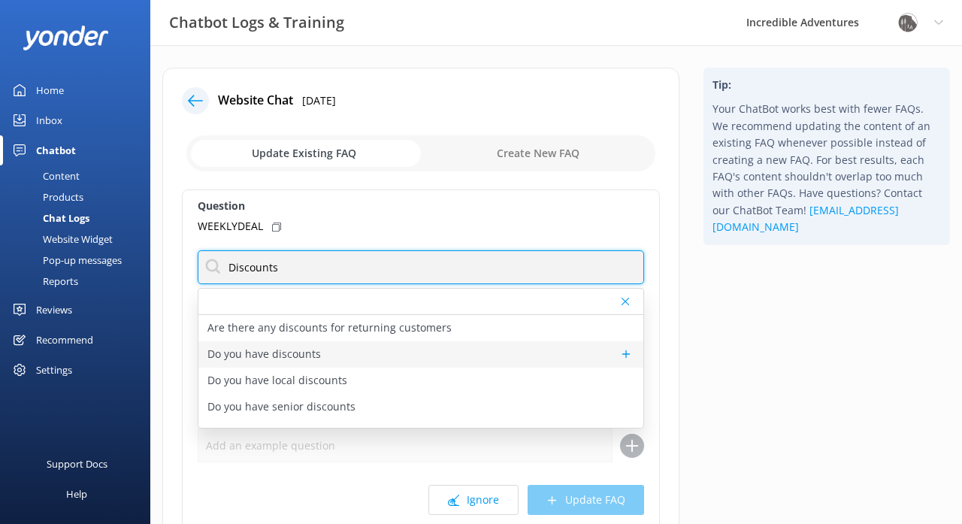
type input "Discounts"
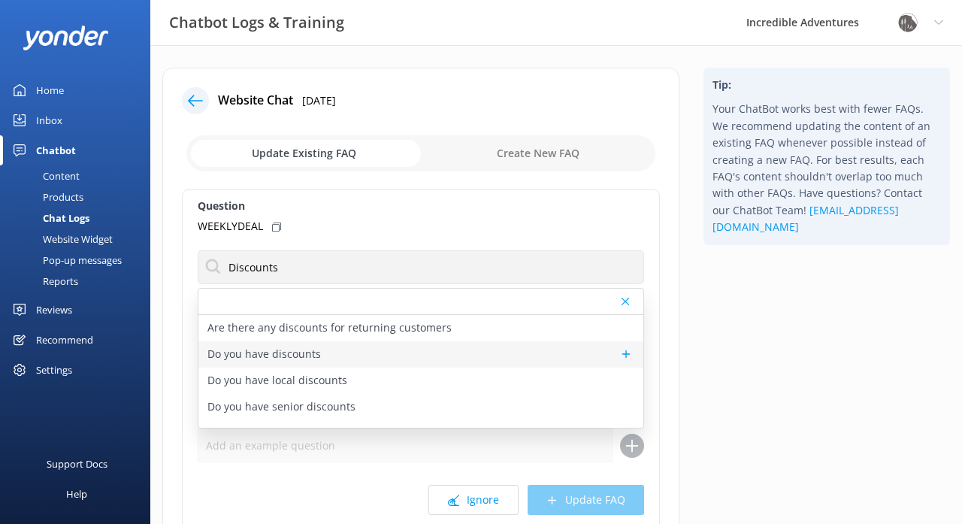
click at [230, 347] on p "Do you have discounts" at bounding box center [265, 354] width 114 height 17
type textarea "We feature incredible Weekly and Last Minute Deals! These are special, time-lim…"
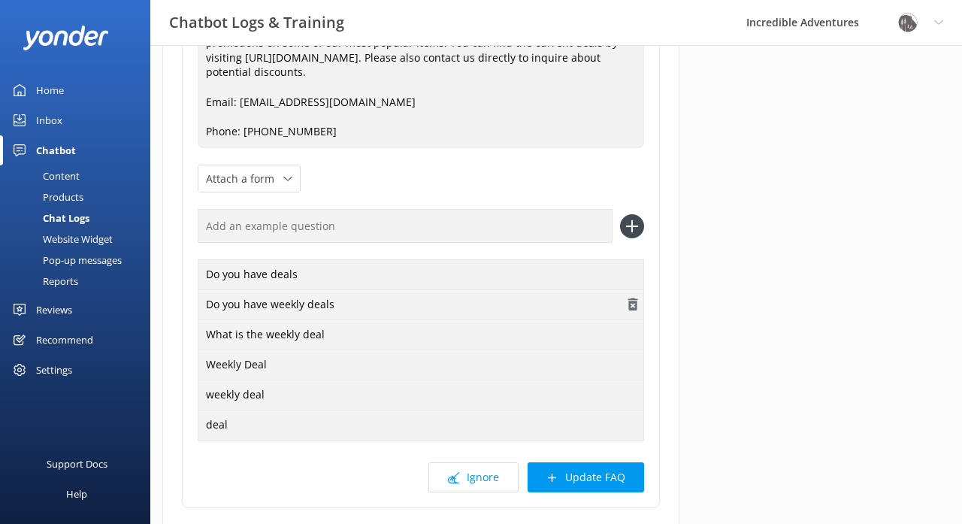
scroll to position [296, 0]
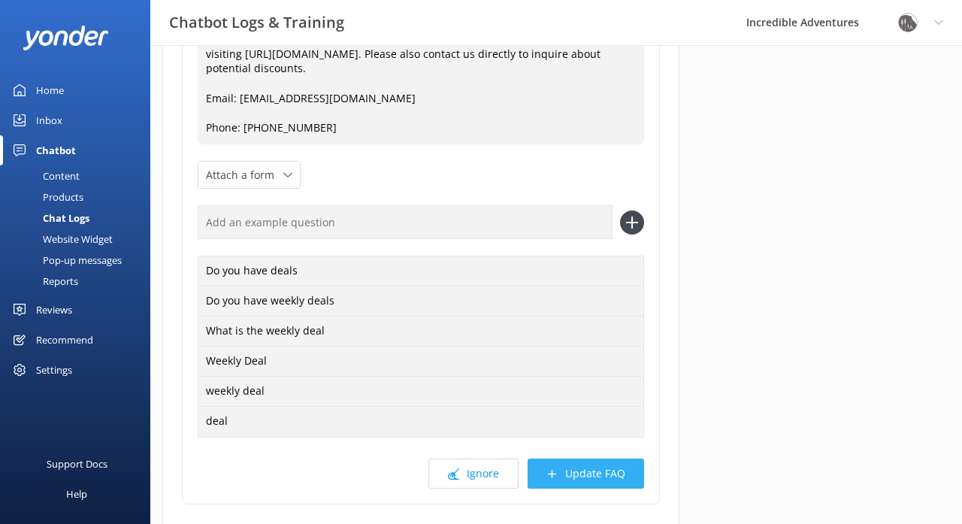
click at [577, 469] on button "Update FAQ" at bounding box center [586, 474] width 117 height 30
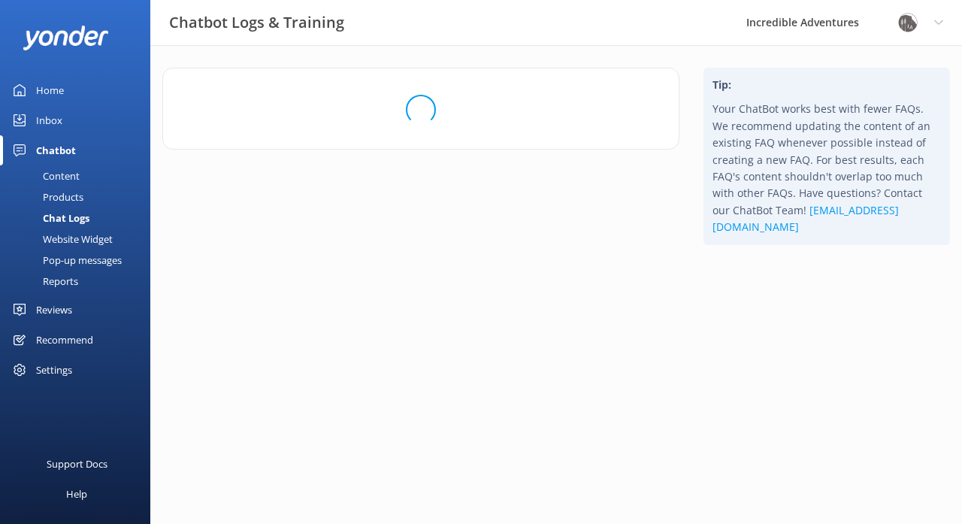
scroll to position [0, 0]
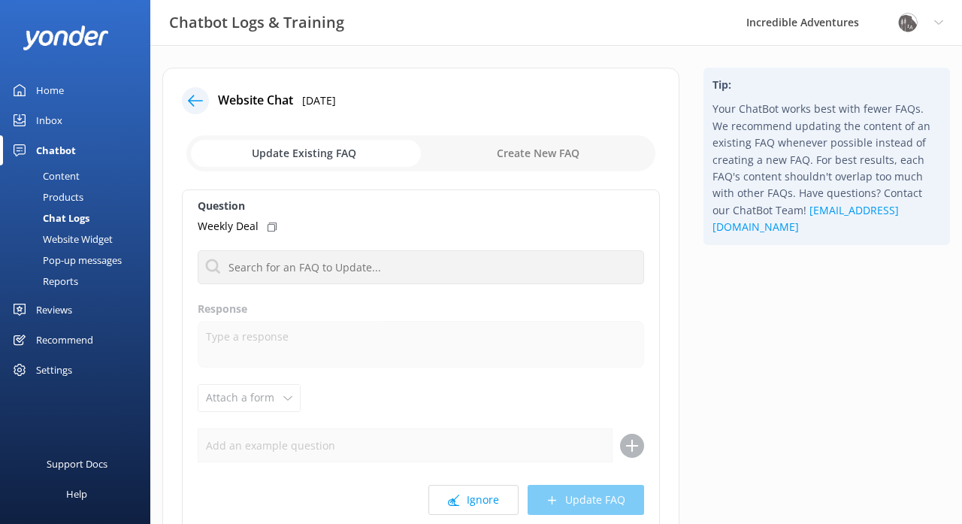
click at [199, 100] on icon at bounding box center [195, 100] width 15 height 15
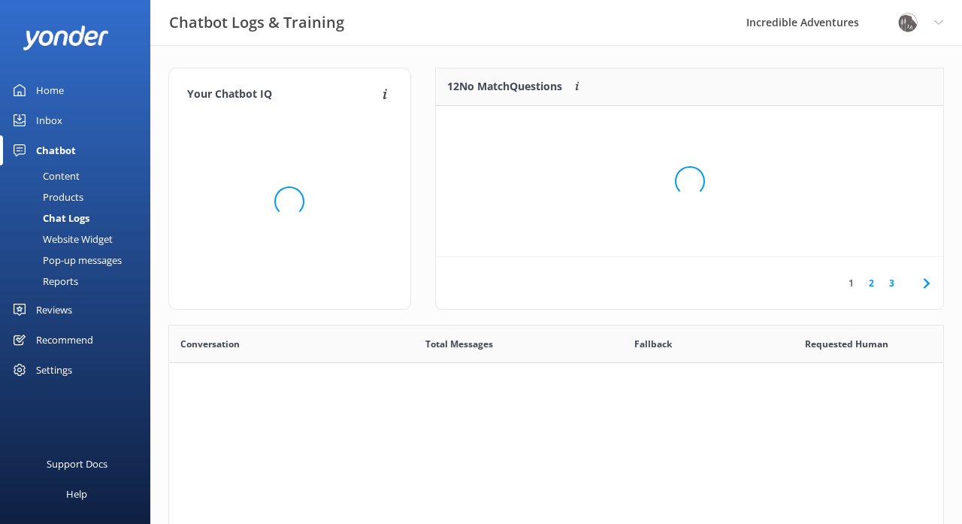
scroll to position [527, 774]
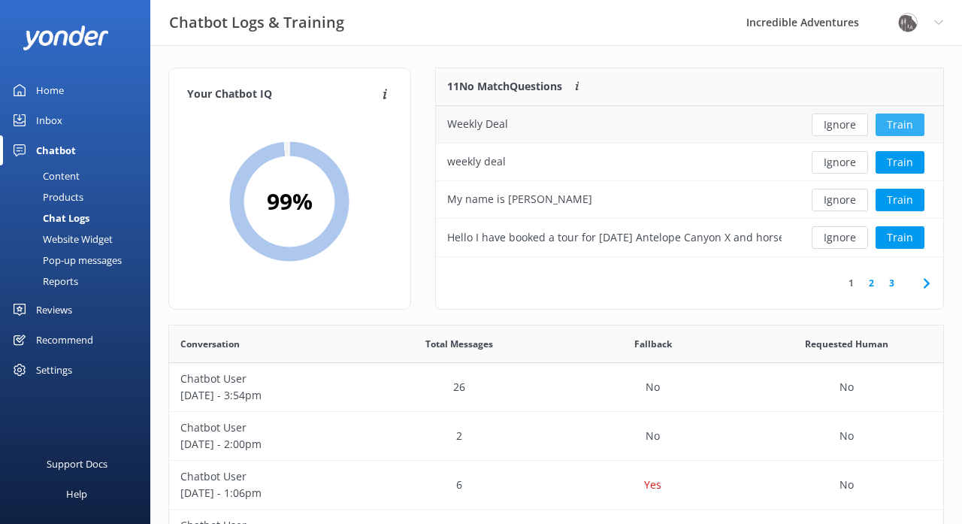
click at [902, 122] on button "Train" at bounding box center [900, 125] width 49 height 23
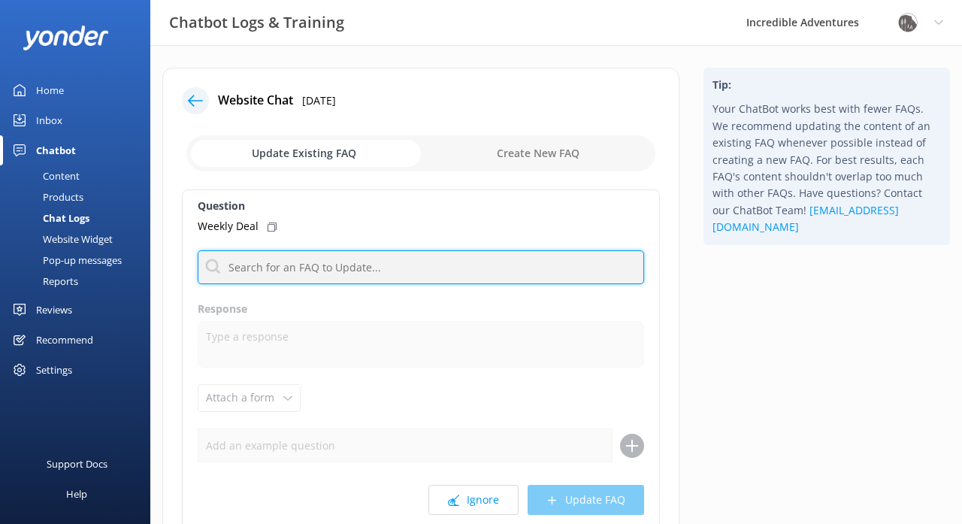
click at [302, 274] on input "text" at bounding box center [421, 267] width 447 height 34
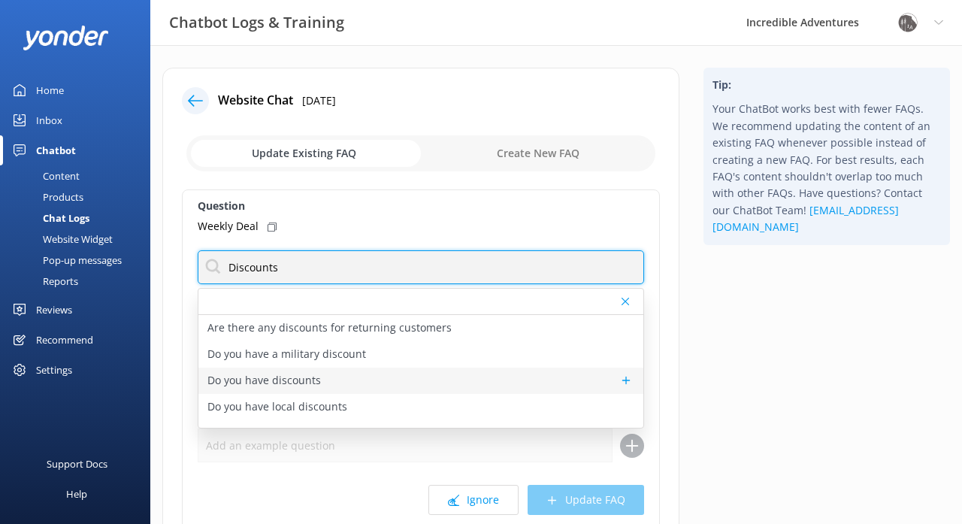
type input "Discounts"
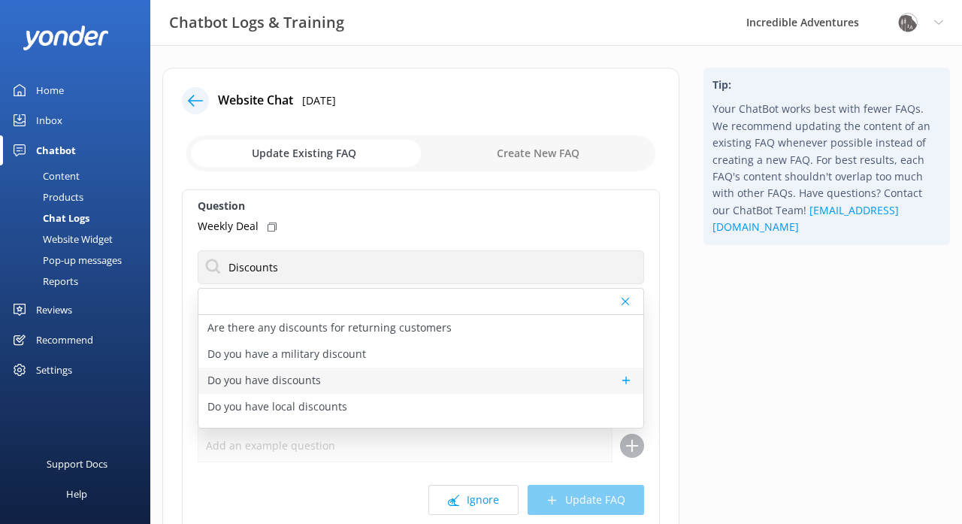
click at [292, 378] on p "Do you have discounts" at bounding box center [265, 380] width 114 height 17
type textarea "We feature incredible Weekly and Last Minute Deals! These are special, time-lim…"
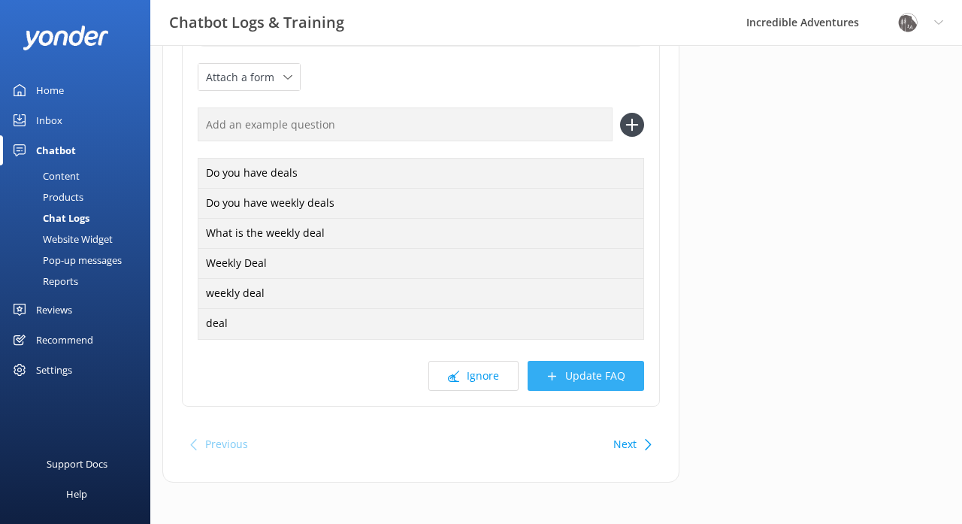
scroll to position [393, 0]
click at [583, 368] on button "Update FAQ" at bounding box center [586, 377] width 117 height 30
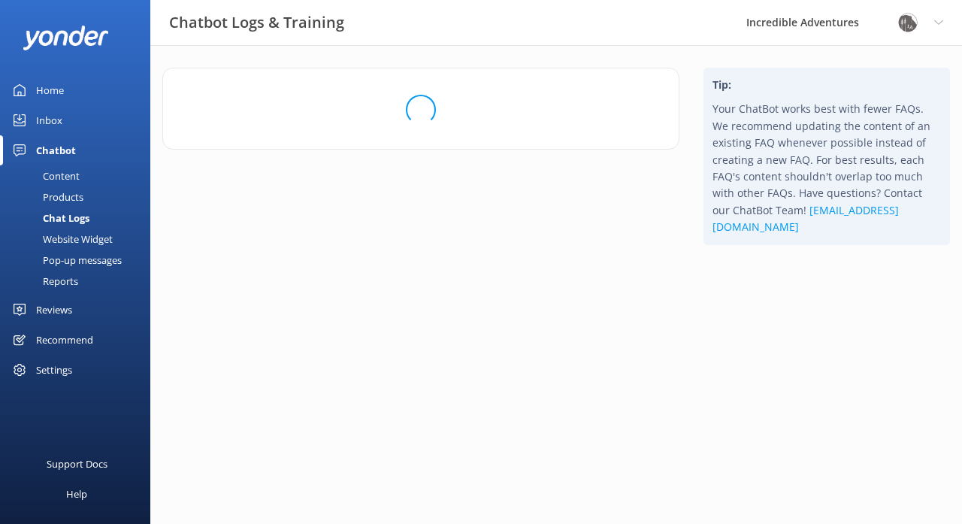
scroll to position [0, 0]
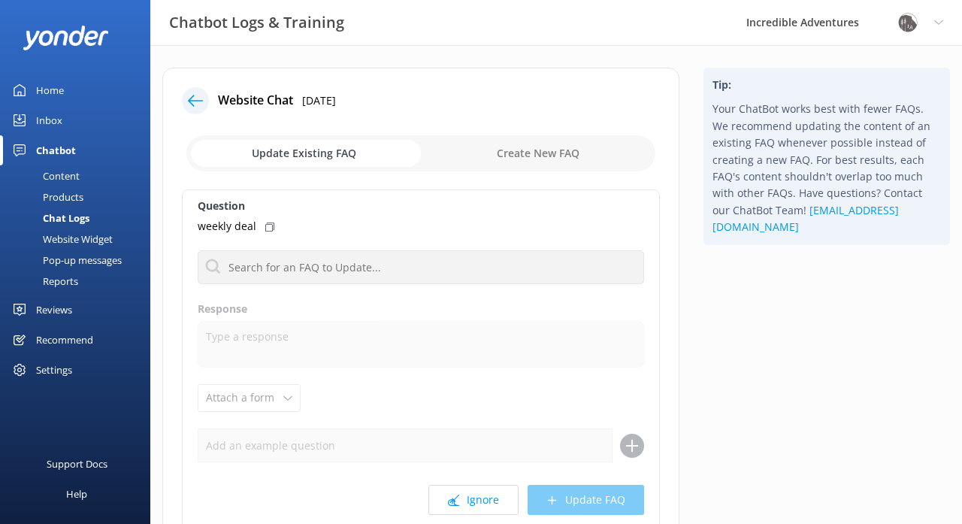
click at [202, 99] on icon at bounding box center [195, 100] width 15 height 15
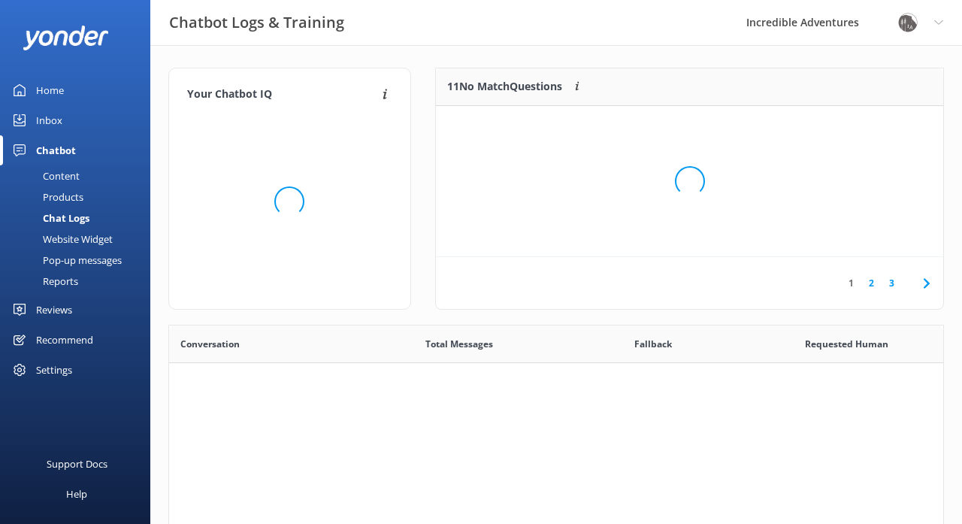
scroll to position [527, 774]
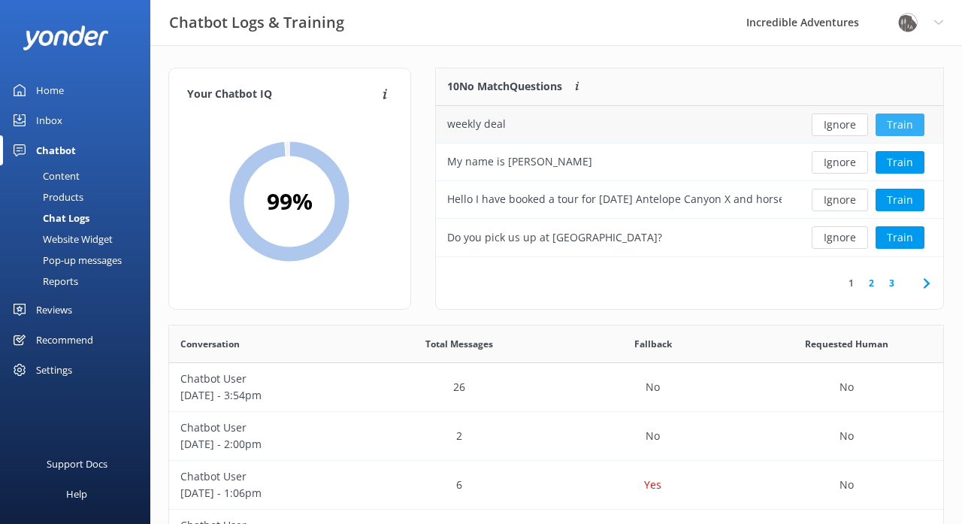
click at [901, 123] on button "Train" at bounding box center [900, 125] width 49 height 23
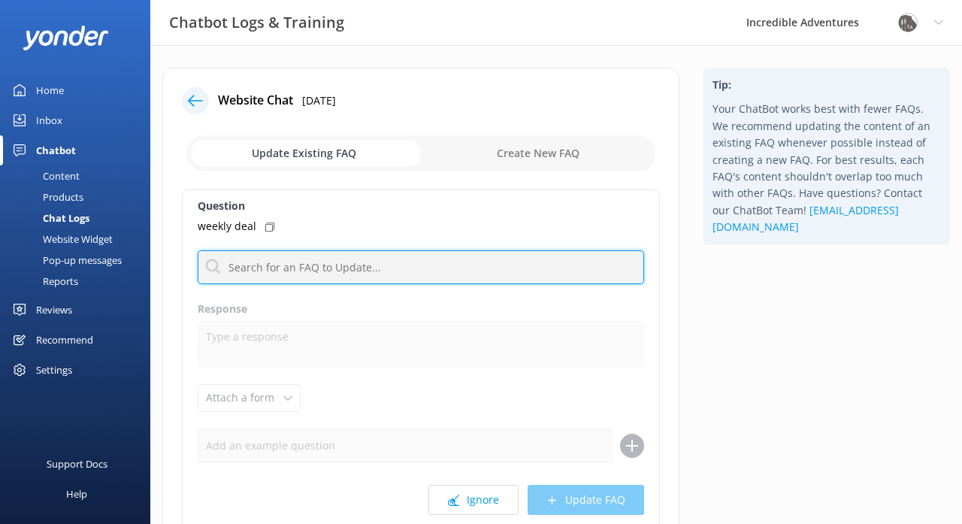
click at [343, 266] on input "text" at bounding box center [421, 267] width 447 height 34
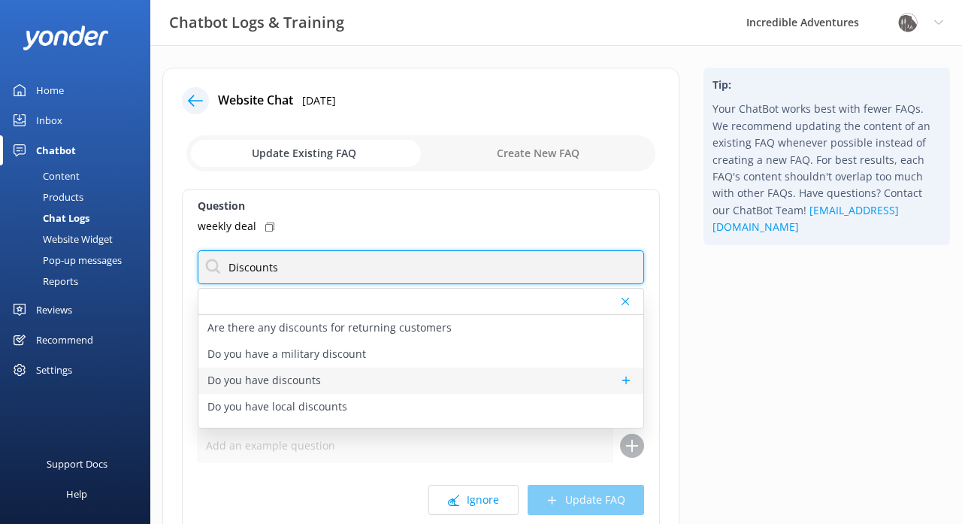
type input "Discounts"
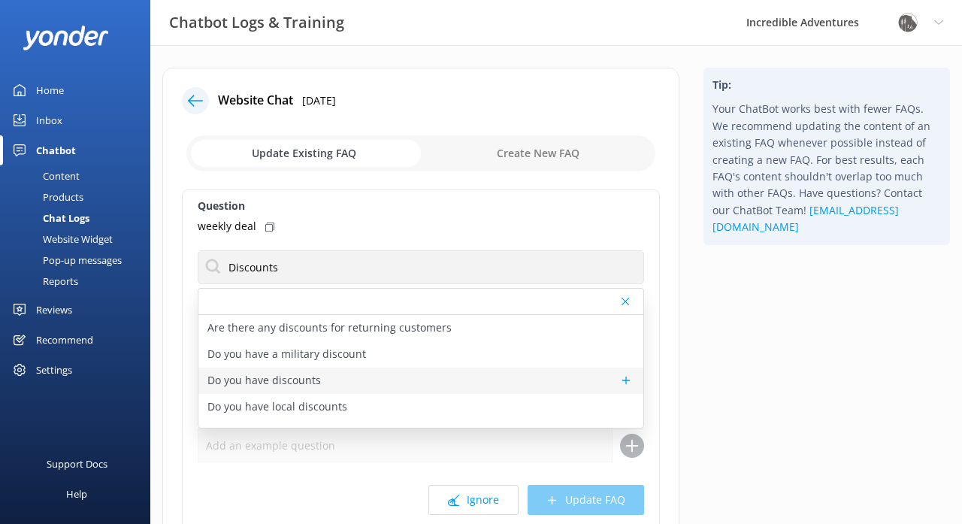
click at [318, 377] on p "Do you have discounts" at bounding box center [265, 380] width 114 height 17
type textarea "We feature incredible Weekly and Last Minute Deals! These are special, time-lim…"
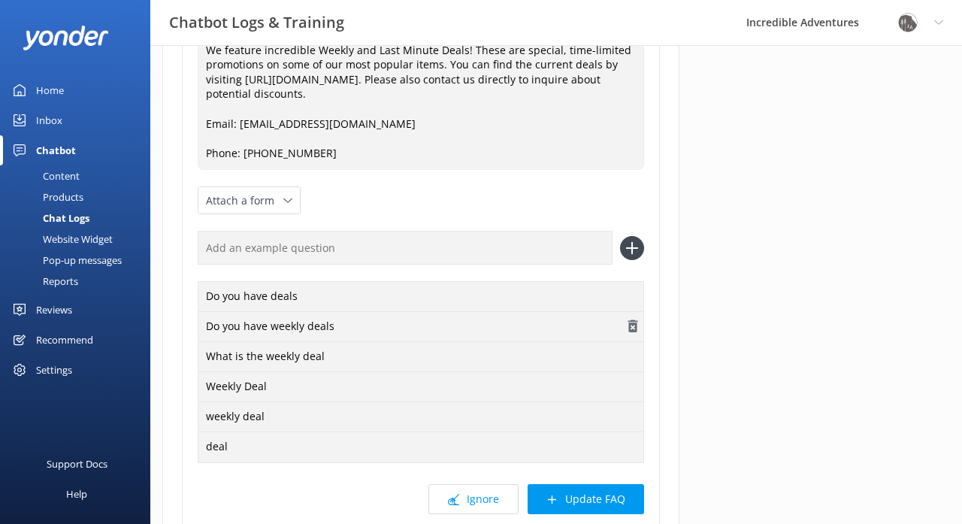
scroll to position [277, 0]
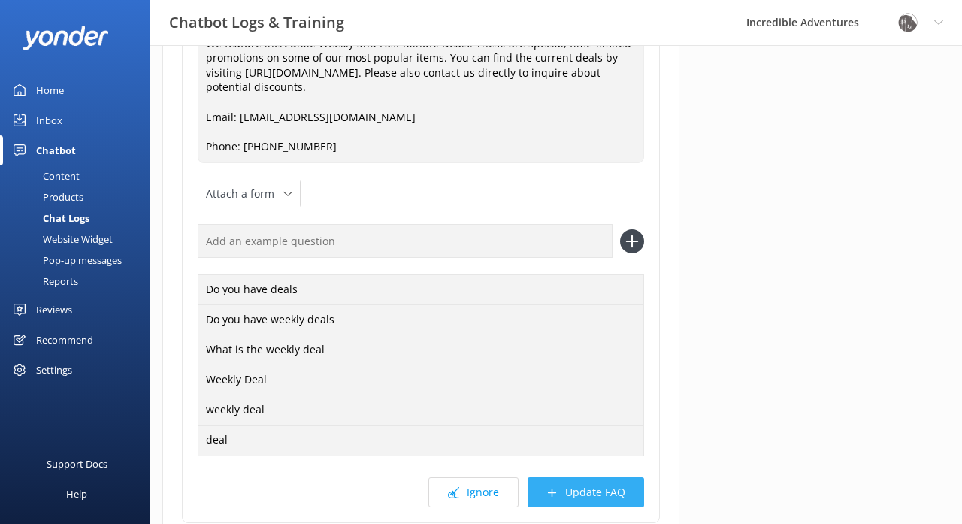
click at [572, 487] on button "Update FAQ" at bounding box center [586, 492] width 117 height 30
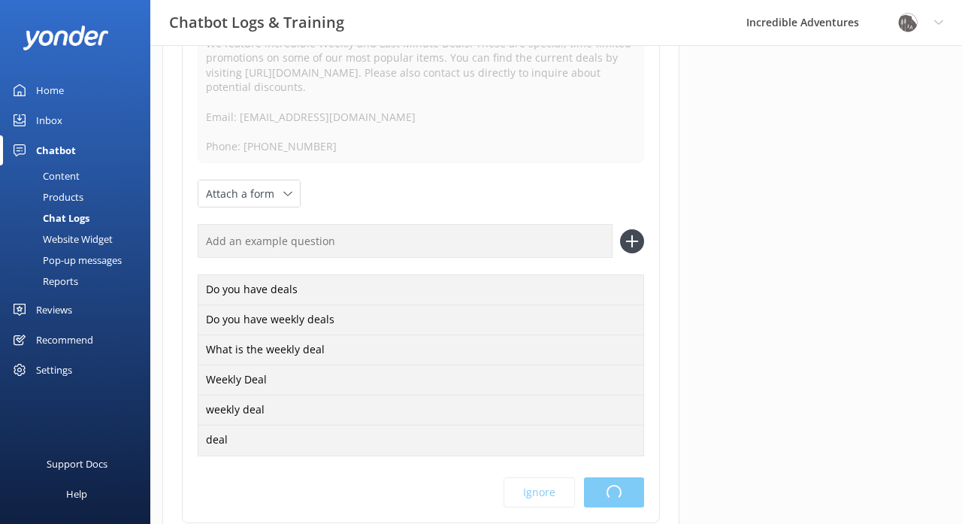
scroll to position [0, 0]
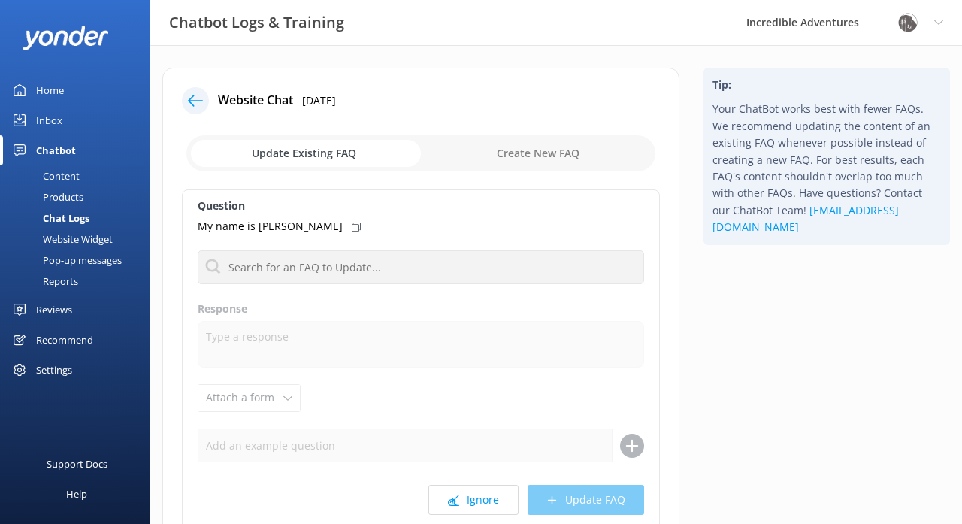
click at [199, 104] on icon at bounding box center [195, 100] width 15 height 15
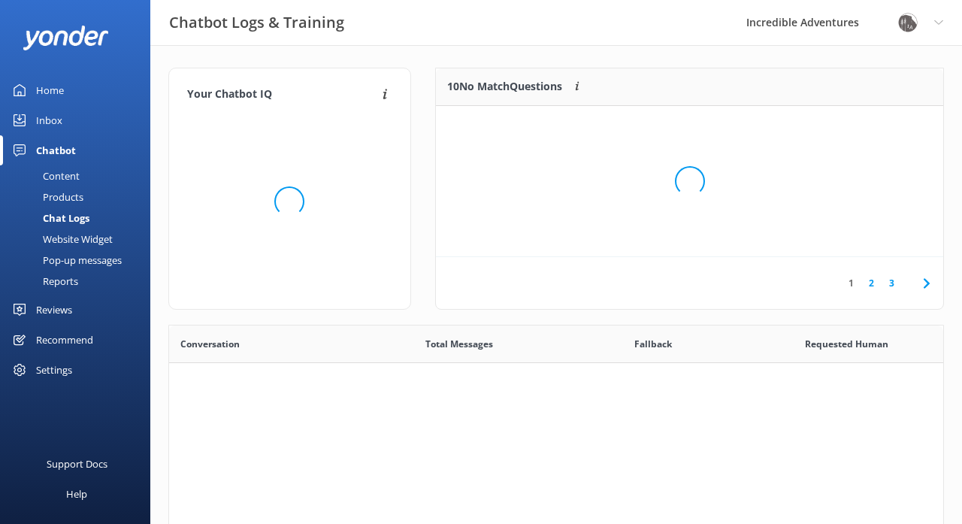
scroll to position [527, 774]
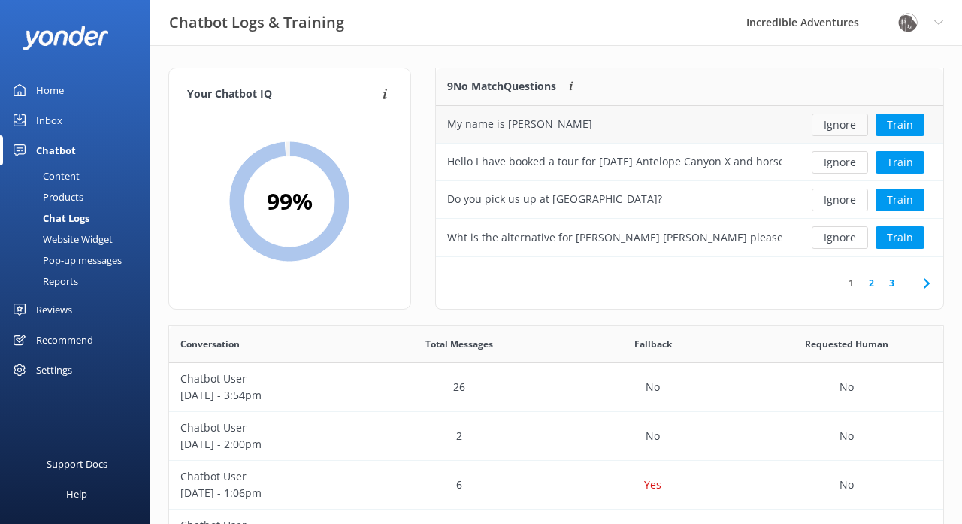
click at [834, 121] on button "Ignore" at bounding box center [840, 125] width 56 height 23
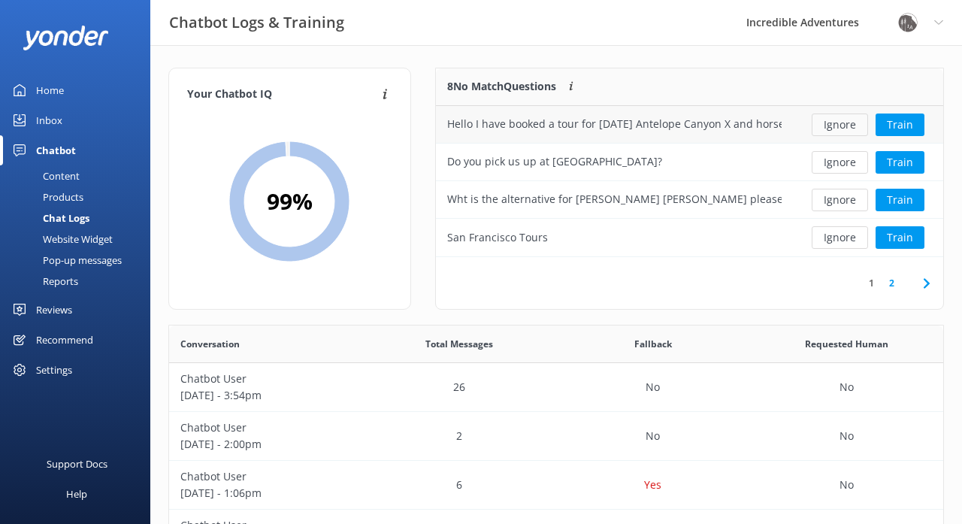
click at [837, 122] on button "Ignore" at bounding box center [840, 125] width 56 height 23
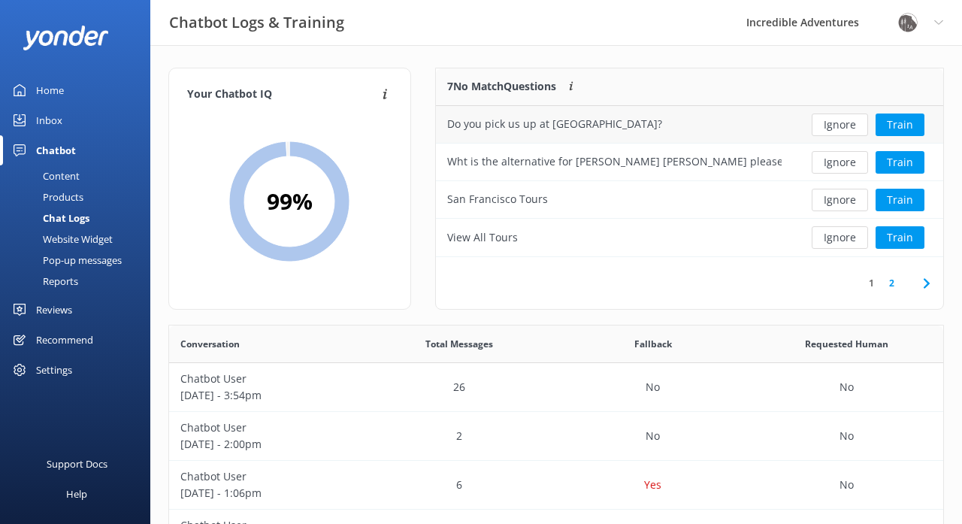
drag, startPoint x: 663, startPoint y: 123, endPoint x: 447, endPoint y: 128, distance: 215.8
click at [447, 128] on div "Do you pick us up at [GEOGRAPHIC_DATA]?" at bounding box center [614, 125] width 357 height 38
copy div "Do you pick us up at [GEOGRAPHIC_DATA]?"
click at [756, 162] on div "Wht is the alternative for [PERSON_NAME] [PERSON_NAME] please in your half day …" at bounding box center [614, 161] width 335 height 17
click at [770, 162] on div "Wht is the alternative for [PERSON_NAME] [PERSON_NAME] please in your half day …" at bounding box center [614, 161] width 335 height 17
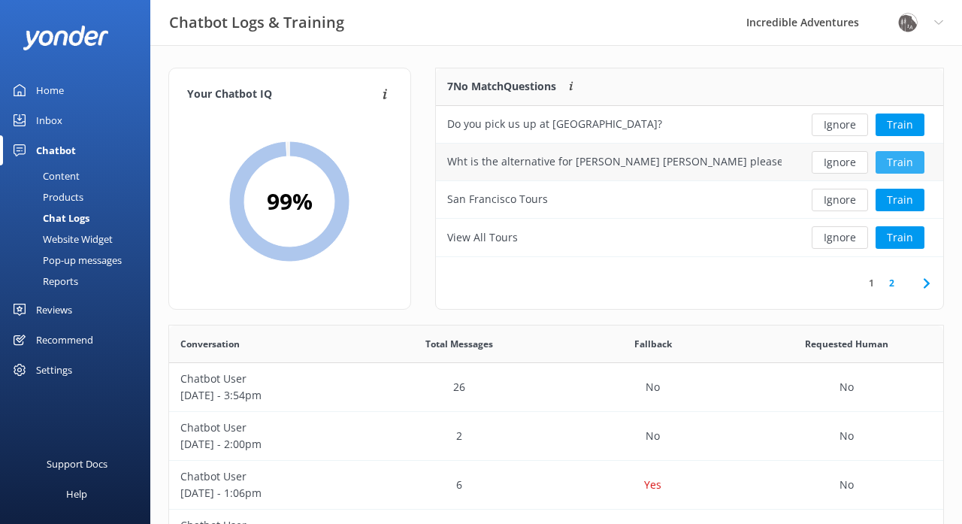
click at [901, 156] on button "Train" at bounding box center [900, 162] width 49 height 23
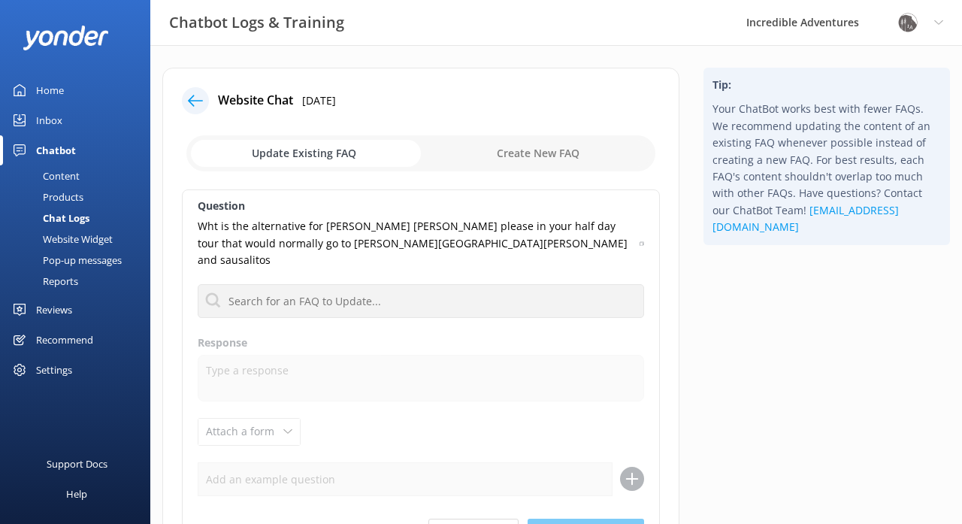
click at [191, 102] on use at bounding box center [195, 100] width 15 height 11
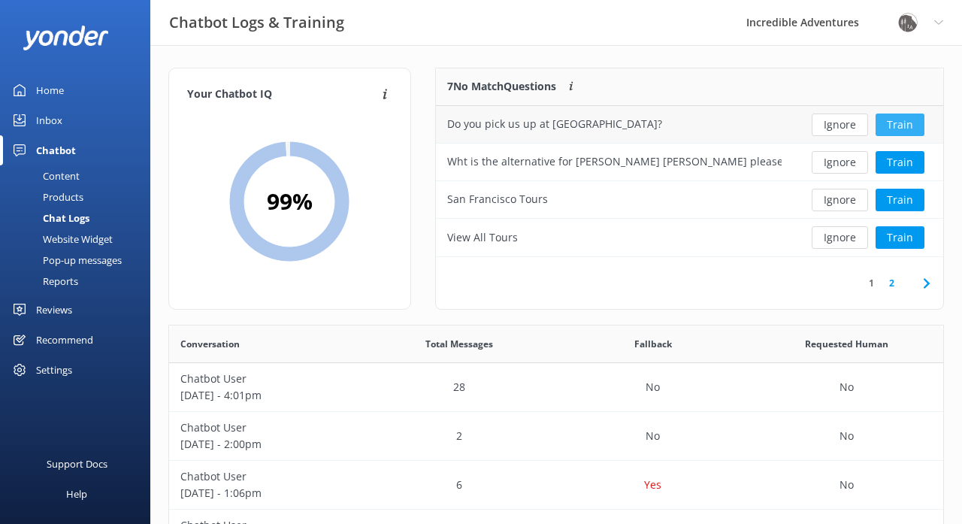
click at [902, 123] on button "Train" at bounding box center [900, 125] width 49 height 23
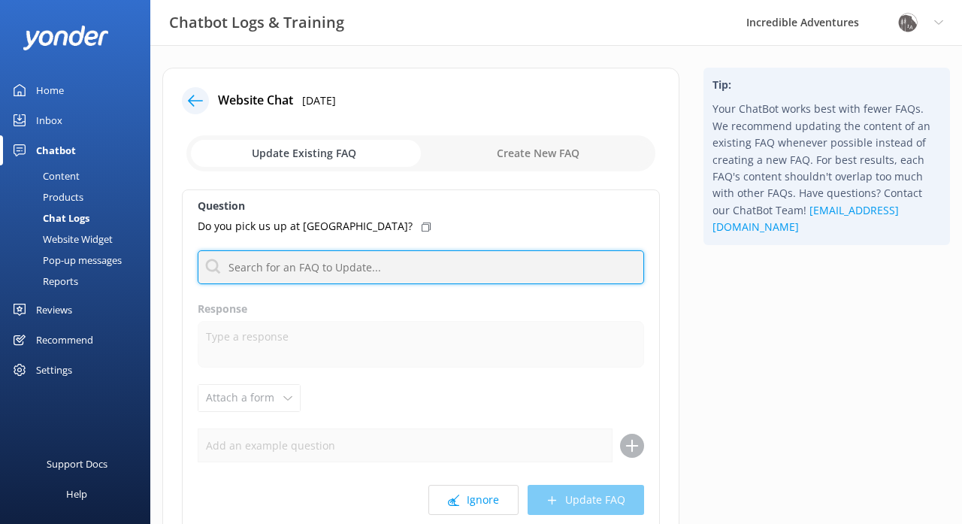
click at [347, 266] on input "text" at bounding box center [421, 267] width 447 height 34
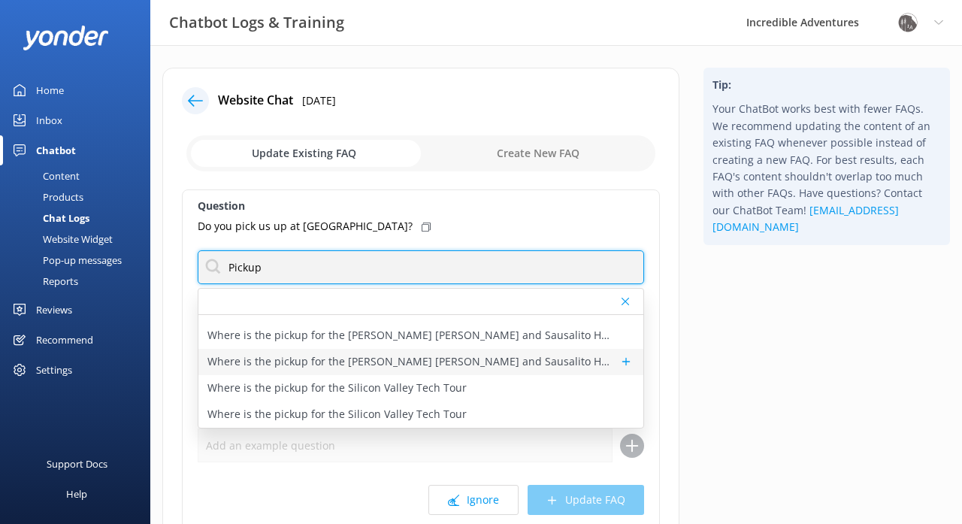
scroll to position [235, 0]
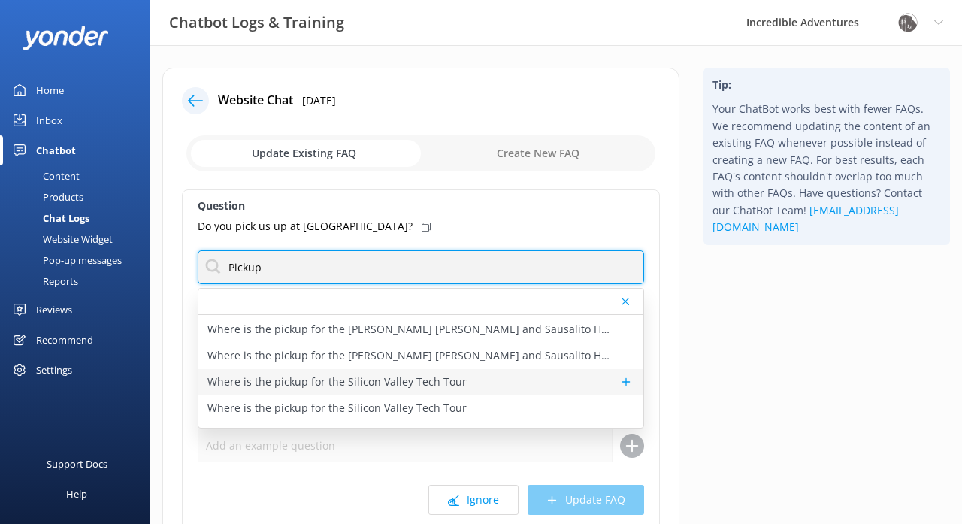
type input "Pickup"
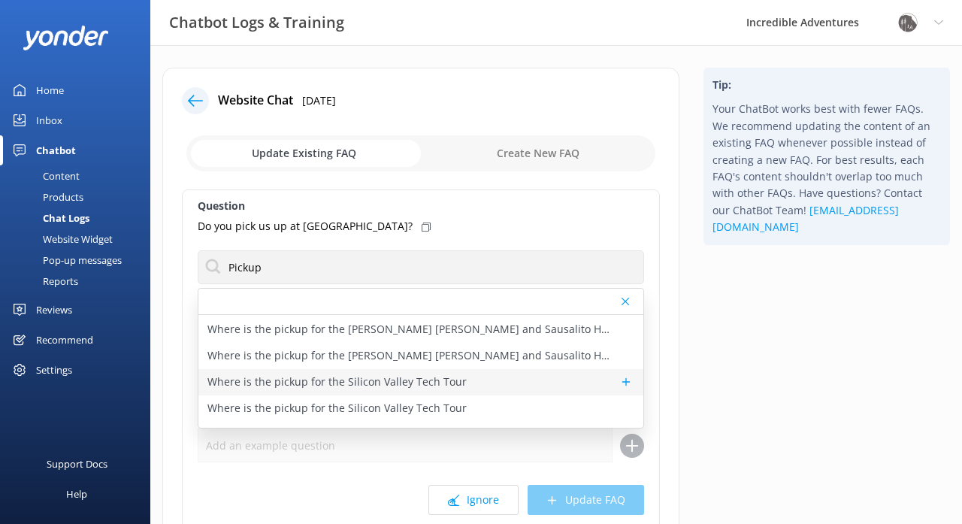
click at [488, 386] on div "Where is the pickup for the Silicon Valley Tech Tour" at bounding box center [421, 382] width 445 height 26
type textarea "The Silicon Valley Tech Tour pickup location is at the Hilton San Francisco Uni…"
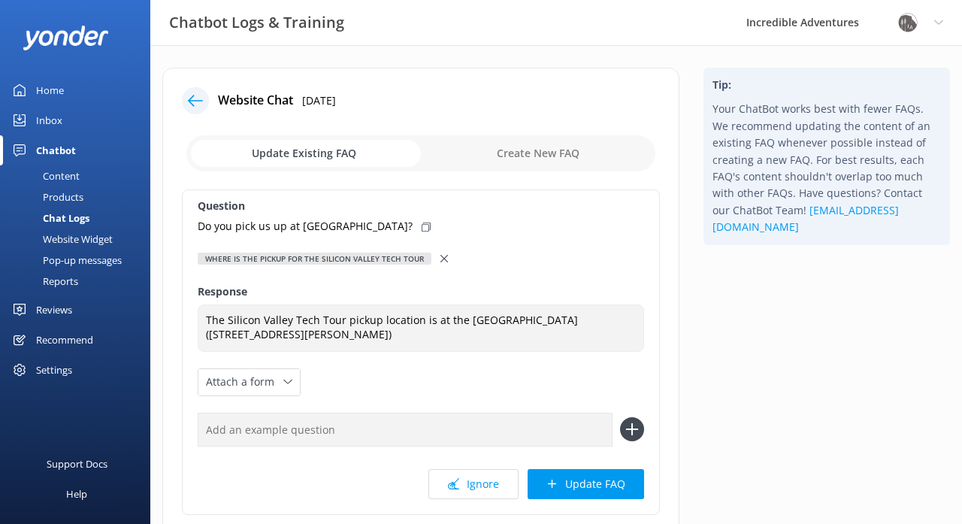
click at [448, 258] on use at bounding box center [445, 259] width 8 height 8
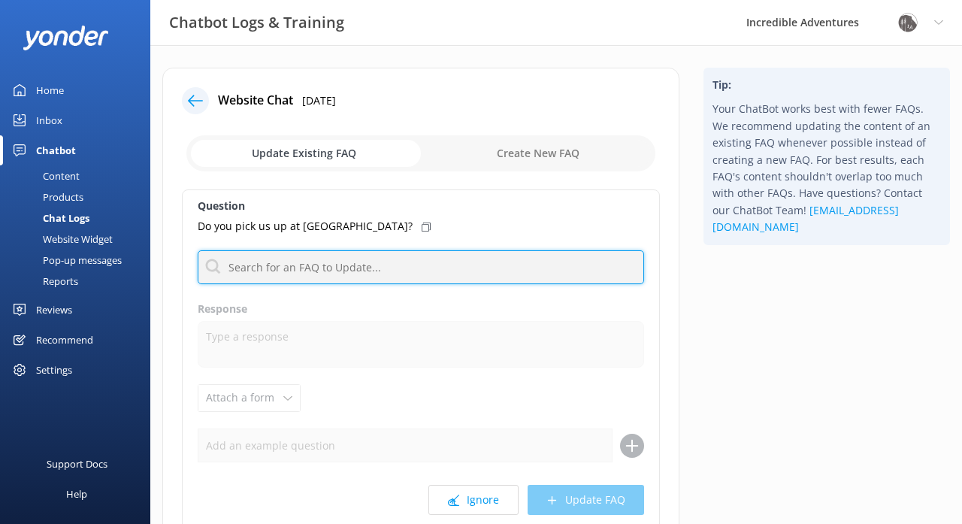
click at [430, 265] on input "text" at bounding box center [421, 267] width 447 height 34
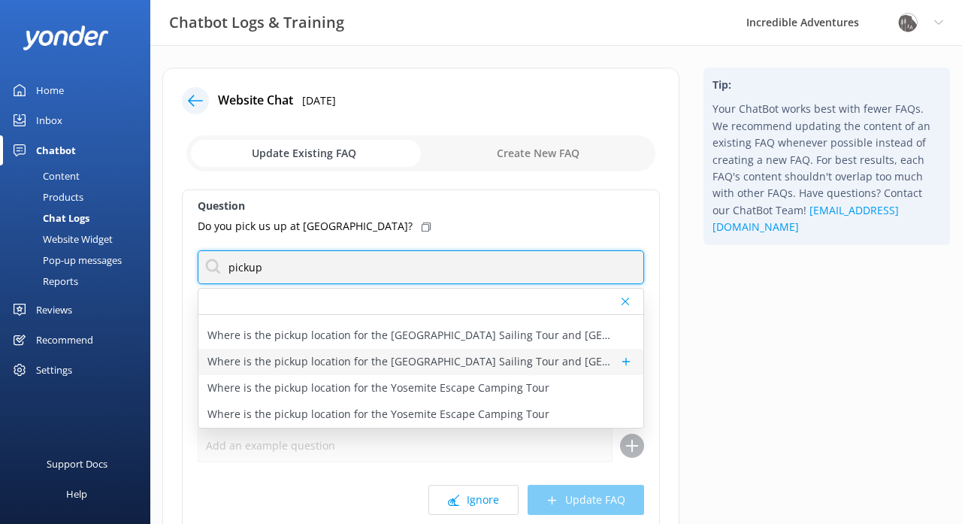
scroll to position [387, 0]
type input "pickup"
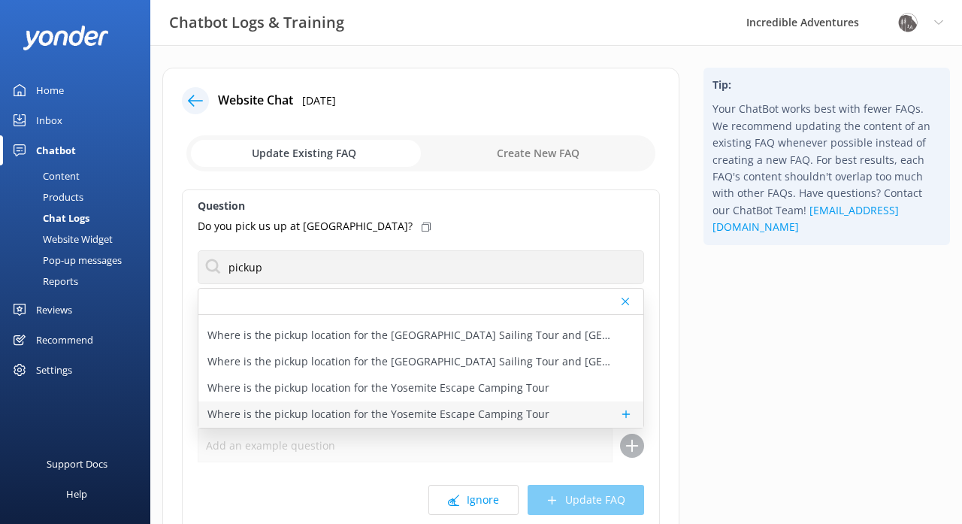
click at [474, 409] on p "Where is the pickup location for the Yosemite Escape Camping Tour" at bounding box center [379, 414] width 342 height 17
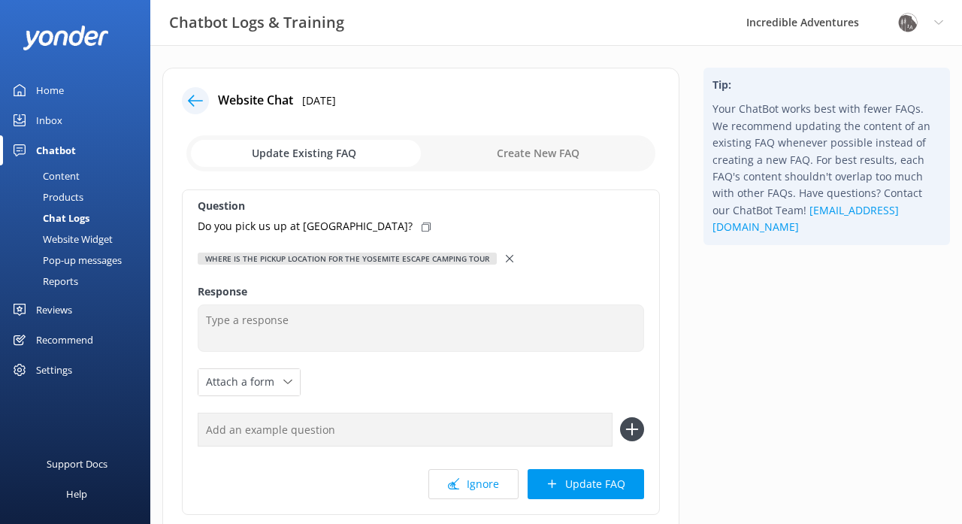
type textarea "The Yosemite Escape Camping Tour pickup location is a central hotel in San Fran…"
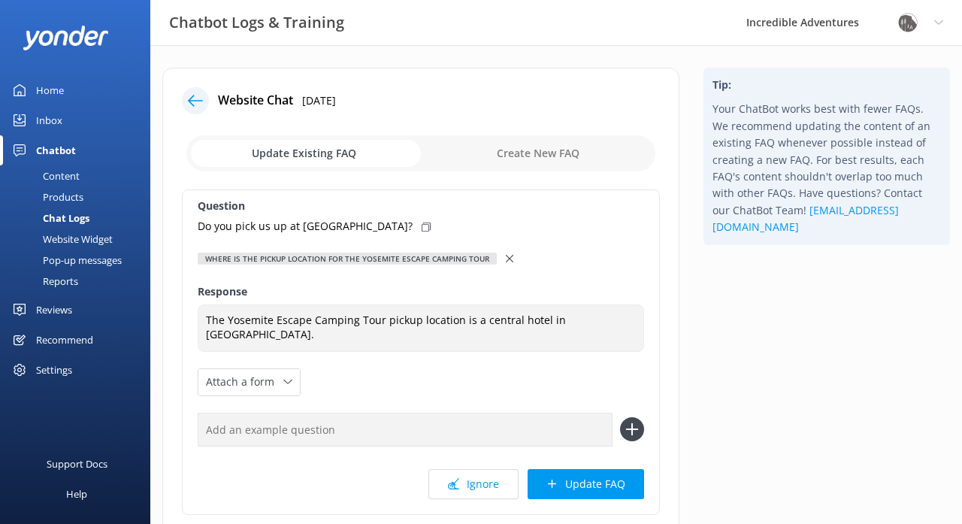
click at [514, 257] on use at bounding box center [510, 259] width 8 height 8
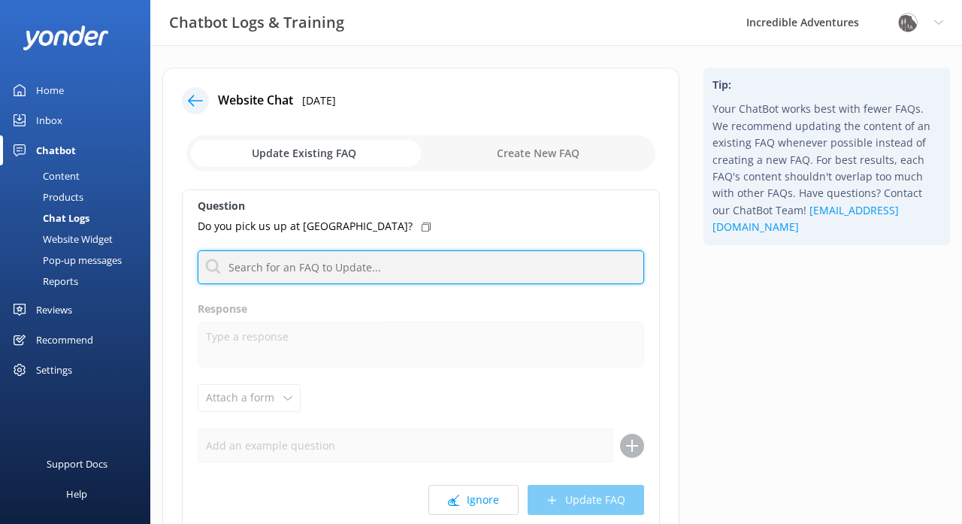
click at [475, 271] on input "text" at bounding box center [421, 267] width 447 height 34
click at [329, 268] on input "text" at bounding box center [421, 267] width 447 height 34
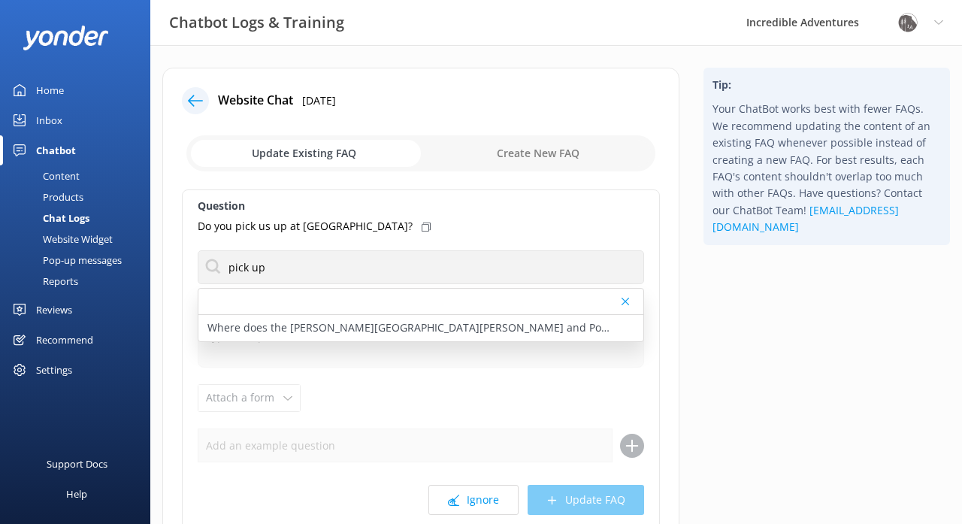
click at [578, 299] on div at bounding box center [421, 302] width 445 height 26
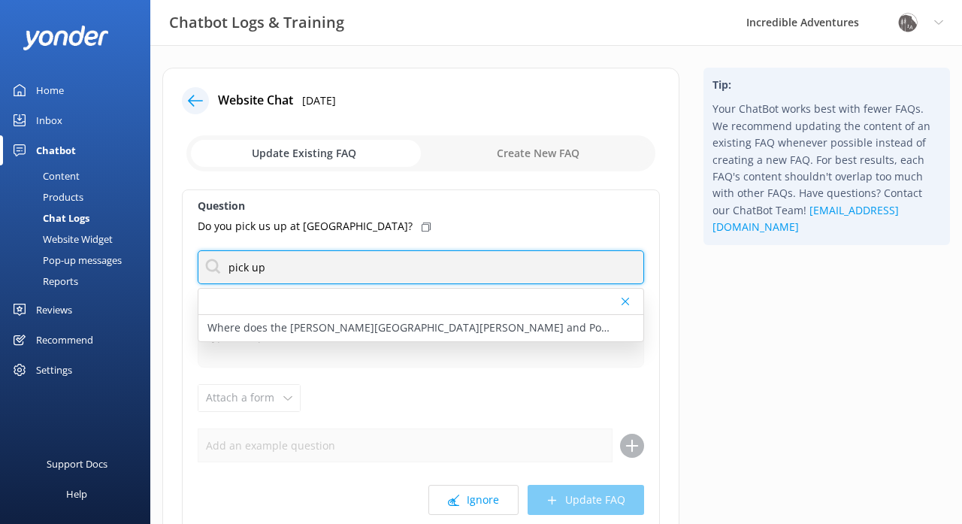
click at [532, 270] on input "pick up" at bounding box center [421, 267] width 447 height 34
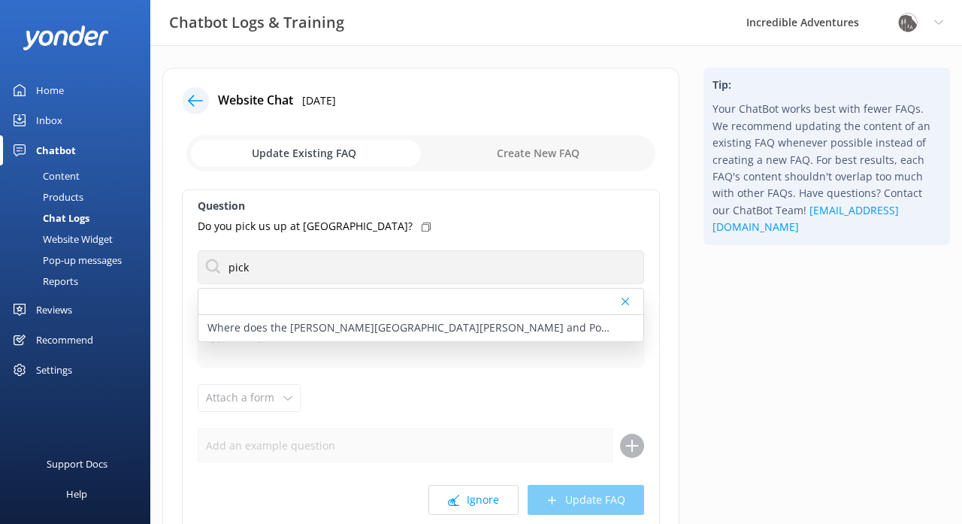
click at [626, 301] on icon at bounding box center [626, 301] width 8 height 9
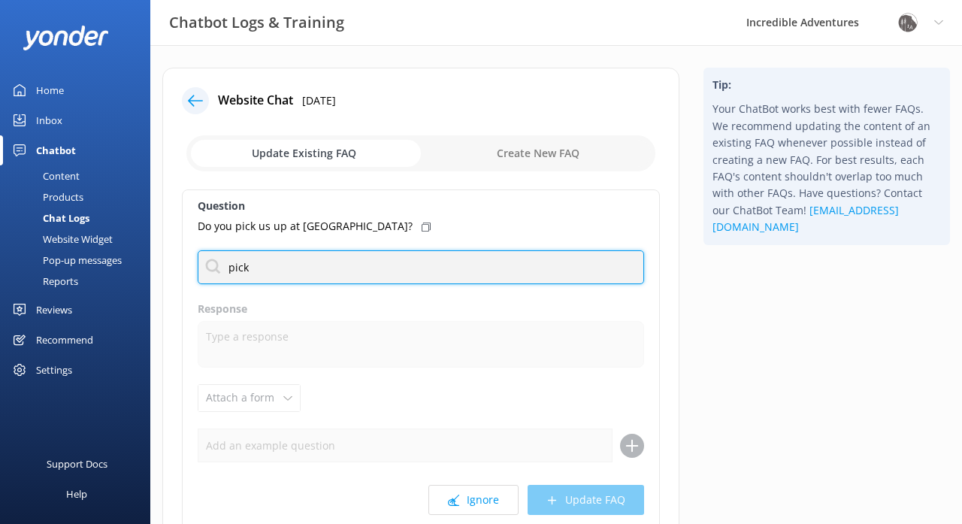
click at [517, 266] on input "pick" at bounding box center [421, 267] width 447 height 34
type input "p"
click at [449, 269] on input "text" at bounding box center [421, 267] width 447 height 34
click at [393, 268] on input "text" at bounding box center [421, 267] width 447 height 34
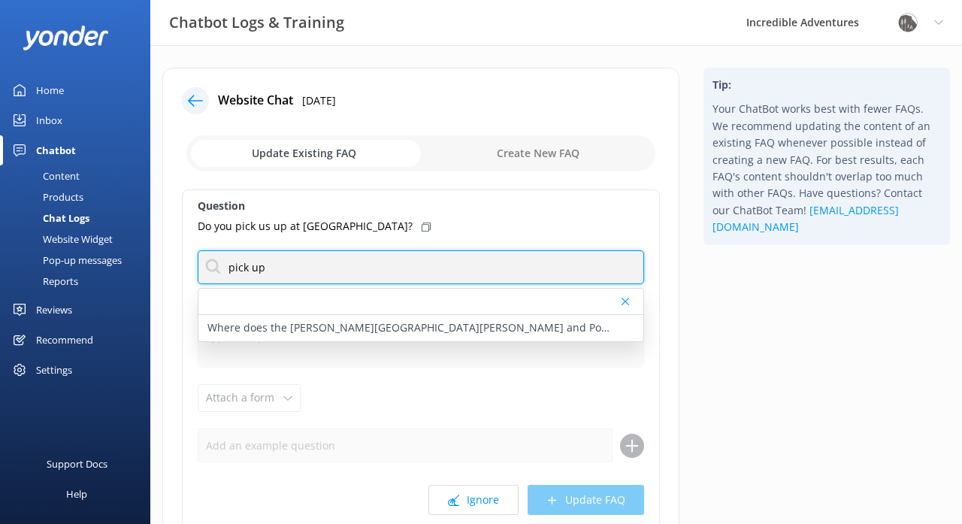
type input "pick up"
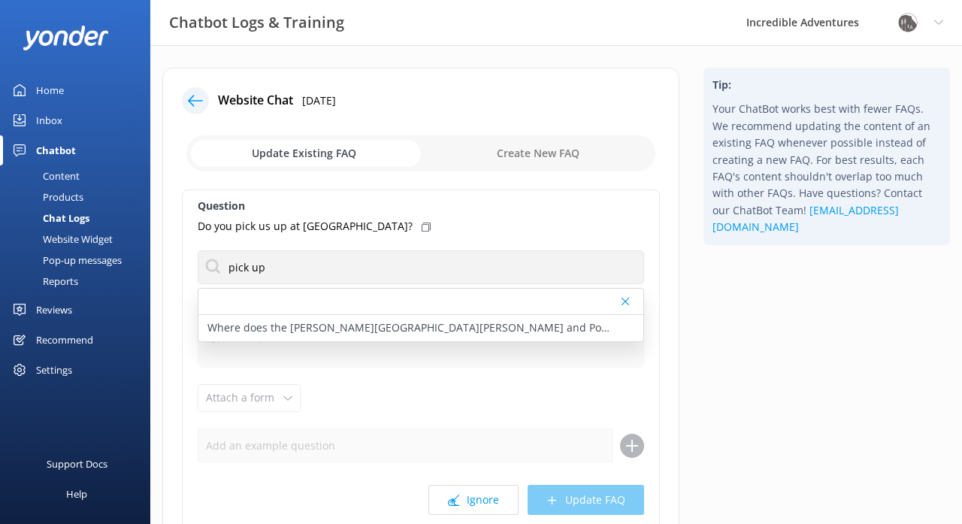
click at [415, 305] on div at bounding box center [421, 302] width 445 height 26
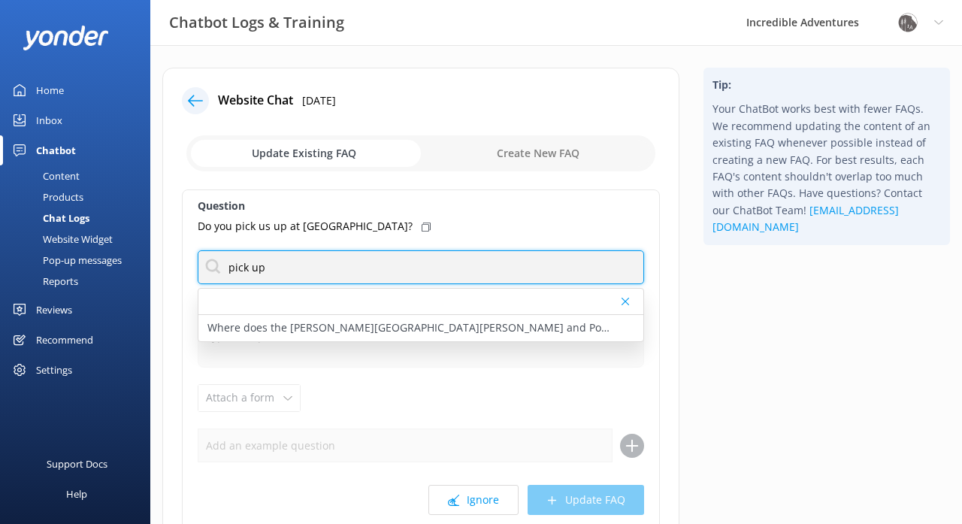
click at [389, 268] on input "pick up" at bounding box center [421, 267] width 447 height 34
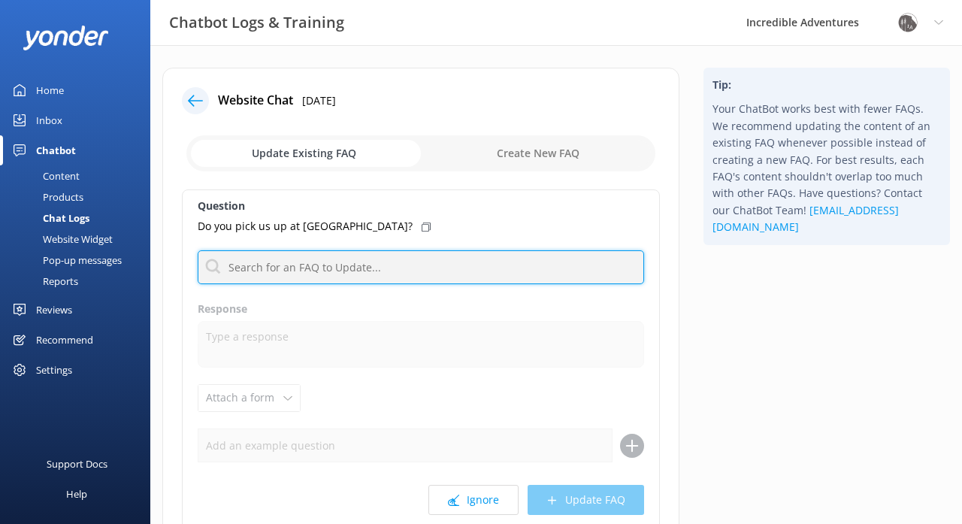
click at [353, 265] on input "text" at bounding box center [421, 267] width 447 height 34
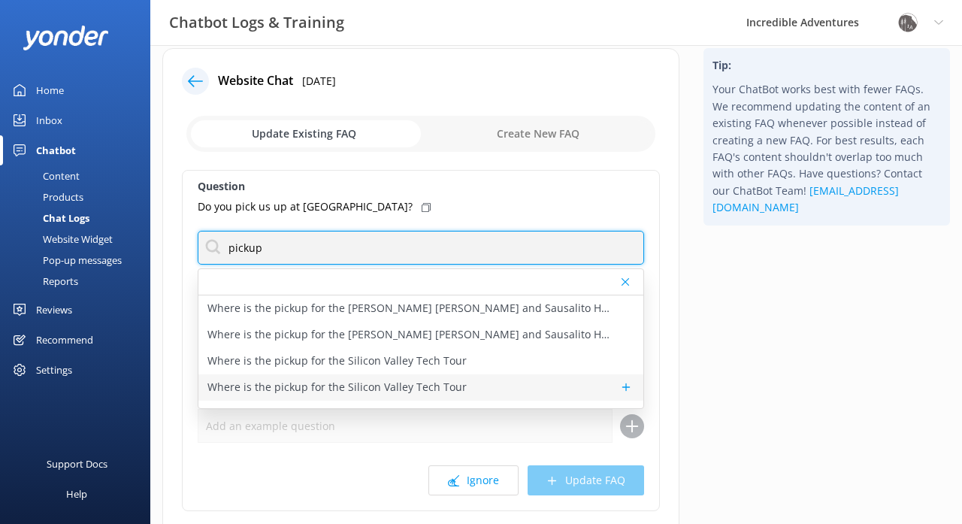
scroll to position [78, 0]
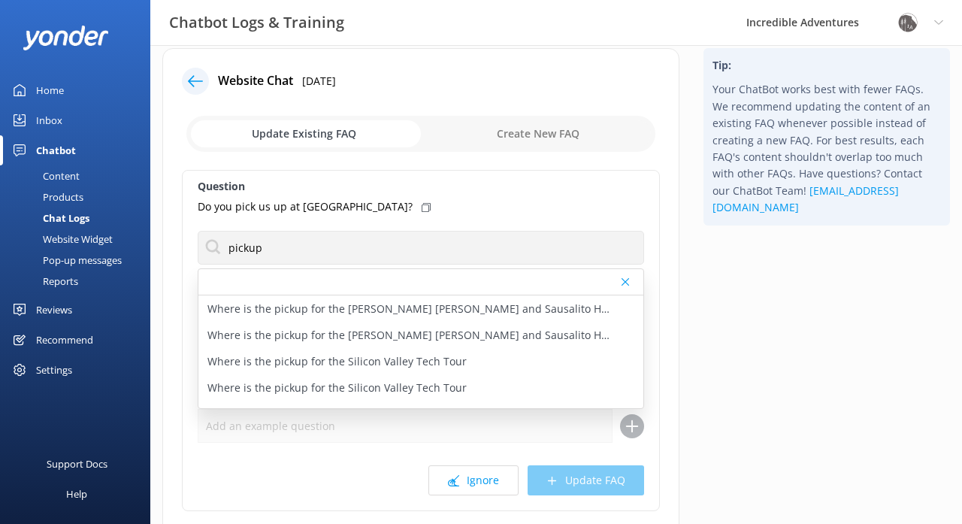
click at [726, 310] on div "Tip: Your ChatBot works best with fewer FAQs. We recommend updating the content…" at bounding box center [827, 325] width 271 height 554
click at [627, 280] on icon at bounding box center [626, 281] width 8 height 9
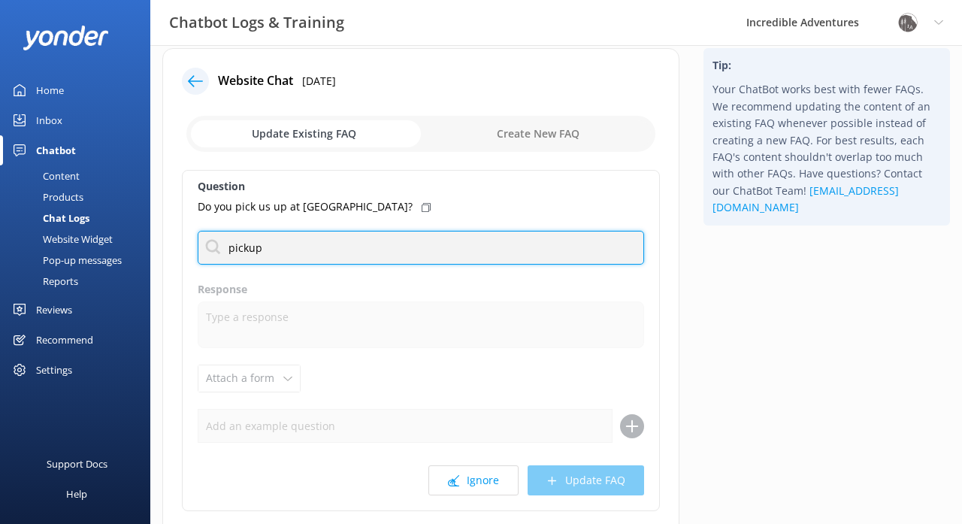
click at [441, 247] on input "pickup" at bounding box center [421, 248] width 447 height 34
type input "p"
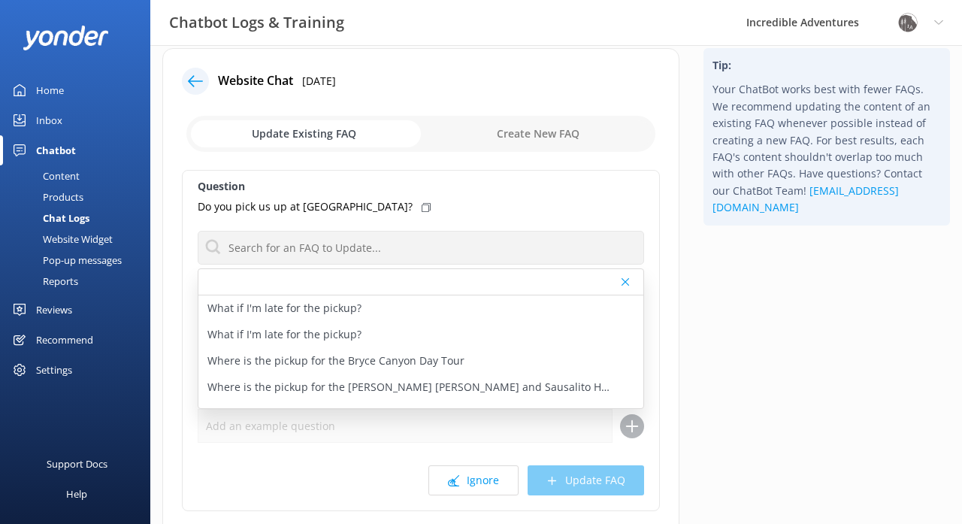
click at [526, 129] on input "checkbox" at bounding box center [420, 134] width 469 height 36
checkbox input "true"
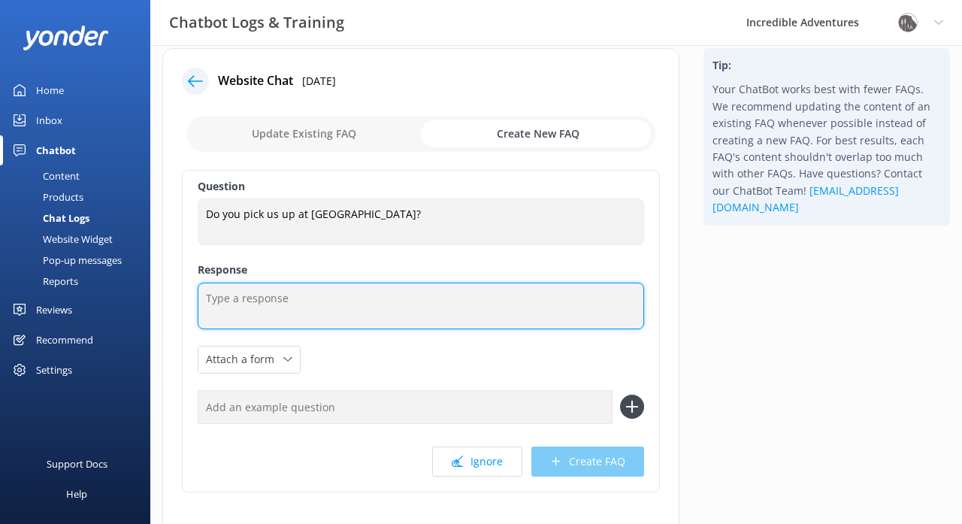
click at [332, 303] on textarea at bounding box center [421, 306] width 447 height 47
paste textarea "Our pick-up spots vary depending on the tour you select! To get the most accura…"
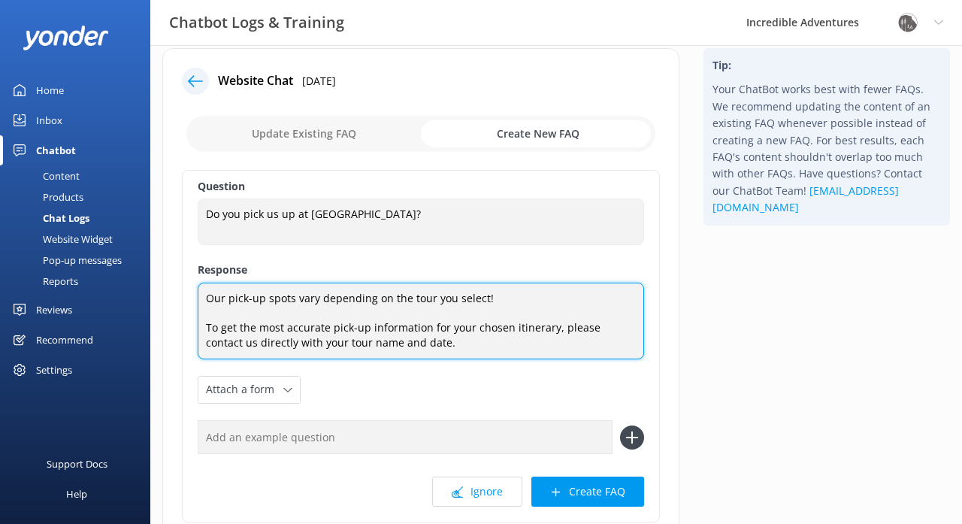
click at [492, 298] on textarea "Our pick-up spots vary depending on the tour you select! To get the most accura…" at bounding box center [421, 321] width 447 height 77
click at [249, 298] on textarea "Our pick-up spots vary depending on the tour you select. To get the most accura…" at bounding box center [421, 321] width 447 height 77
click at [253, 300] on textarea "Our pick-up spots vary depending on the tour you select. To get the most accura…" at bounding box center [421, 321] width 447 height 77
click at [354, 324] on textarea "Our pickup spots vary depending on the tour you select. To get the most accurat…" at bounding box center [421, 321] width 447 height 77
click at [448, 340] on textarea "Our pickup spots vary depending on the tour you select. To get the most accurat…" at bounding box center [421, 321] width 447 height 77
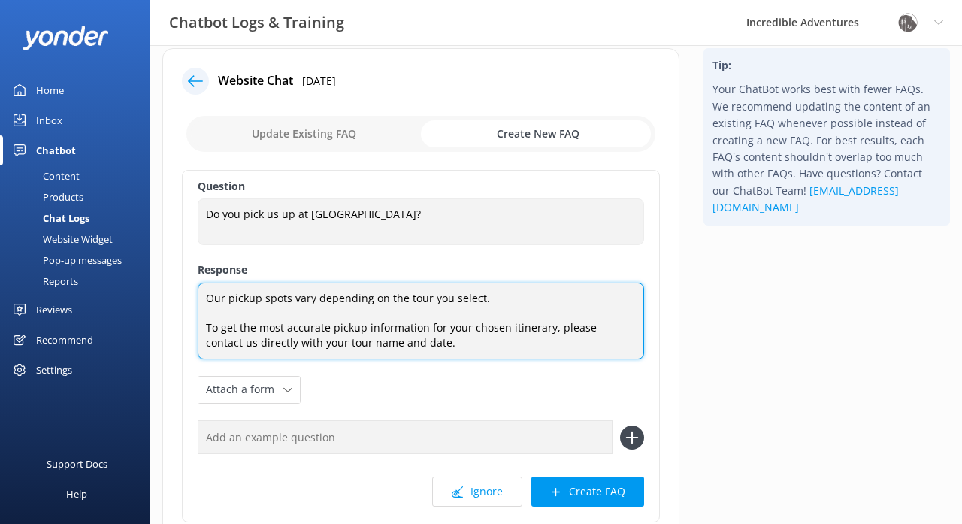
scroll to position [5, 0]
paste textarea "We do not have specific local discounts. However, we may be able to offer a gen…"
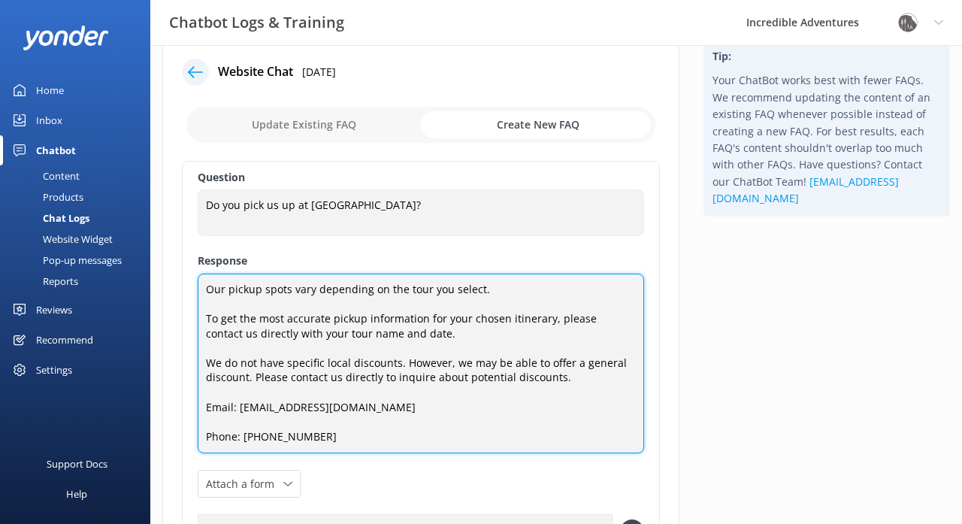
scroll to position [32, 0]
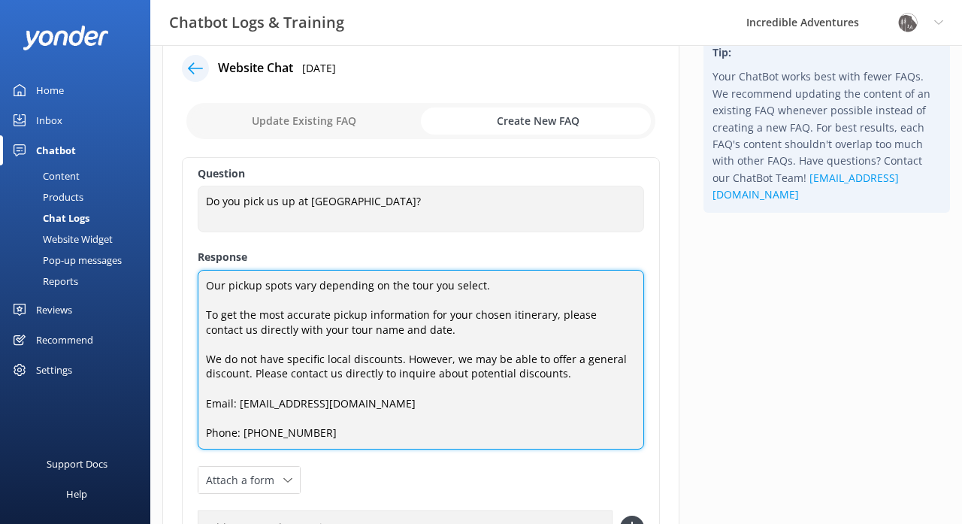
drag, startPoint x: 206, startPoint y: 396, endPoint x: 205, endPoint y: 362, distance: 33.9
click at [205, 362] on textarea "Our pickup spots vary depending on the tour you select. To get the most accurat…" at bounding box center [421, 360] width 447 height 180
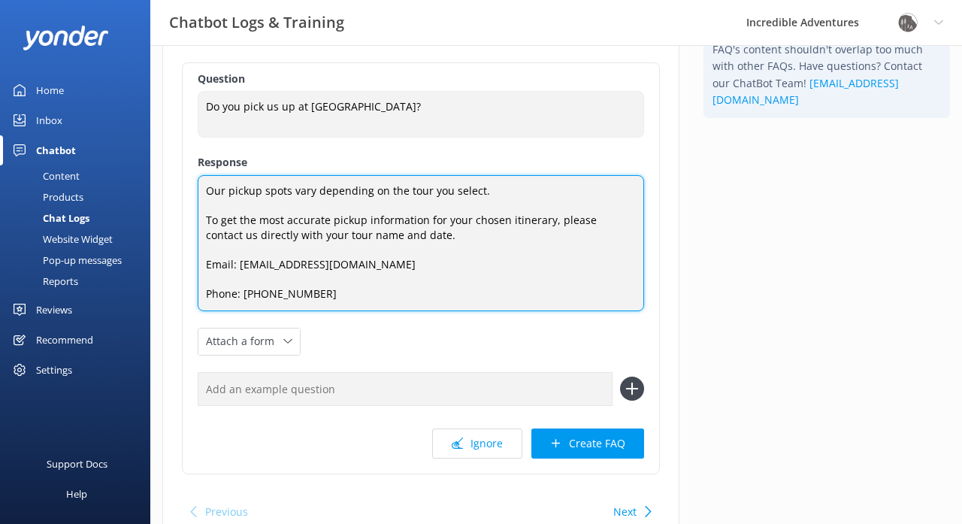
scroll to position [129, 0]
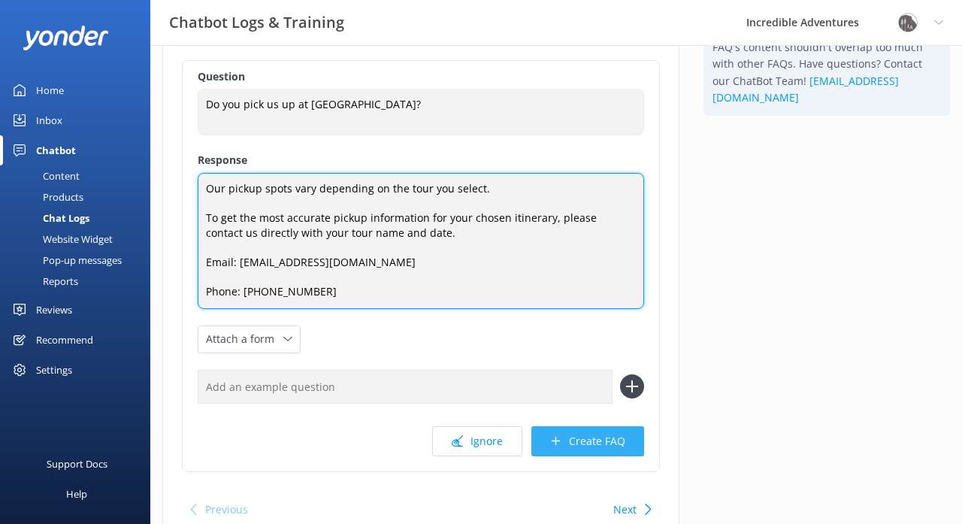
type textarea "Our pickup spots vary depending on the tour you select. To get the most accurat…"
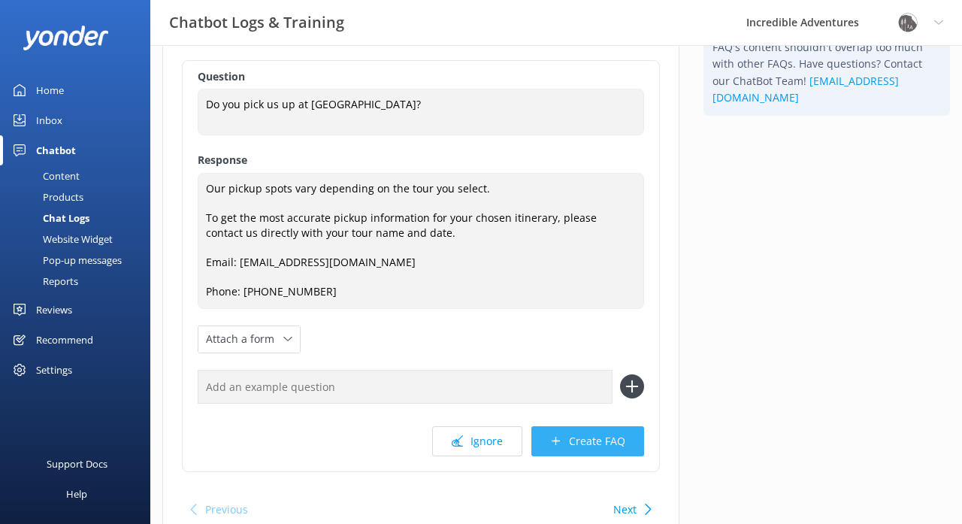
click at [594, 435] on button "Create FAQ" at bounding box center [588, 441] width 113 height 30
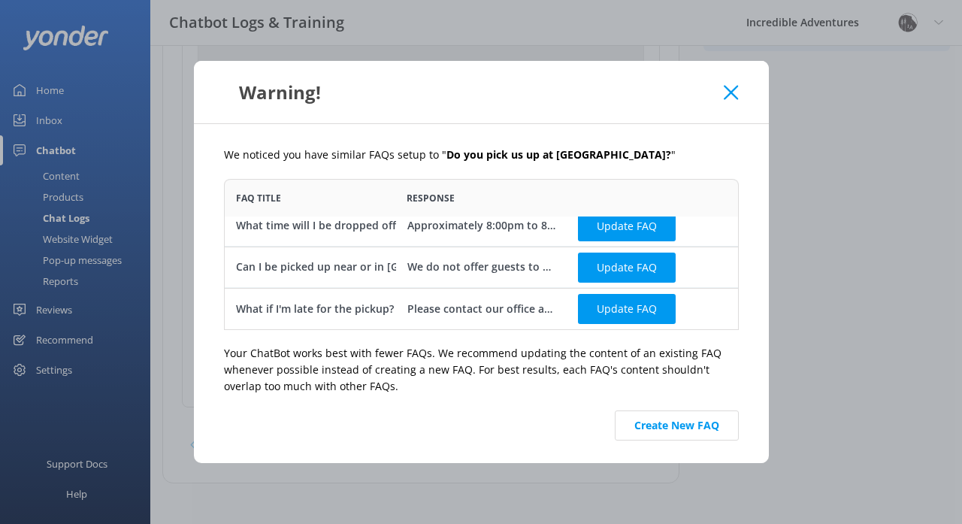
scroll to position [11, 0]
click at [640, 426] on button "Create New FAQ" at bounding box center [677, 426] width 124 height 30
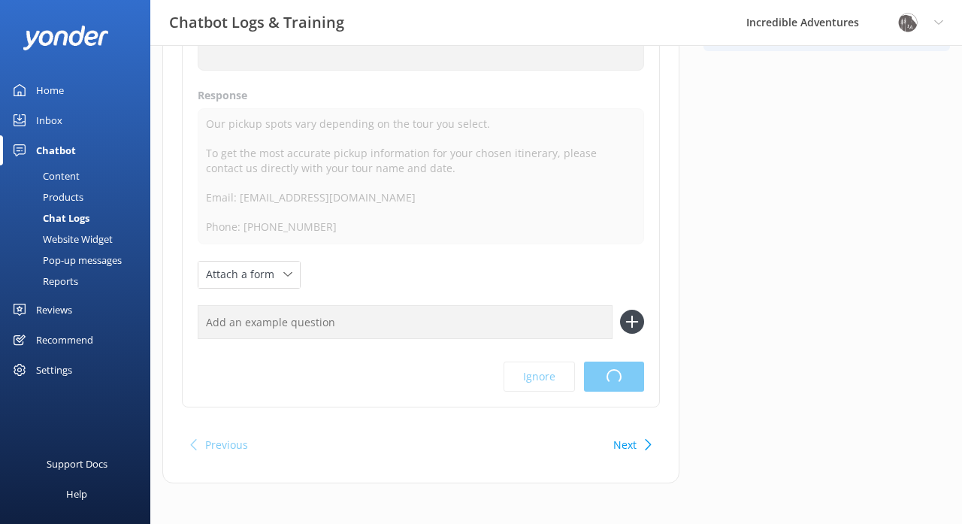
scroll to position [0, 0]
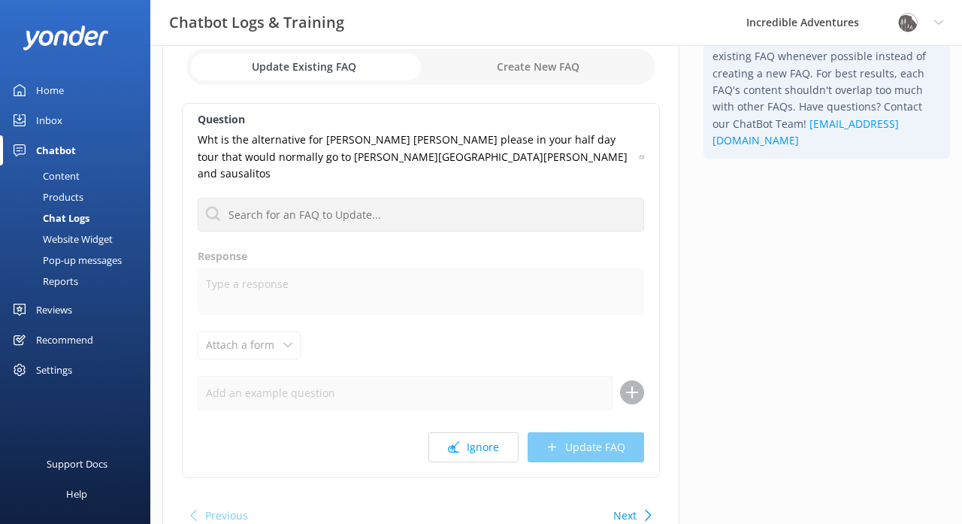
scroll to position [86, 0]
click at [466, 435] on button "Ignore" at bounding box center [474, 447] width 90 height 30
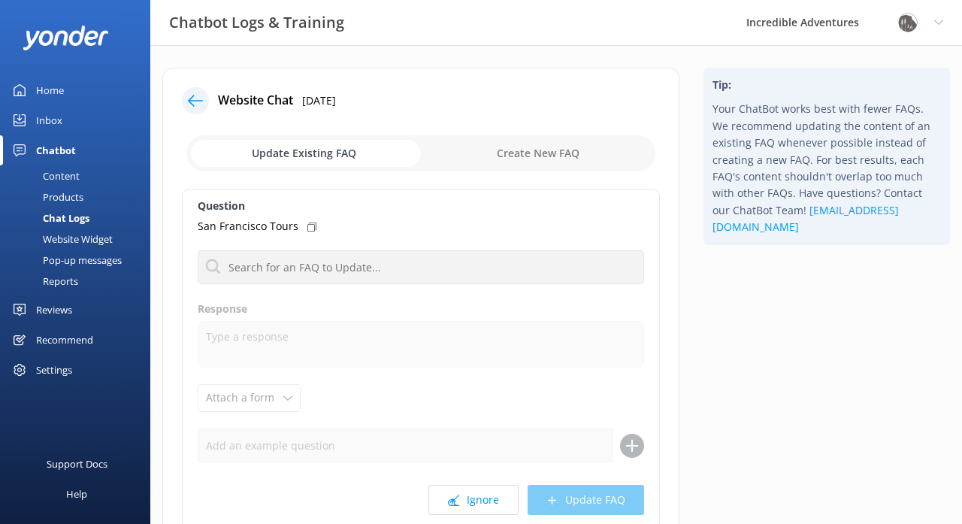
click at [198, 99] on icon at bounding box center [195, 100] width 15 height 15
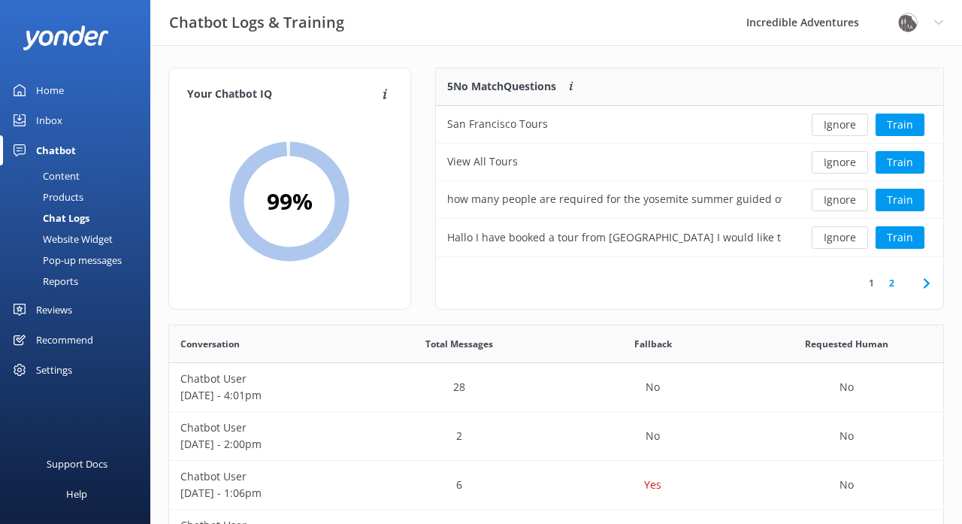
click at [72, 174] on div "Content" at bounding box center [44, 175] width 71 height 21
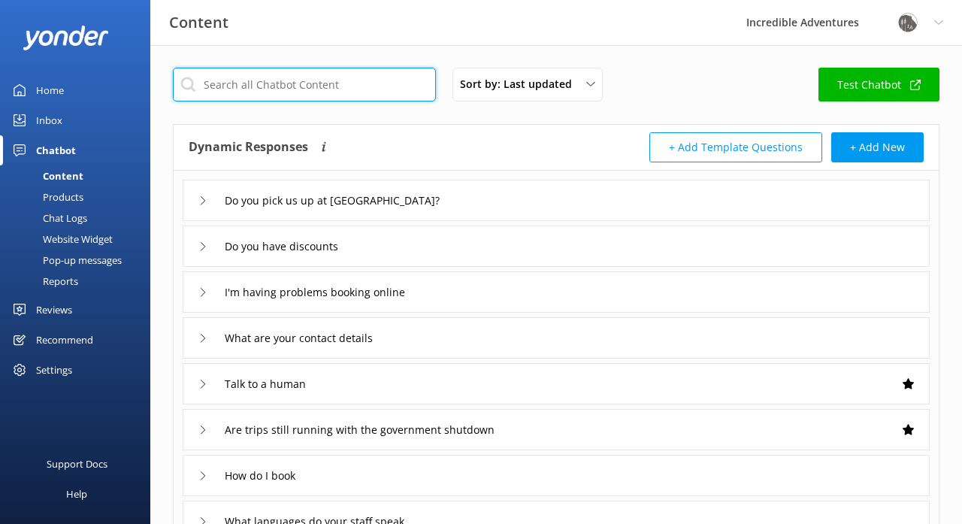
click at [352, 77] on input "text" at bounding box center [304, 85] width 263 height 34
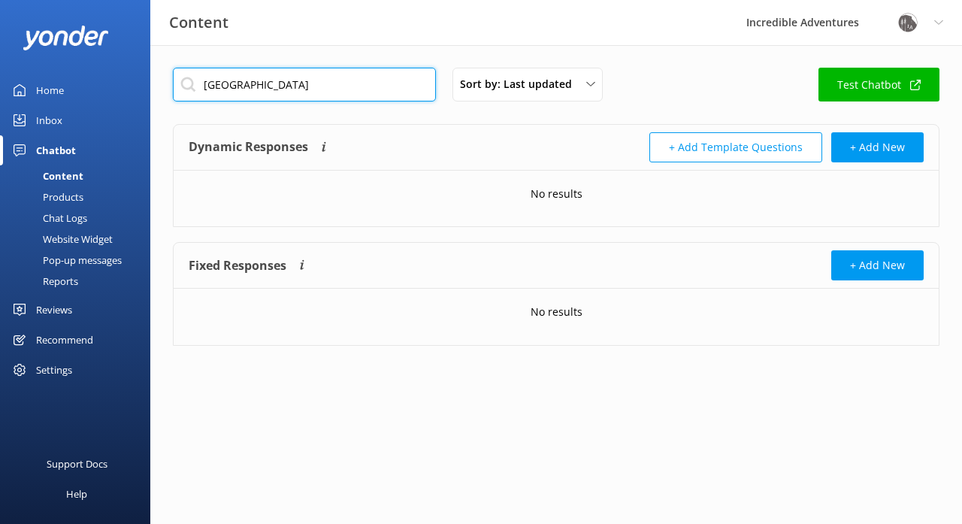
type input "[GEOGRAPHIC_DATA]"
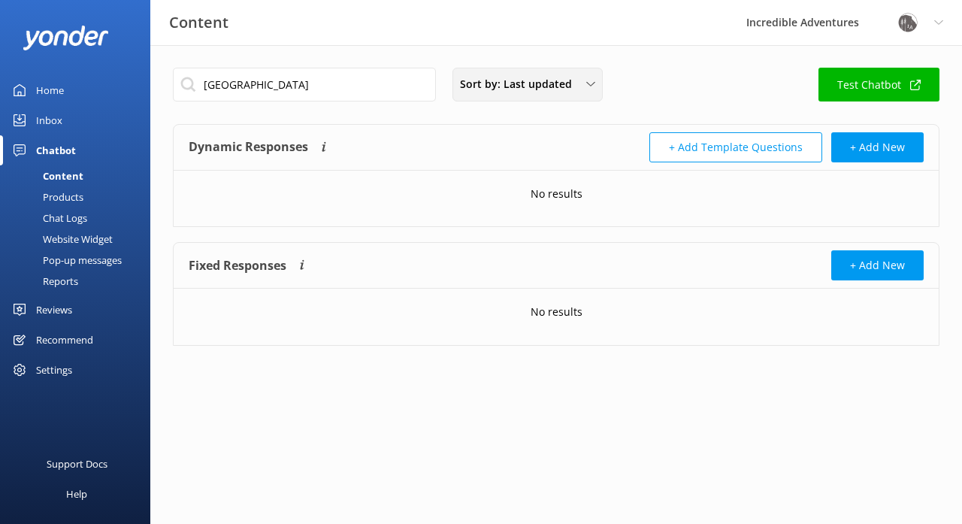
click at [510, 95] on div "Sort by: Last updated Title (A-Z) Last updated" at bounding box center [528, 85] width 150 height 34
click at [502, 126] on link "Title (A-Z)" at bounding box center [527, 120] width 148 height 30
click at [79, 219] on div "Chat Logs" at bounding box center [48, 218] width 78 height 21
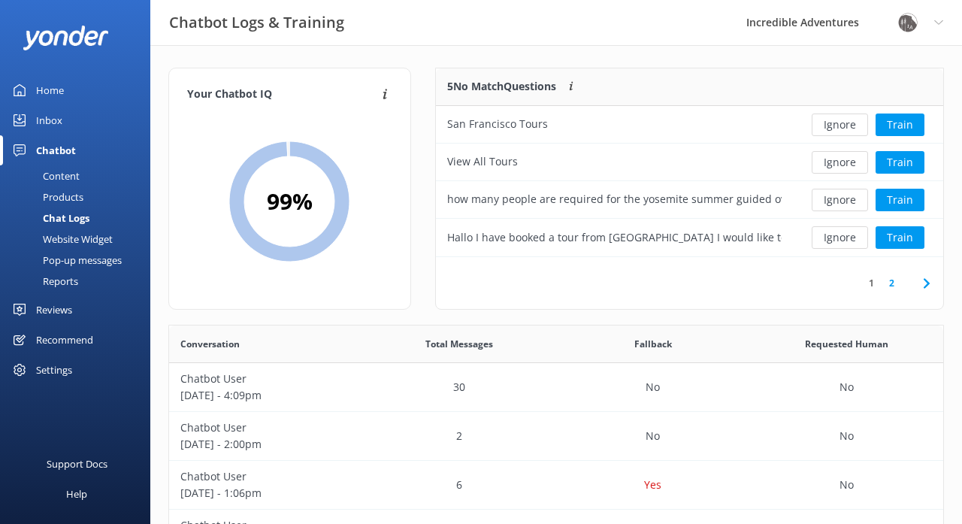
click at [71, 178] on div "Content" at bounding box center [44, 175] width 71 height 21
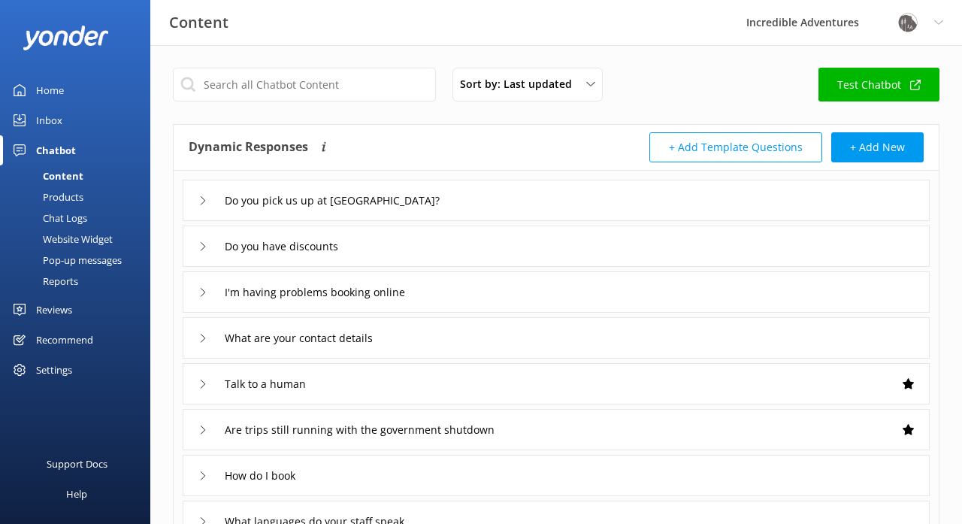
click at [201, 200] on icon at bounding box center [203, 200] width 9 height 9
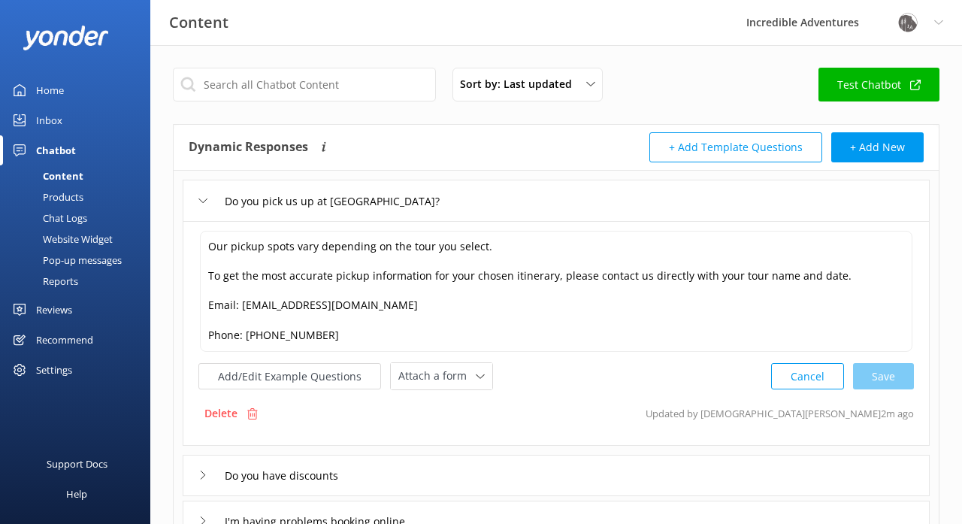
click at [201, 200] on use at bounding box center [203, 201] width 8 height 5
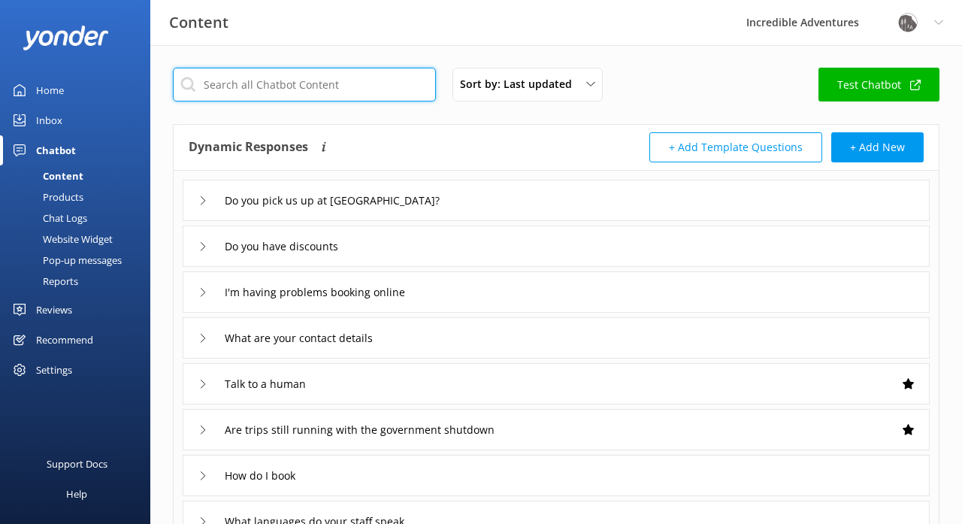
click at [341, 87] on input "text" at bounding box center [304, 85] width 263 height 34
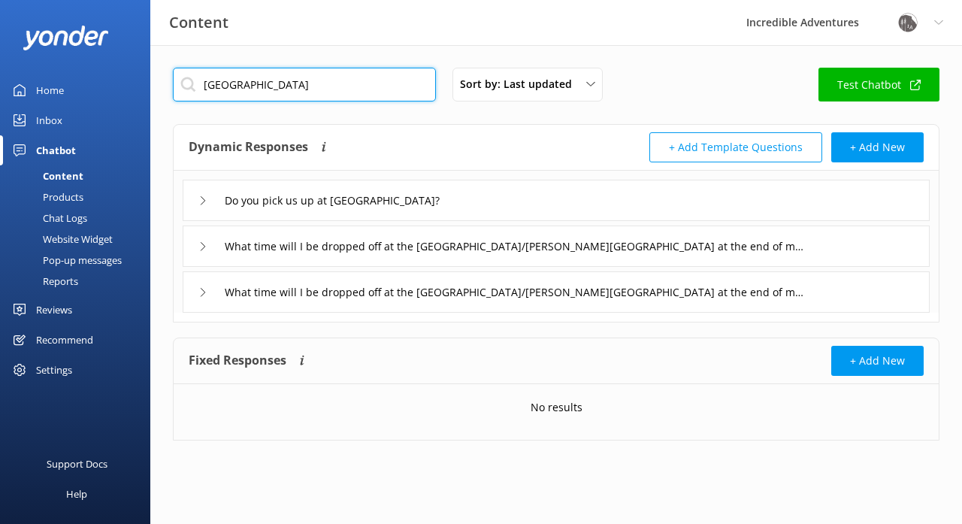
type input "[GEOGRAPHIC_DATA]"
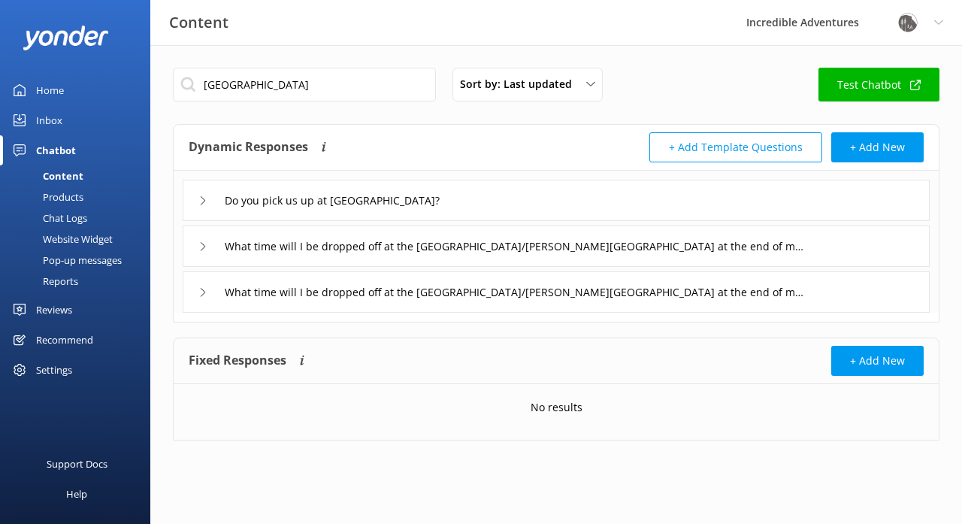
drag, startPoint x: 341, startPoint y: 87, endPoint x: 207, endPoint y: 244, distance: 205.9
click at [207, 244] on icon at bounding box center [203, 246] width 9 height 9
click at [203, 249] on icon at bounding box center [203, 246] width 9 height 9
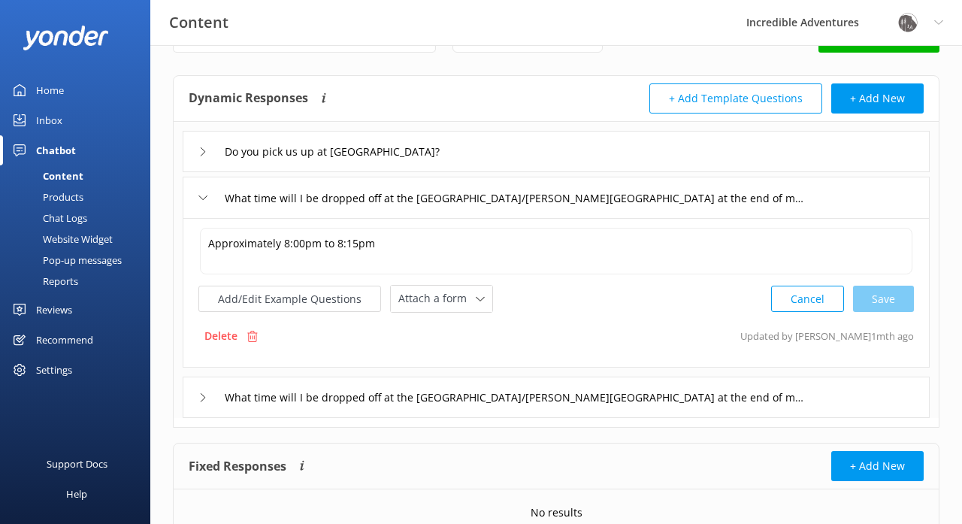
scroll to position [50, 0]
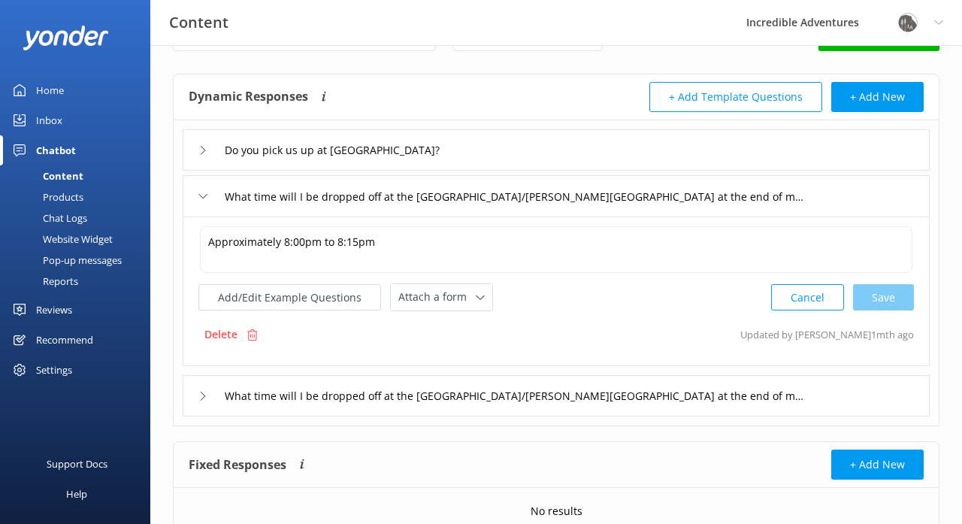
click at [201, 396] on icon at bounding box center [203, 396] width 9 height 9
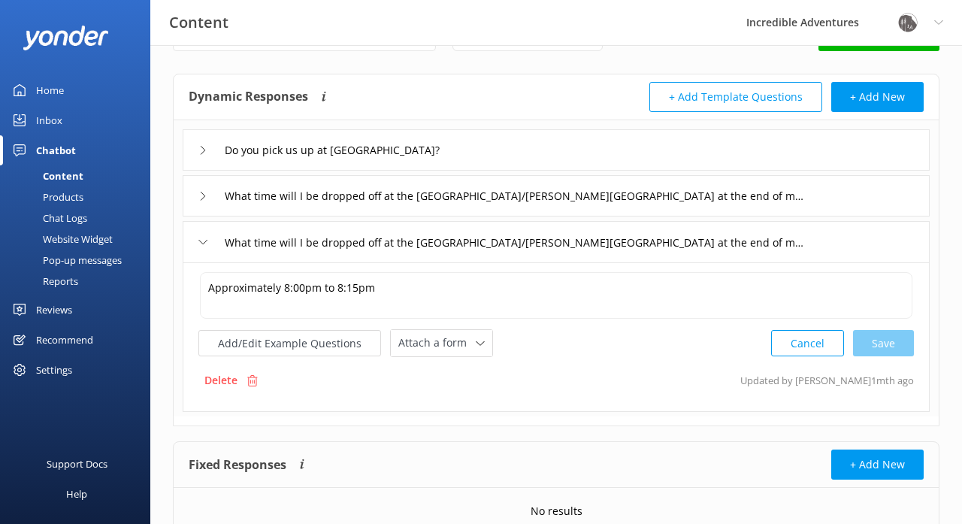
click at [201, 244] on icon at bounding box center [203, 242] width 9 height 9
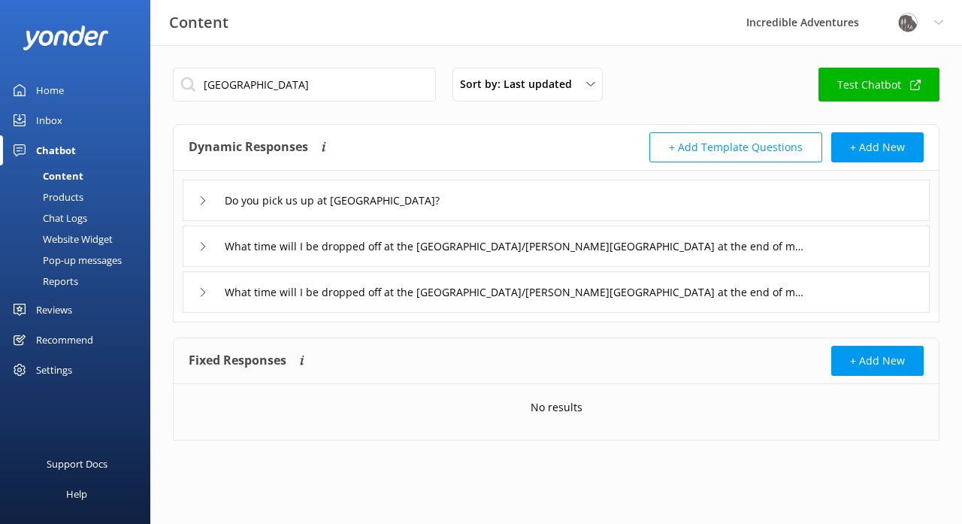
click at [201, 244] on icon at bounding box center [203, 246] width 9 height 9
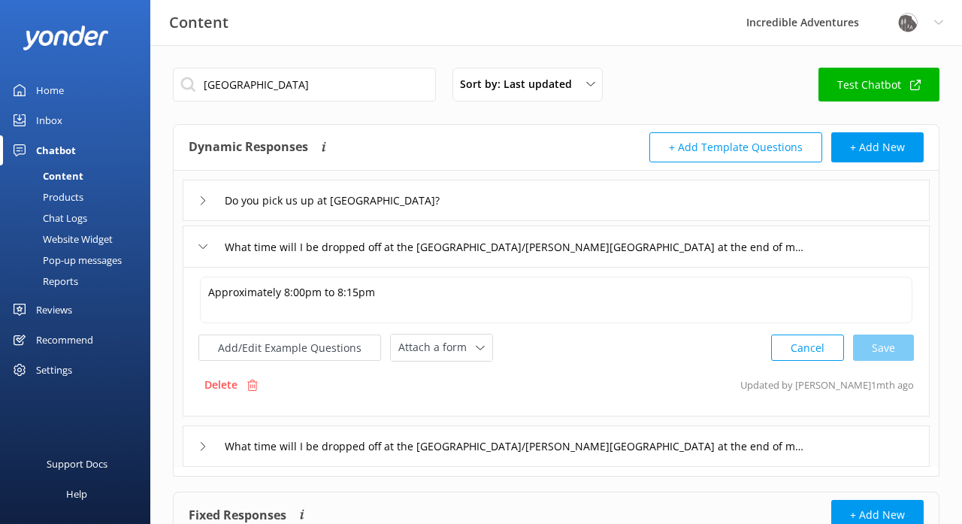
click at [201, 244] on icon at bounding box center [203, 246] width 9 height 9
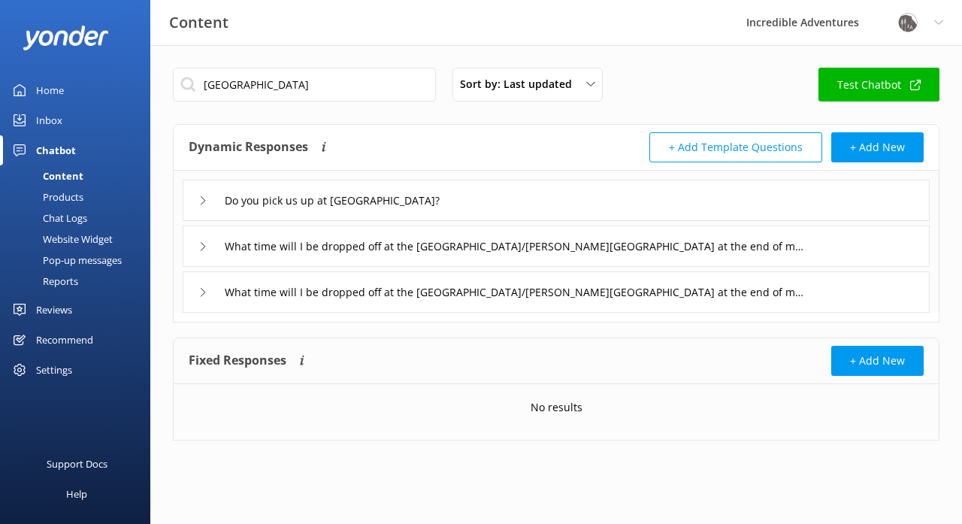
click at [205, 241] on div "What time will I be dropped off at the [GEOGRAPHIC_DATA]/[PERSON_NAME][GEOGRAPH…" at bounding box center [497, 246] width 596 height 25
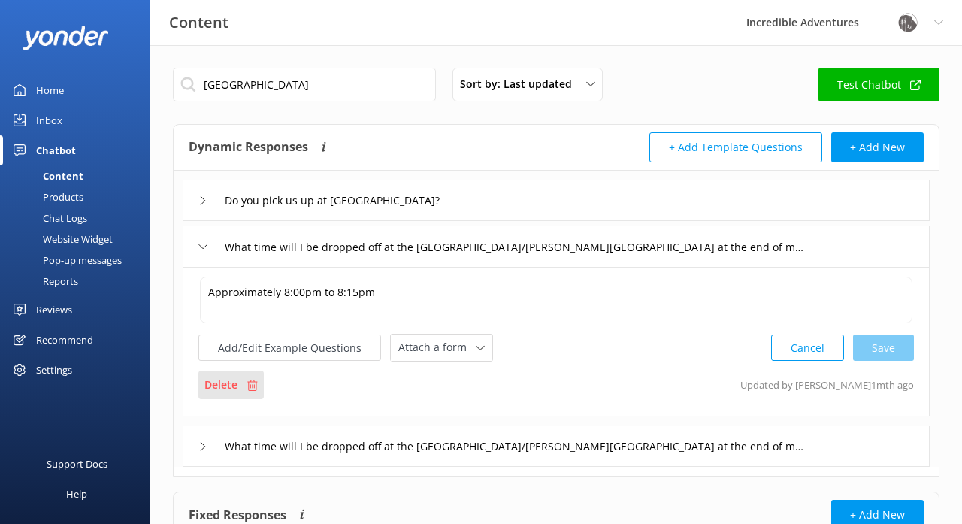
click at [226, 381] on p "Delete" at bounding box center [221, 385] width 33 height 17
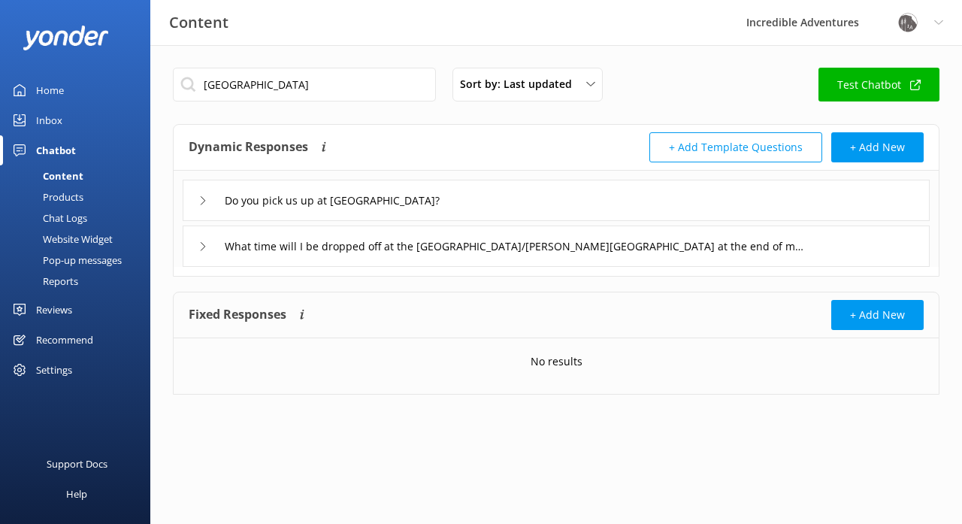
click at [200, 205] on div "Do you pick us up at [GEOGRAPHIC_DATA]?" at bounding box center [331, 200] width 265 height 25
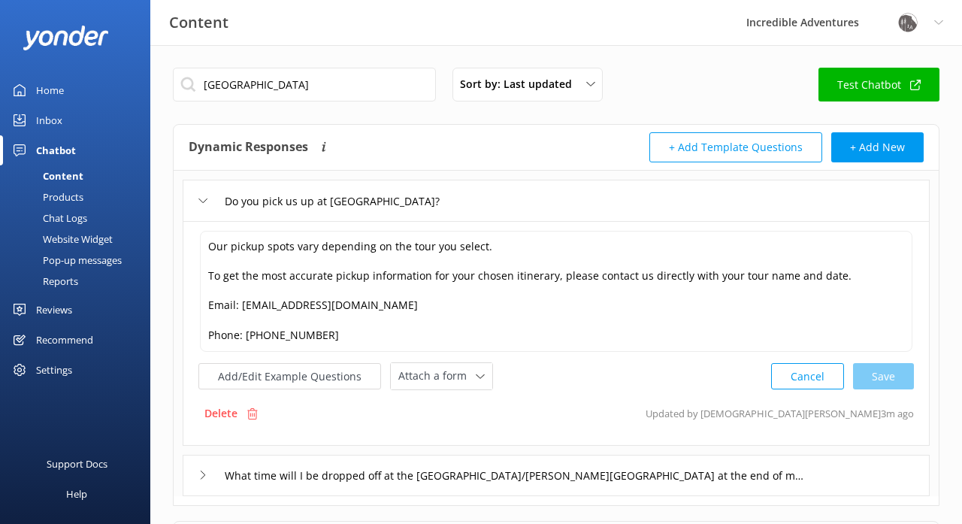
click at [200, 205] on icon at bounding box center [203, 200] width 9 height 9
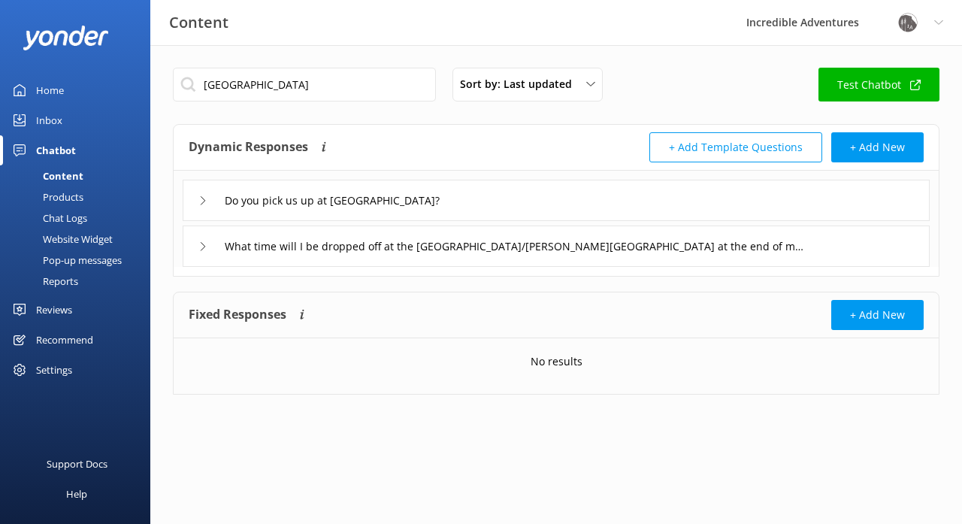
click at [86, 198] on link "Products" at bounding box center [79, 196] width 141 height 21
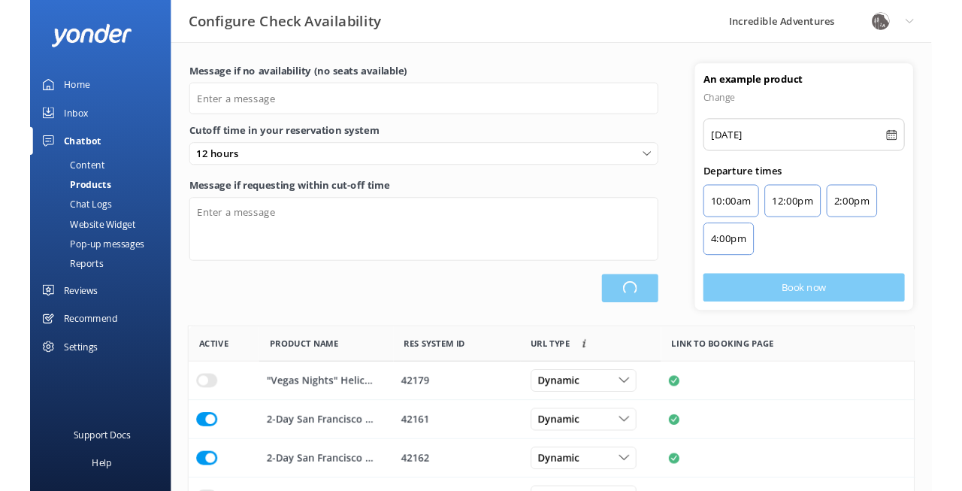
scroll to position [452, 774]
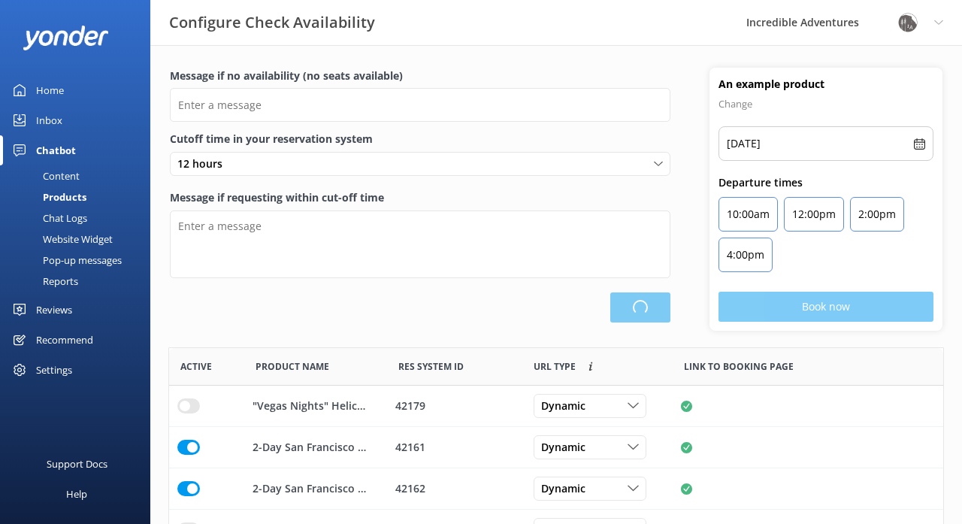
type input "There are no seats available, please check an alternative day"
type textarea "Our online booking system closes {hours} prior to departure. Please contact us …"
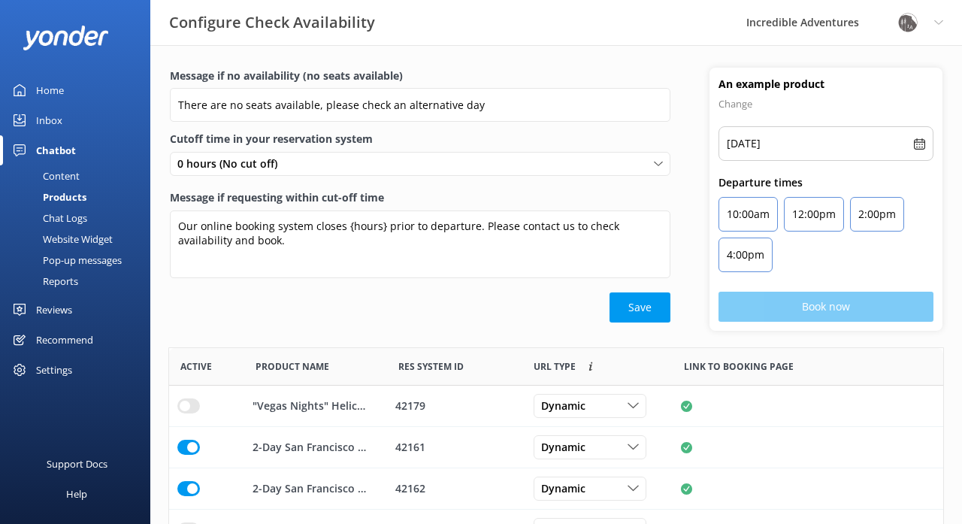
click at [74, 171] on div "Content" at bounding box center [44, 175] width 71 height 21
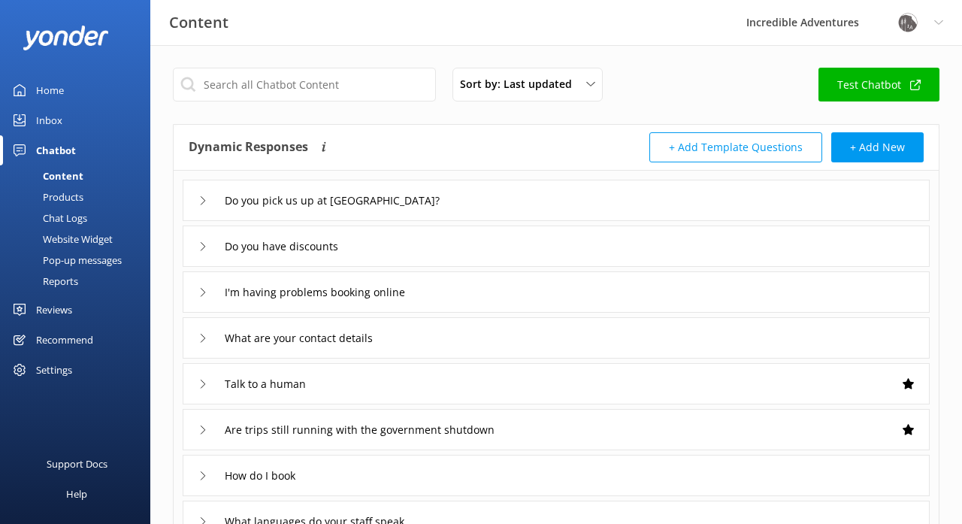
click at [698, 92] on div "Sort by: Last updated Title (A-Z) Last updated Test Chatbot" at bounding box center [556, 89] width 767 height 43
